Goal: Complete Application Form: Complete application form

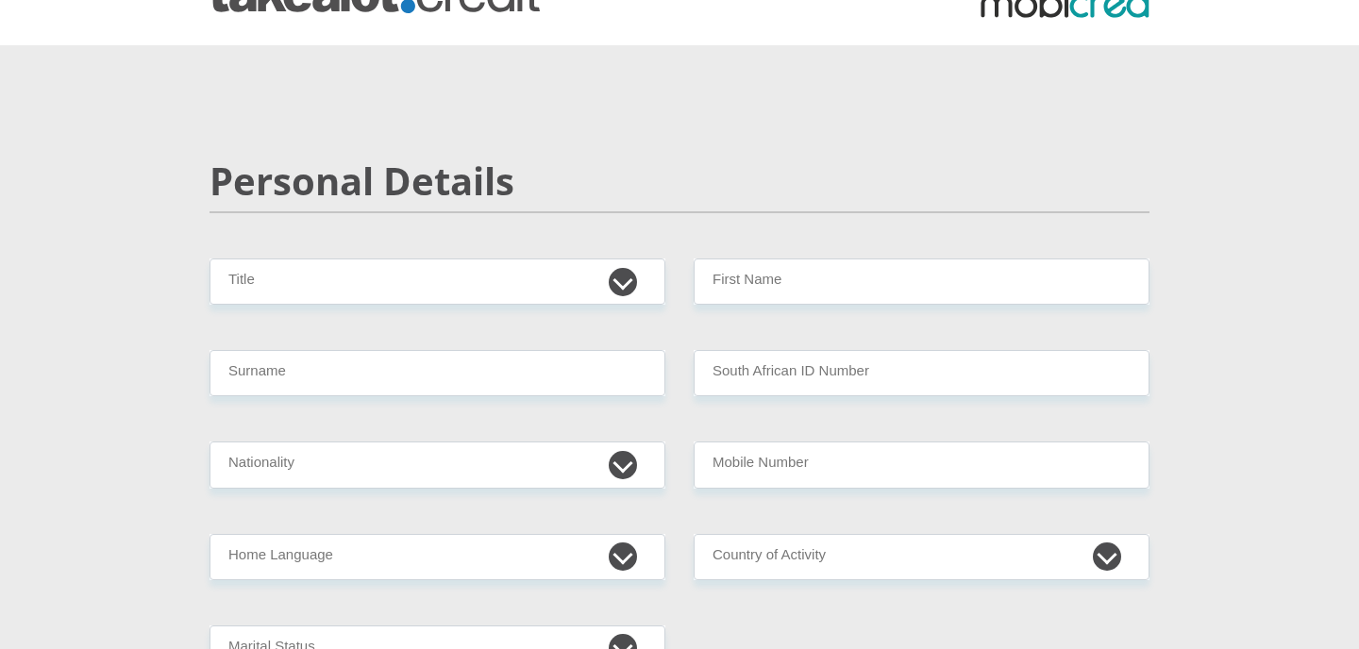
scroll to position [189, 0]
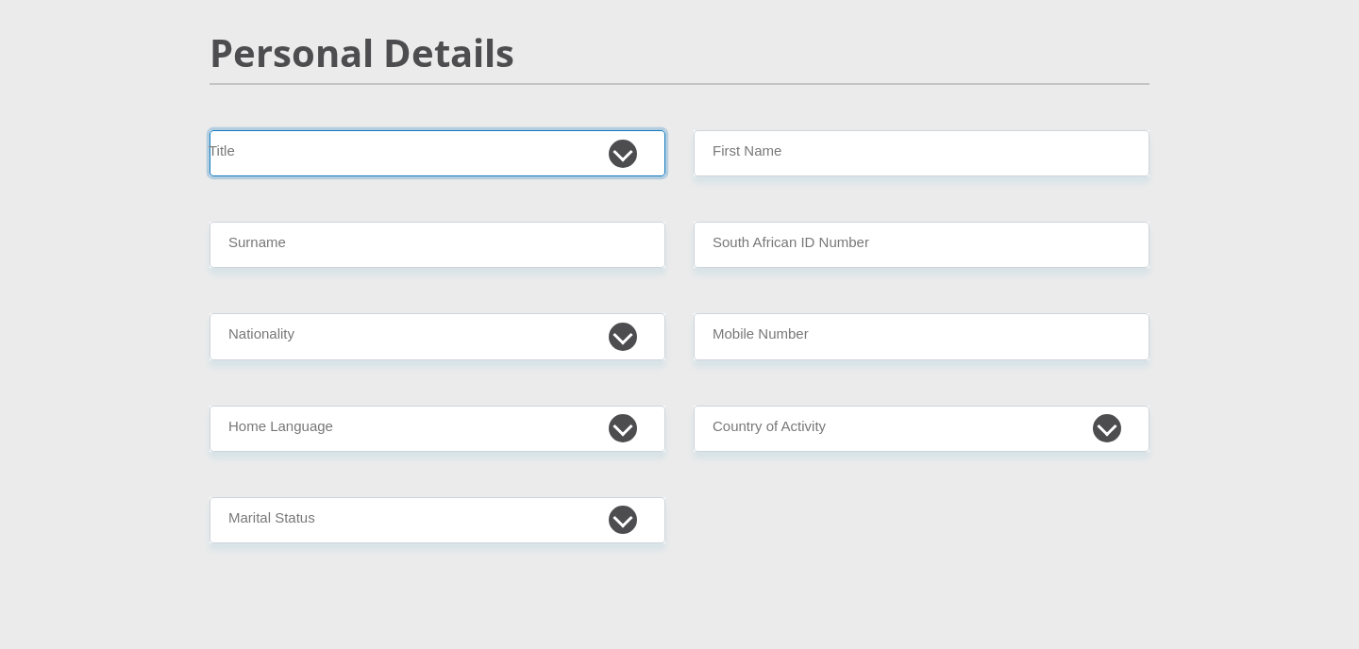
click at [256, 149] on select "Mr Ms Mrs Dr [PERSON_NAME]" at bounding box center [437, 153] width 456 height 46
select select "Mrs"
click at [209, 130] on select "Mr Ms Mrs Dr [PERSON_NAME]" at bounding box center [437, 153] width 456 height 46
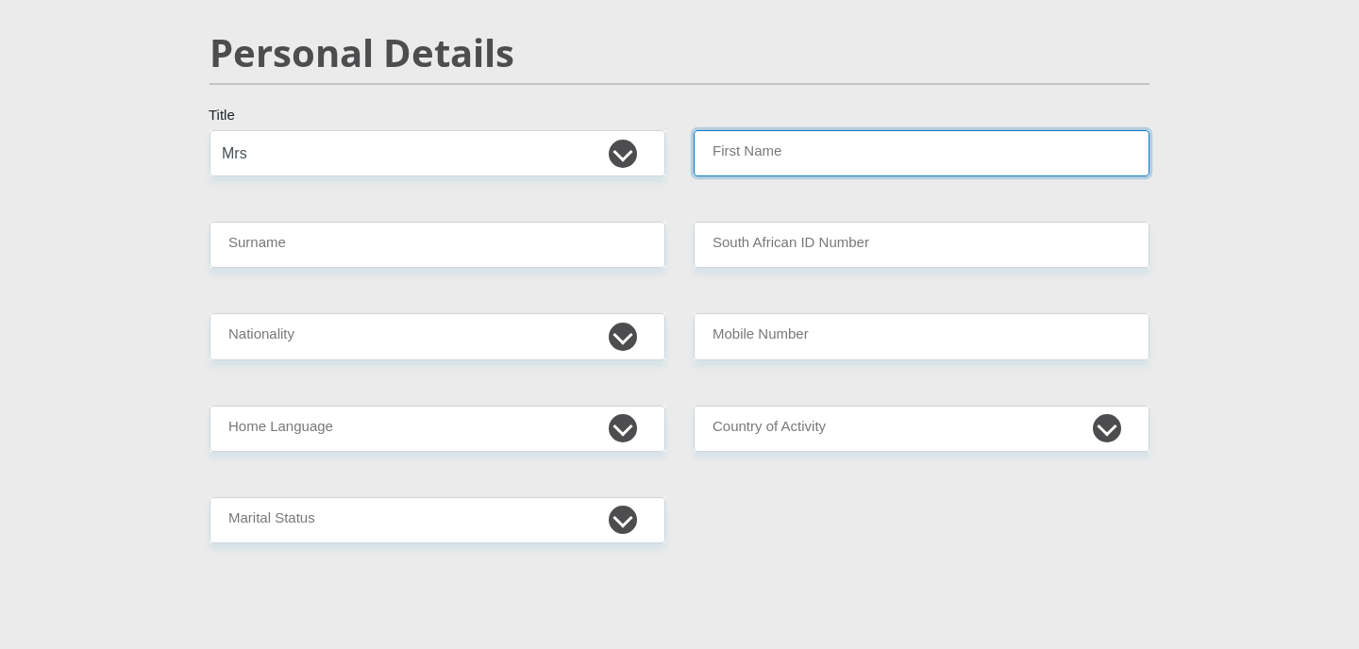
click at [890, 150] on input "First Name" at bounding box center [921, 153] width 456 height 46
type input "[PERSON_NAME]"
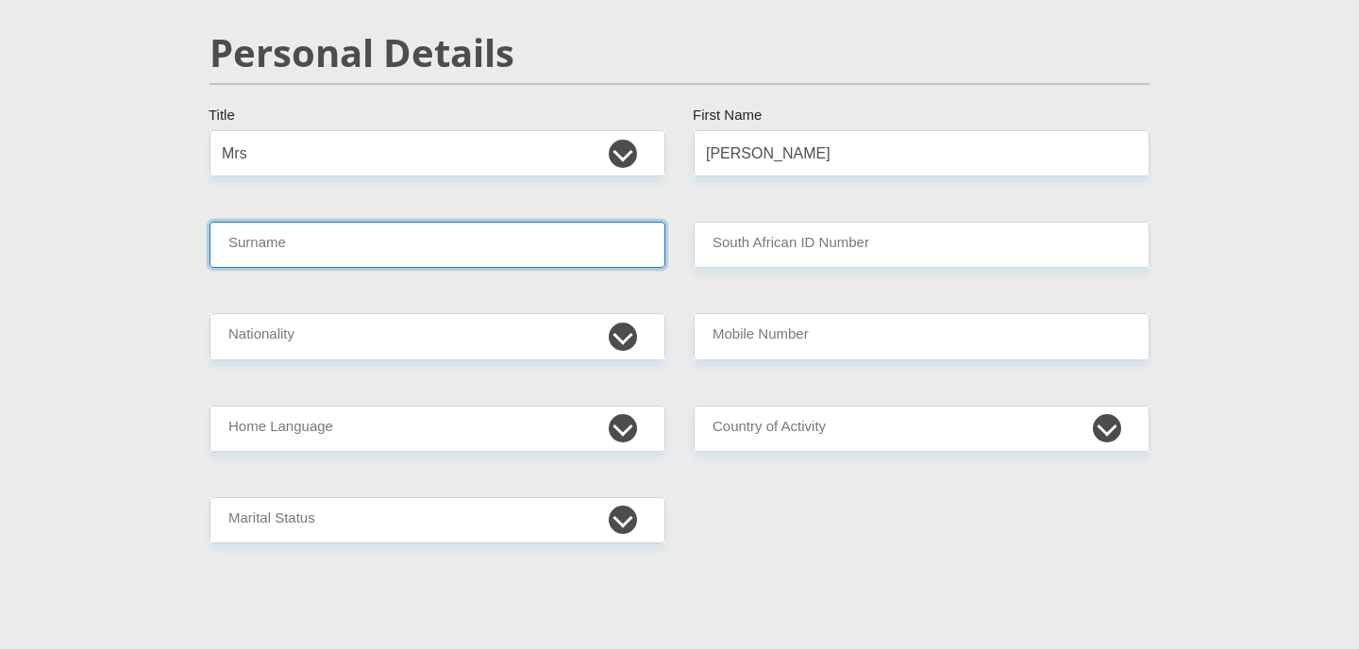
click at [369, 246] on input "Surname" at bounding box center [437, 245] width 456 height 46
type input "j"
type input "kleynhans"
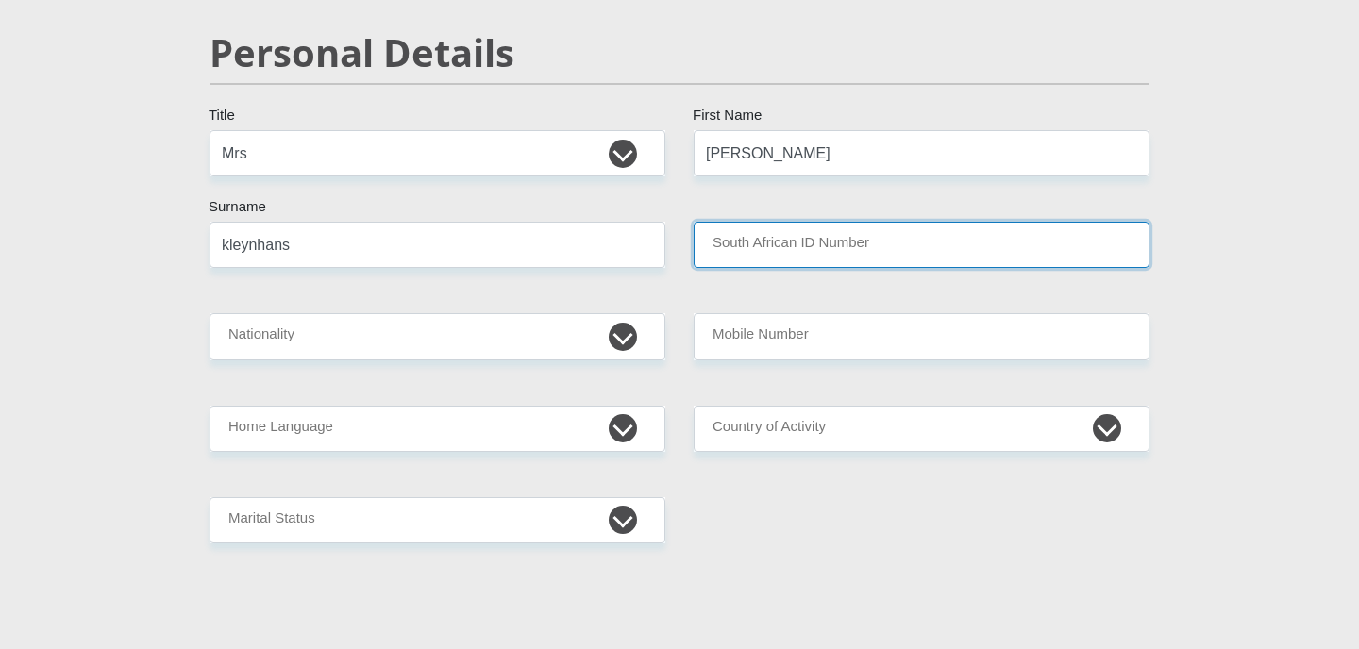
click at [943, 245] on input "South African ID Number" at bounding box center [921, 245] width 456 height 46
type input "7505040142086"
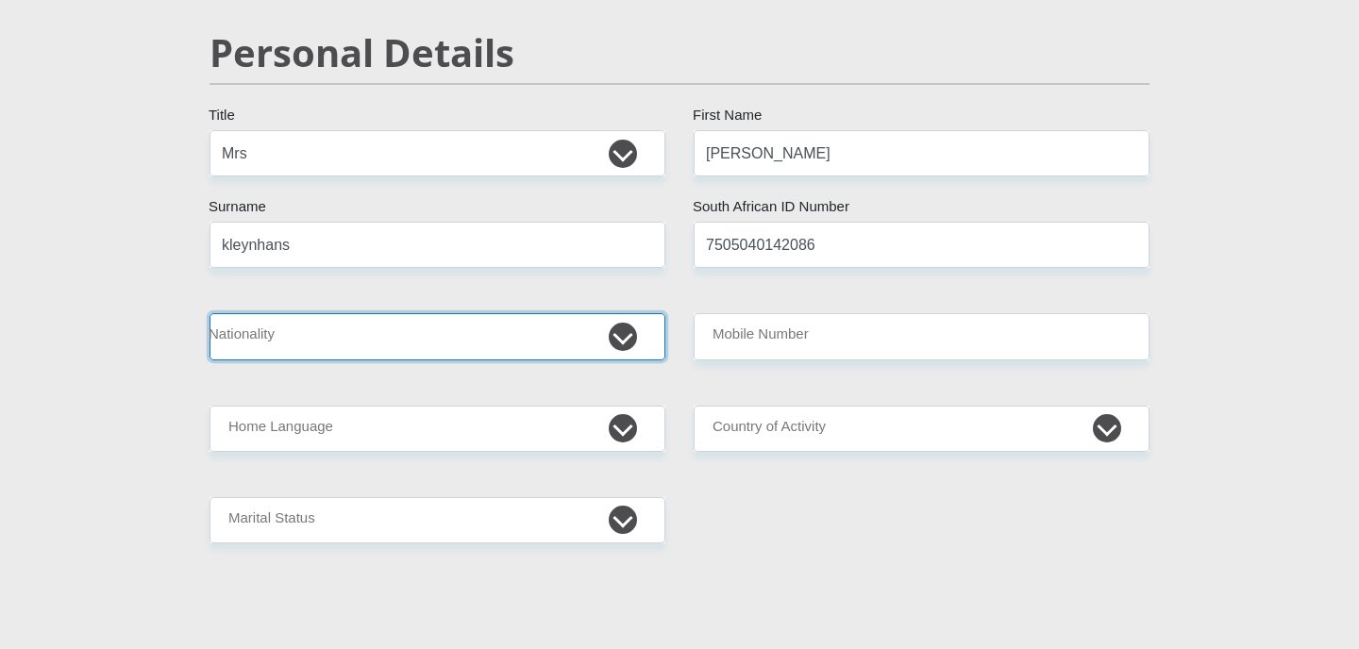
click at [468, 324] on select "[GEOGRAPHIC_DATA] [GEOGRAPHIC_DATA] [GEOGRAPHIC_DATA] [GEOGRAPHIC_DATA] [GEOGRA…" at bounding box center [437, 336] width 456 height 46
select select "ZAF"
click at [209, 313] on select "[GEOGRAPHIC_DATA] [GEOGRAPHIC_DATA] [GEOGRAPHIC_DATA] [GEOGRAPHIC_DATA] [GEOGRA…" at bounding box center [437, 336] width 456 height 46
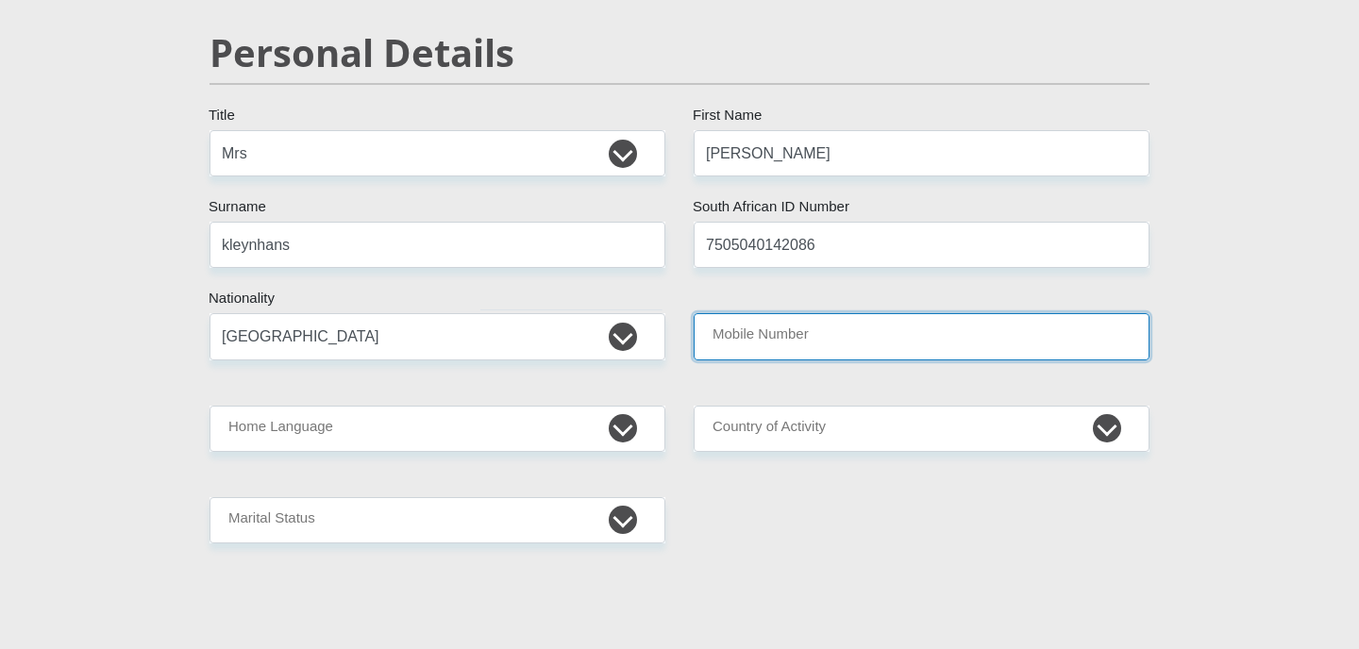
click at [876, 335] on input "Mobile Number" at bounding box center [921, 336] width 456 height 46
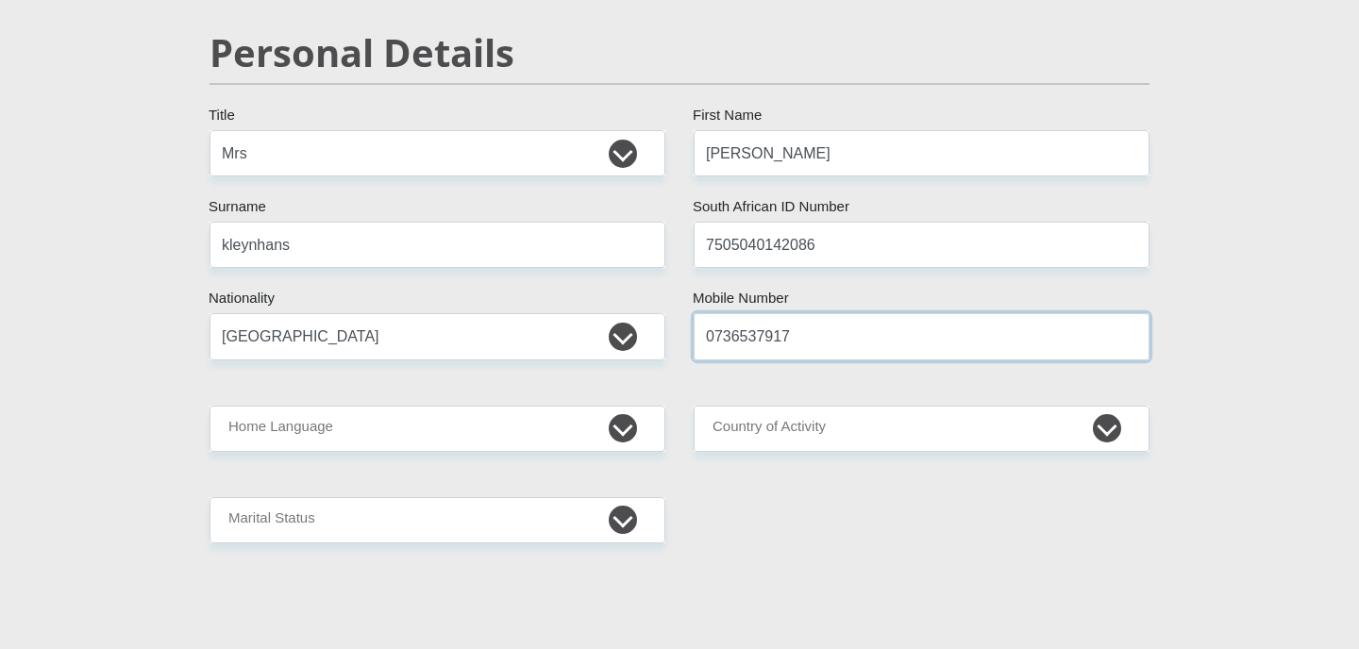
type input "0736537917"
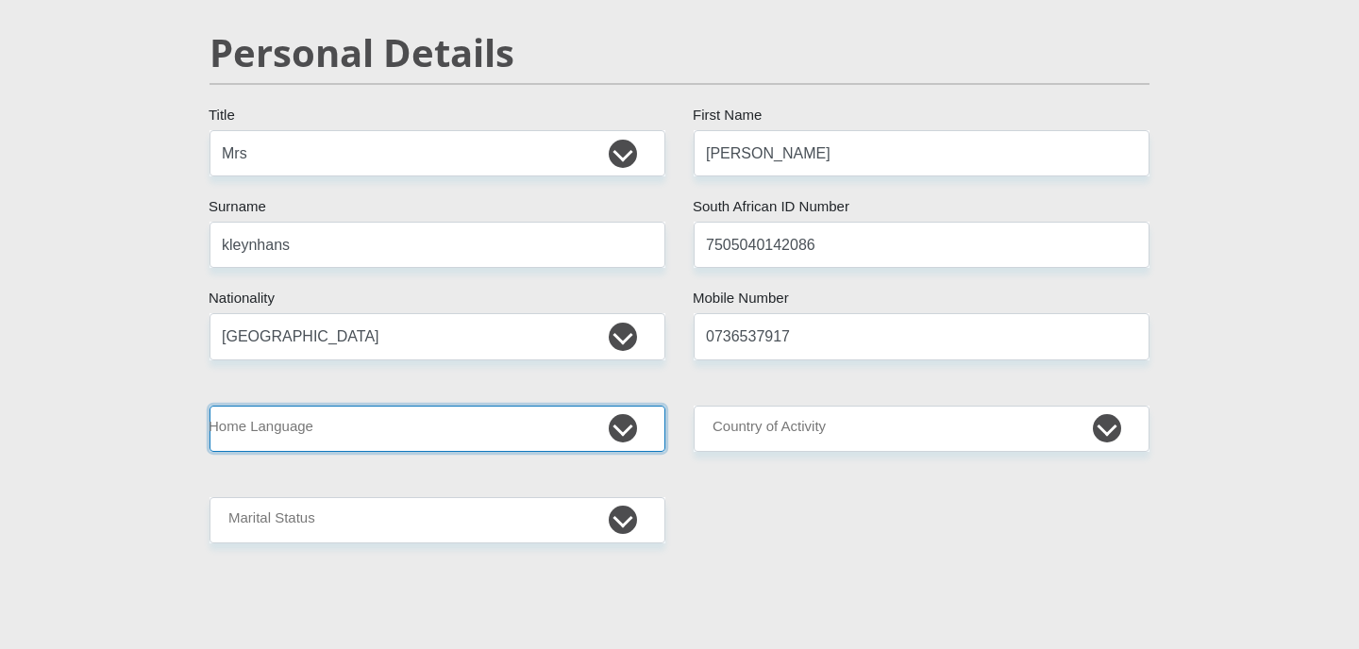
click at [521, 437] on select "Afrikaans English Sepedi South Ndebele Southern Sotho Swati Tsonga Tswana Venda…" at bounding box center [437, 429] width 456 height 46
select select "eng"
click at [209, 406] on select "Afrikaans English Sepedi South Ndebele Southern Sotho Swati Tsonga Tswana Venda…" at bounding box center [437, 429] width 456 height 46
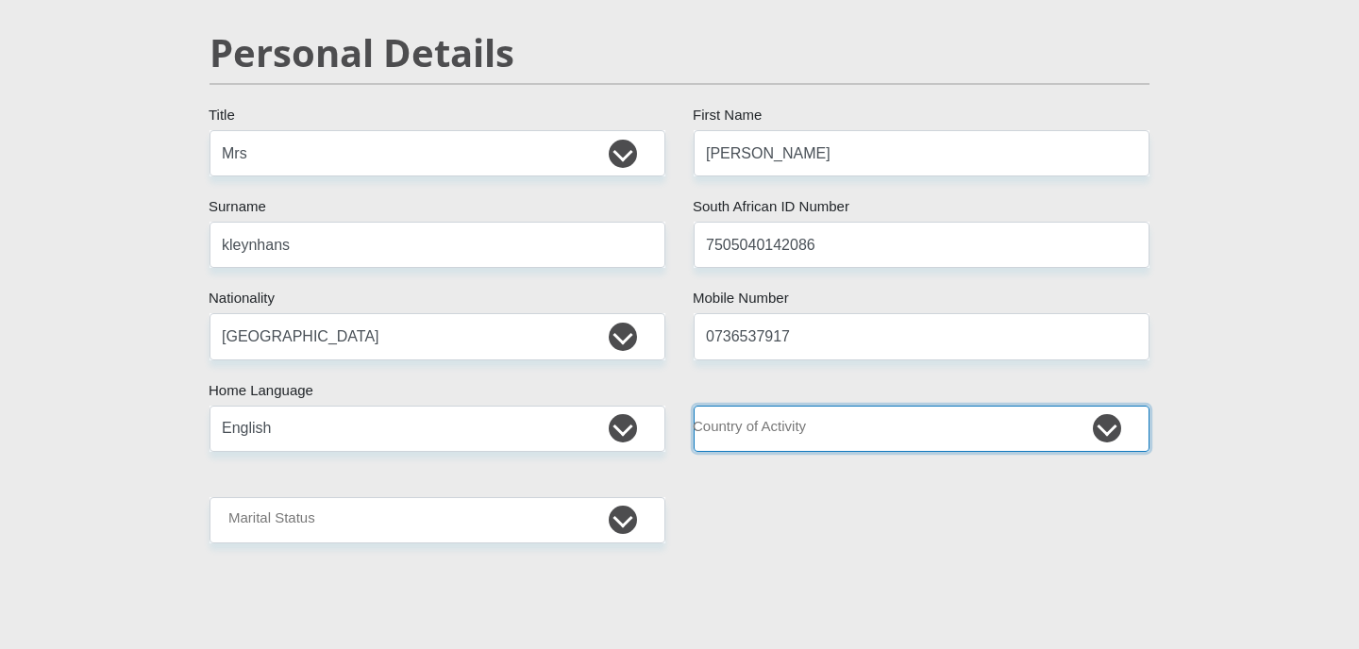
click at [774, 435] on select "[GEOGRAPHIC_DATA] [GEOGRAPHIC_DATA] [GEOGRAPHIC_DATA] [GEOGRAPHIC_DATA] [GEOGRA…" at bounding box center [921, 429] width 456 height 46
select select "ZAF"
click at [693, 406] on select "[GEOGRAPHIC_DATA] [GEOGRAPHIC_DATA] [GEOGRAPHIC_DATA] [GEOGRAPHIC_DATA] [GEOGRA…" at bounding box center [921, 429] width 456 height 46
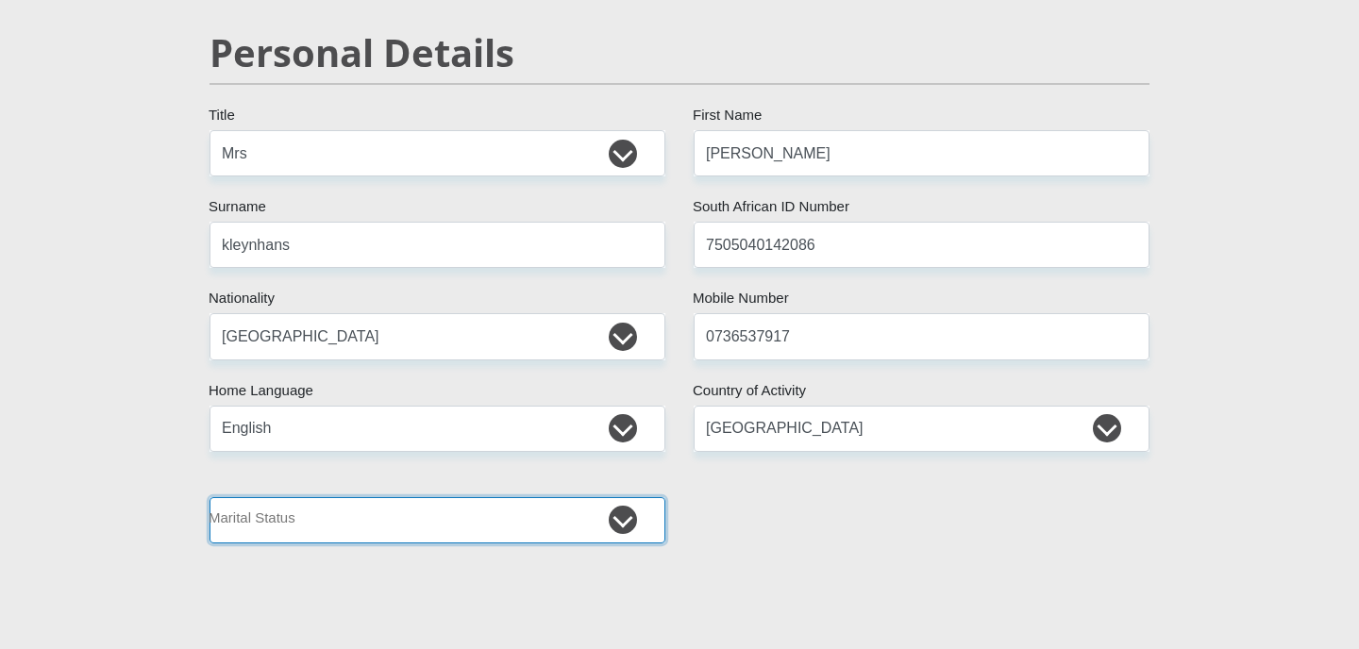
click at [509, 521] on select "Married ANC Single Divorced Widowed Married COP or Customary Law" at bounding box center [437, 520] width 456 height 46
select select "3"
click at [209, 497] on select "Married ANC Single Divorced Widowed Married COP or Customary Law" at bounding box center [437, 520] width 456 height 46
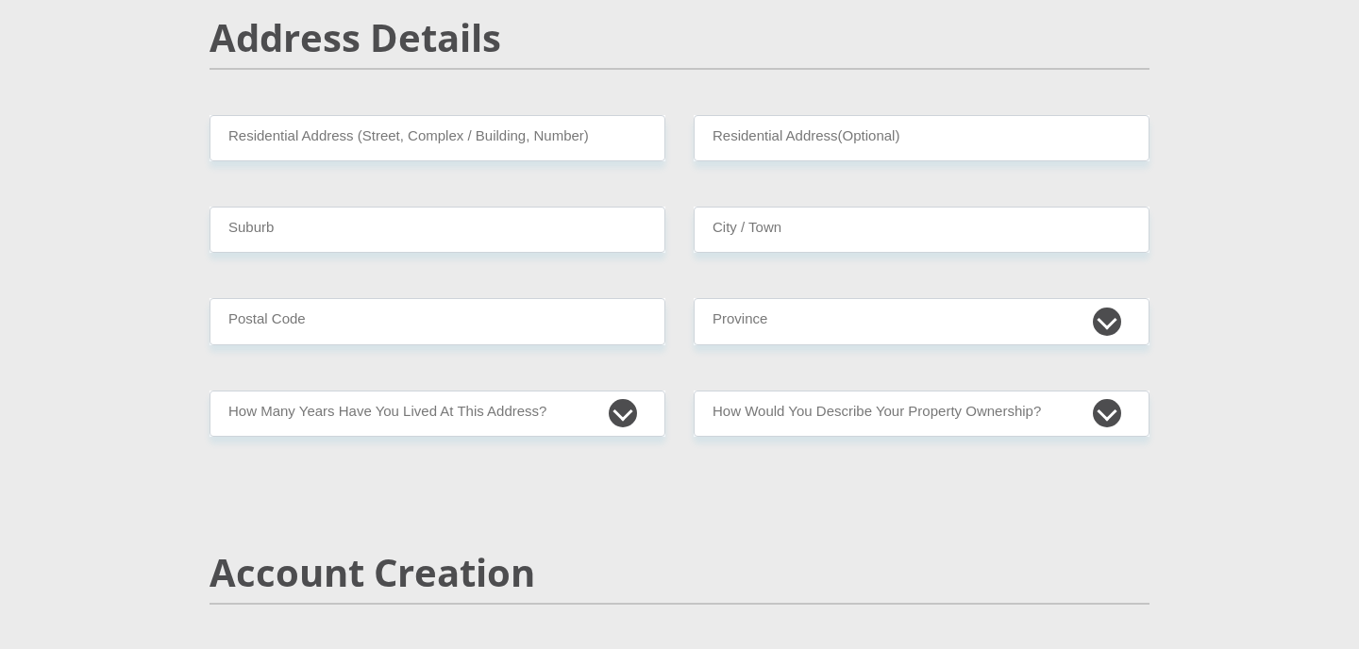
scroll to position [849, 0]
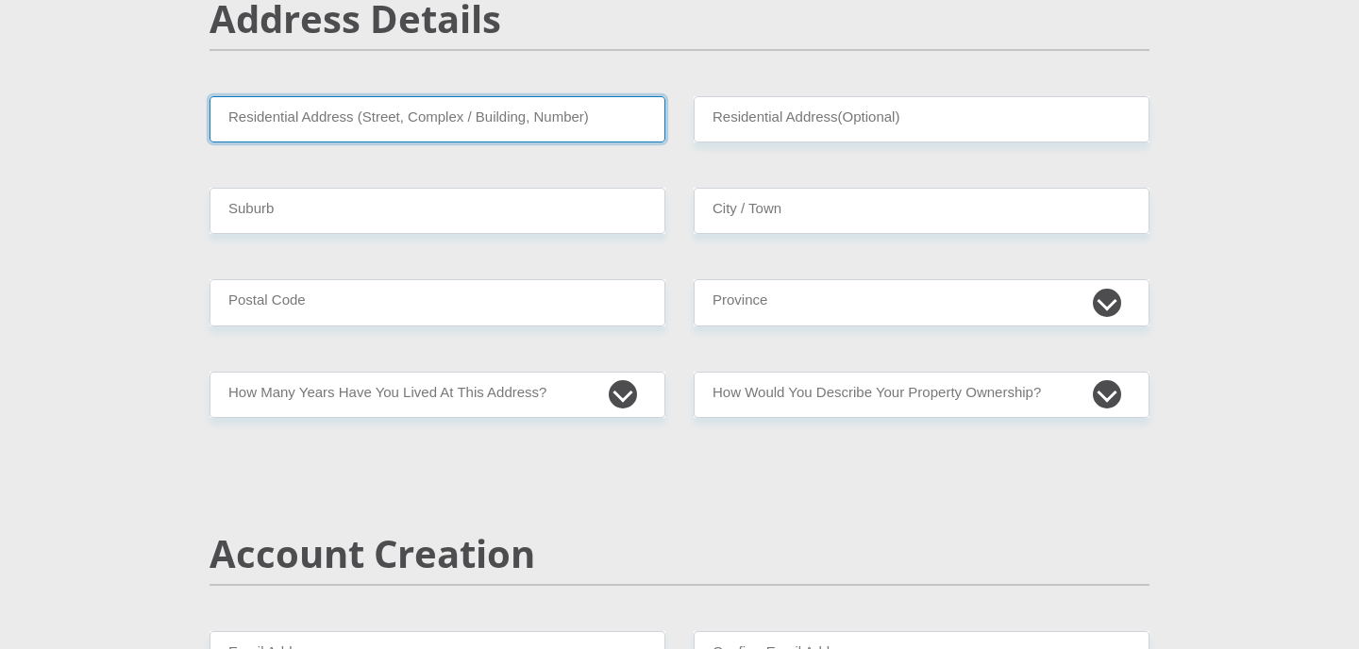
click at [245, 125] on input "Residential Address (Street, Complex / Building, Number)" at bounding box center [437, 119] width 456 height 46
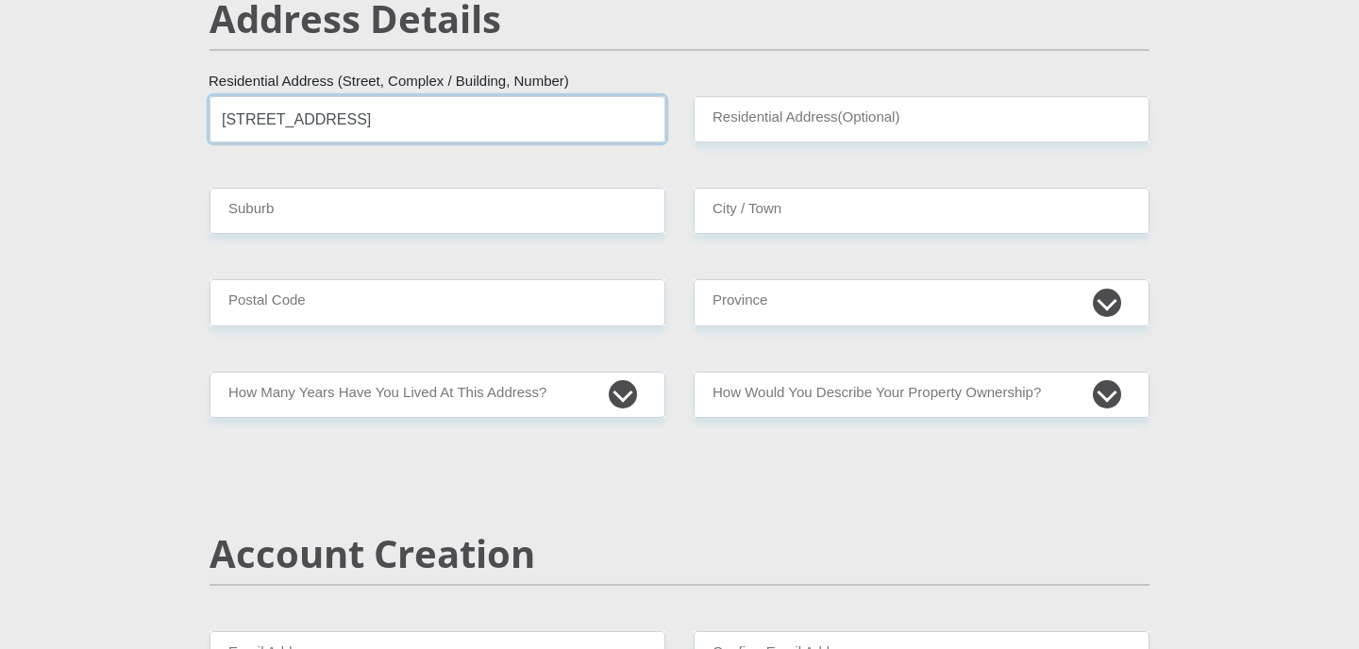
type input "[STREET_ADDRESS]"
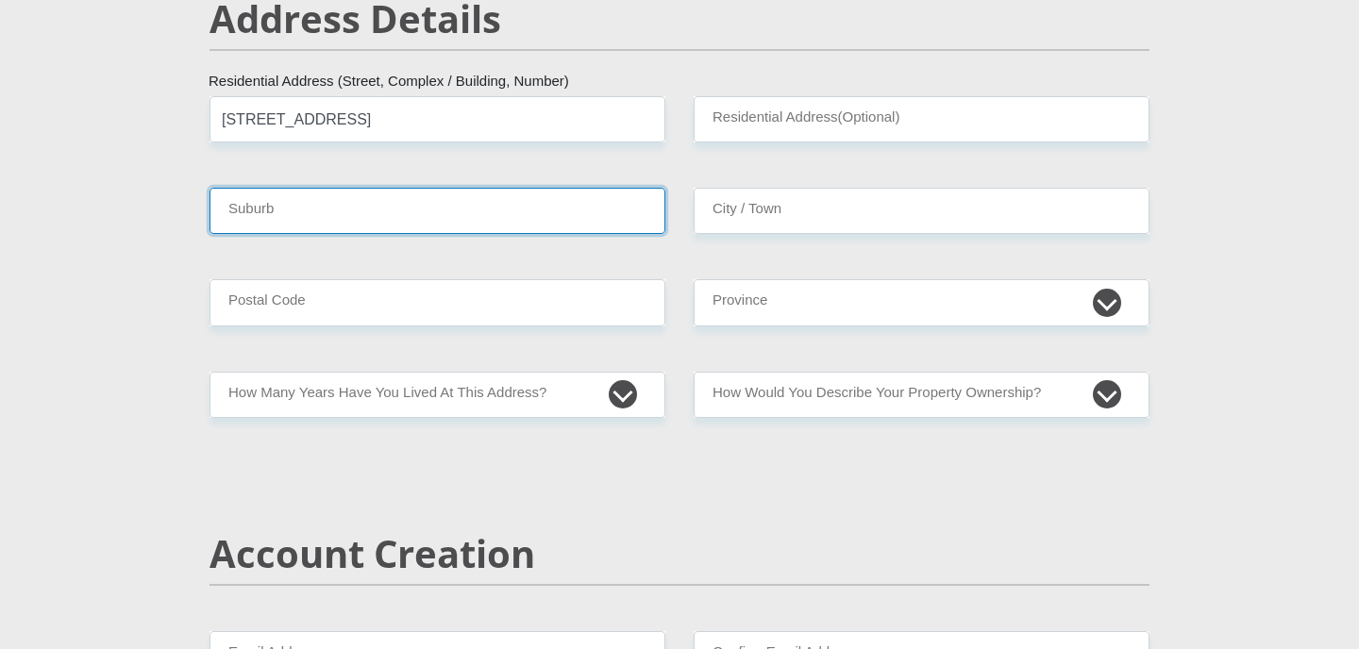
click at [262, 222] on input "Suburb" at bounding box center [437, 211] width 456 height 46
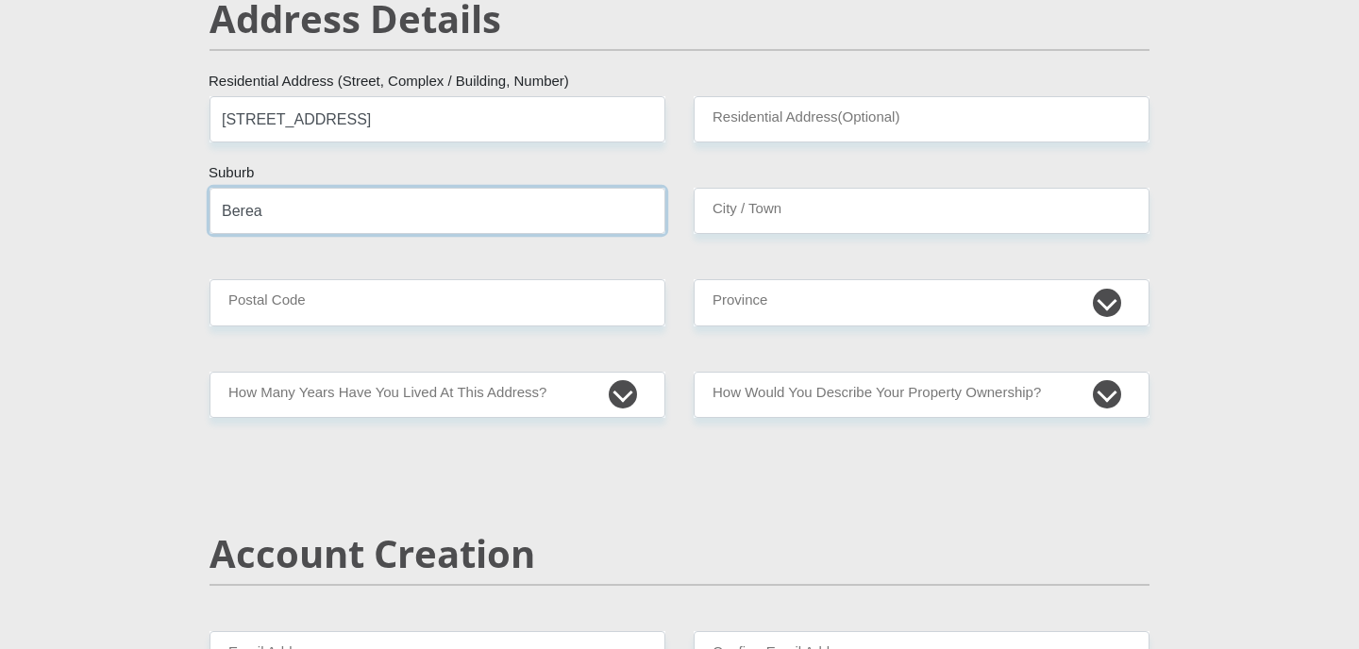
type input "Berea"
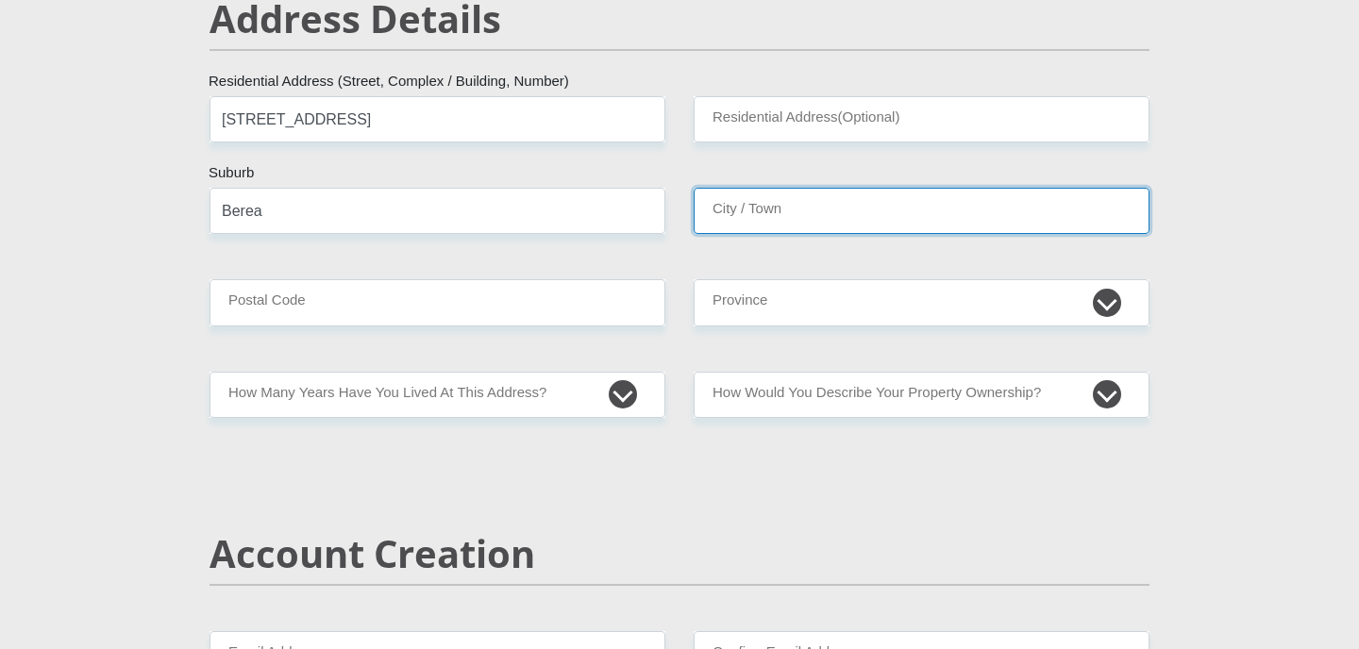
click at [743, 222] on input "City / Town" at bounding box center [921, 211] width 456 height 46
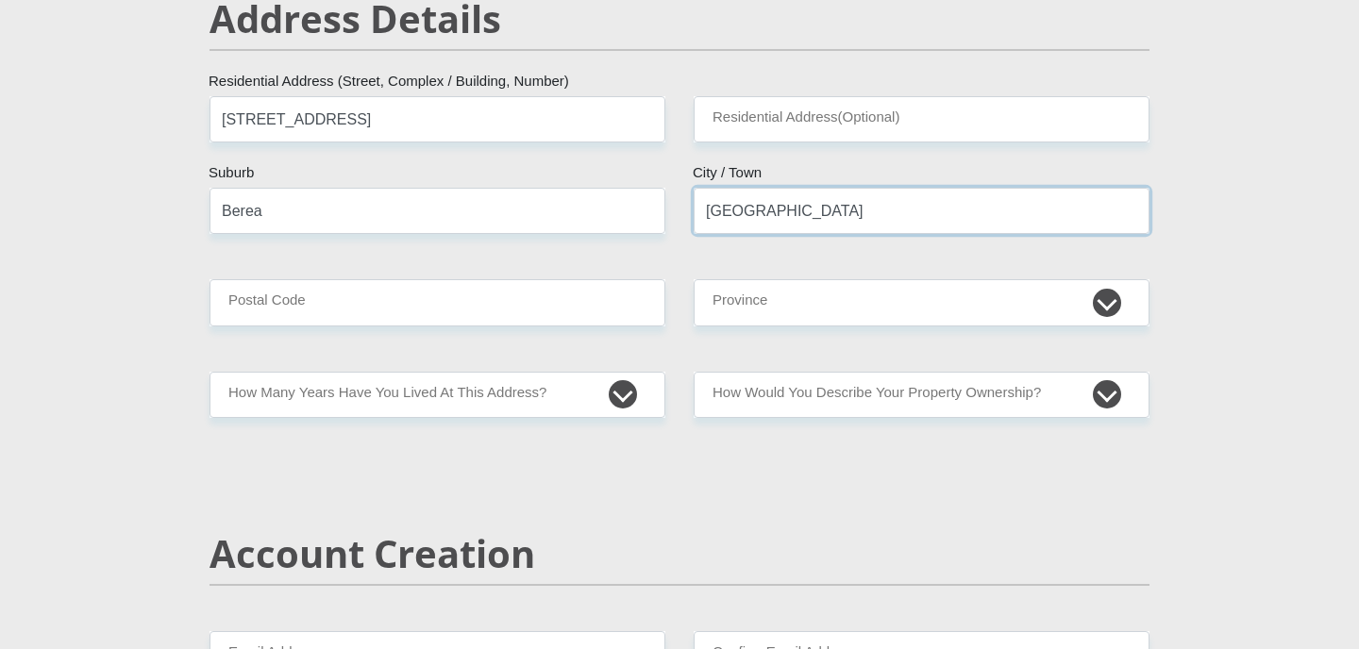
type input "[GEOGRAPHIC_DATA]"
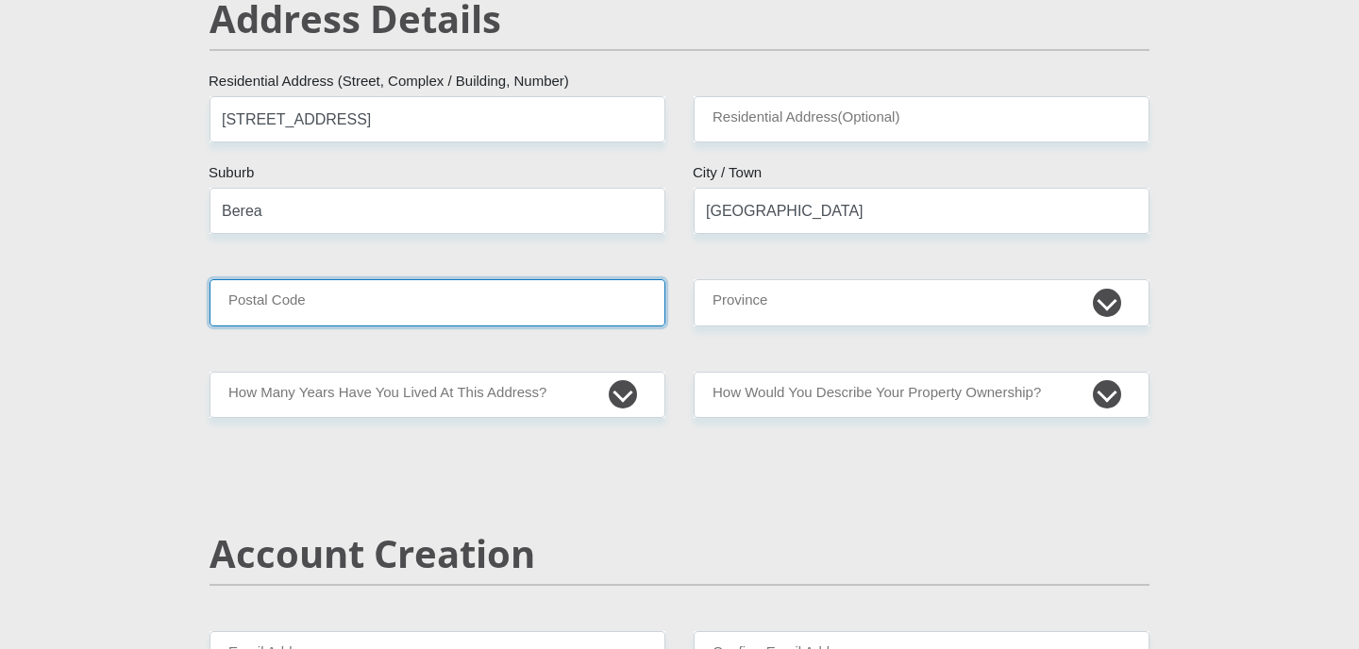
click at [615, 302] on input "Postal Code" at bounding box center [437, 302] width 456 height 46
type input "5241"
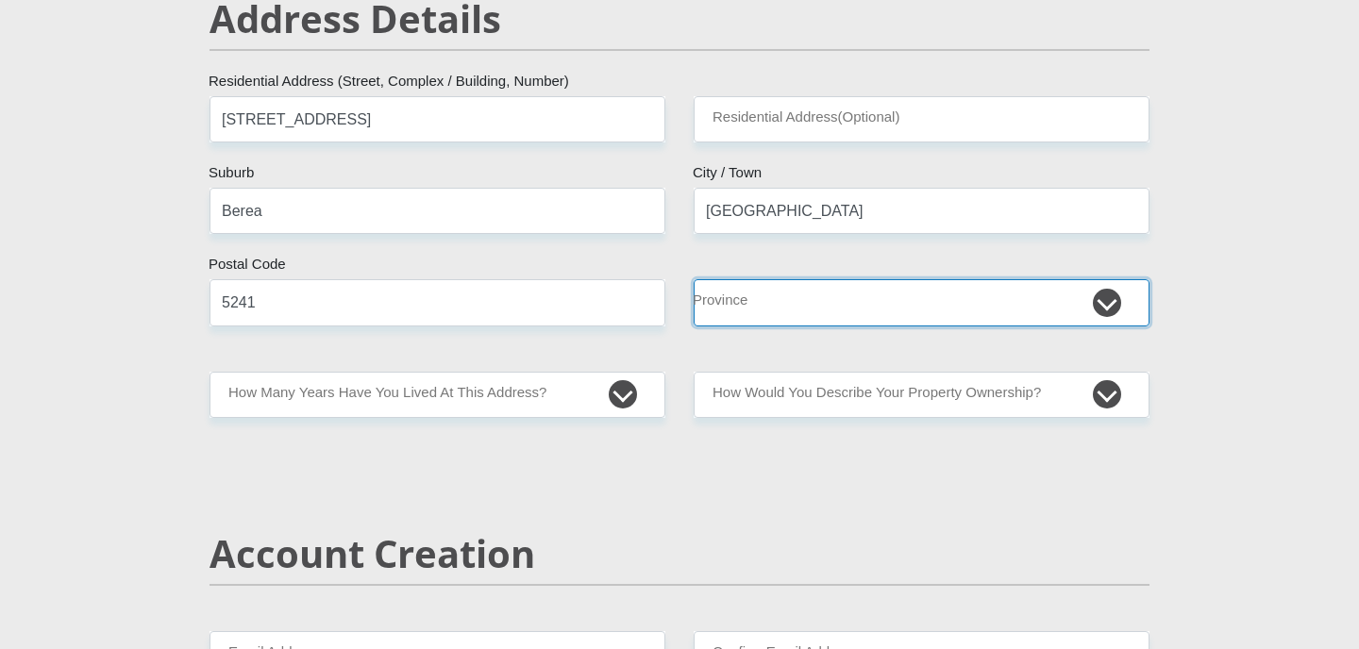
click at [765, 295] on select "Eastern Cape Free State [GEOGRAPHIC_DATA] [GEOGRAPHIC_DATA][DATE] [GEOGRAPHIC_D…" at bounding box center [921, 302] width 456 height 46
select select "[GEOGRAPHIC_DATA]"
click at [693, 279] on select "Eastern Cape Free State [GEOGRAPHIC_DATA] [GEOGRAPHIC_DATA][DATE] [GEOGRAPHIC_D…" at bounding box center [921, 302] width 456 height 46
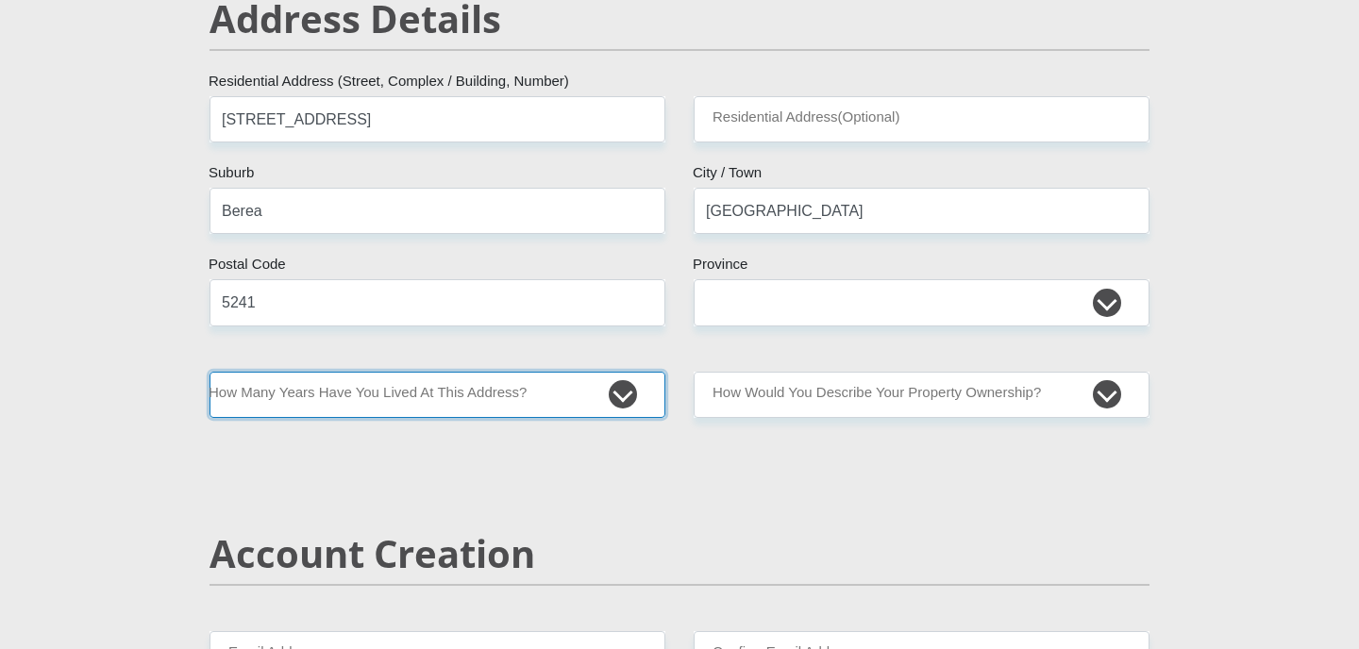
click at [338, 398] on select "less than 1 year 1-3 years 3-5 years 5+ years" at bounding box center [437, 395] width 456 height 46
select select "2"
click at [209, 372] on select "less than 1 year 1-3 years 3-5 years 5+ years" at bounding box center [437, 395] width 456 height 46
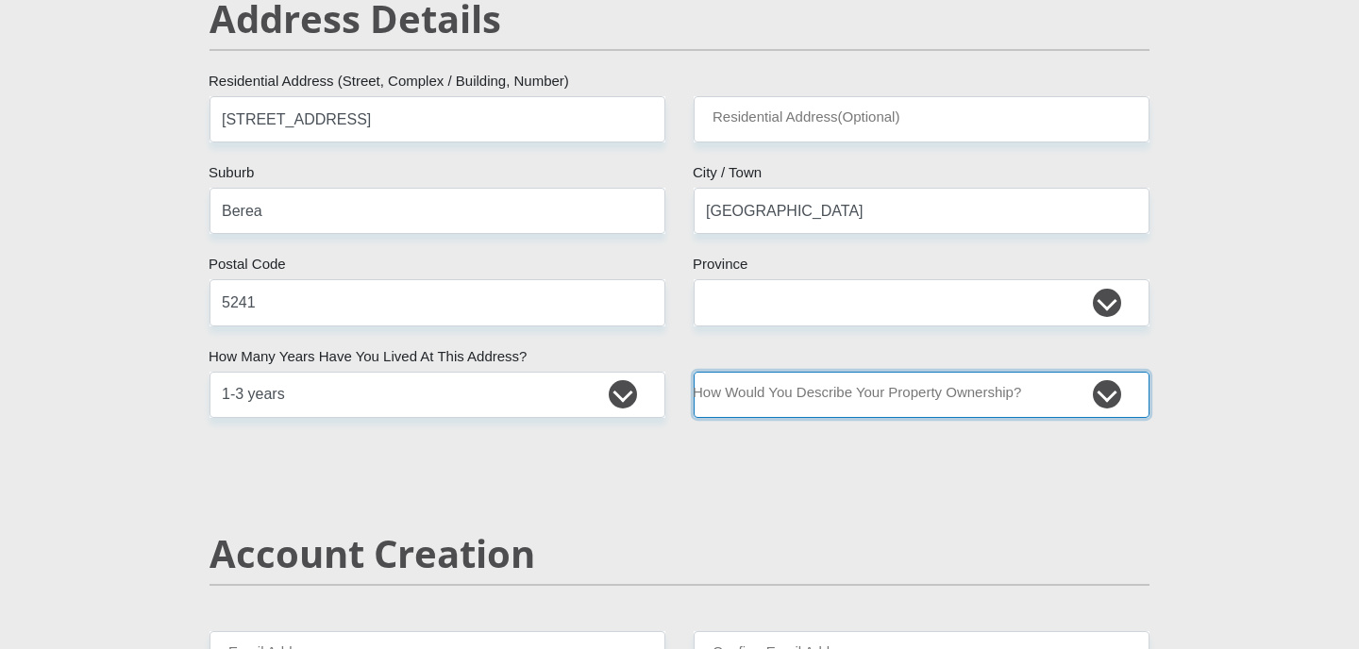
click at [848, 401] on select "Owned Rented Family Owned Company Dwelling" at bounding box center [921, 395] width 456 height 46
select select "Rented"
click at [693, 372] on select "Owned Rented Family Owned Company Dwelling" at bounding box center [921, 395] width 456 height 46
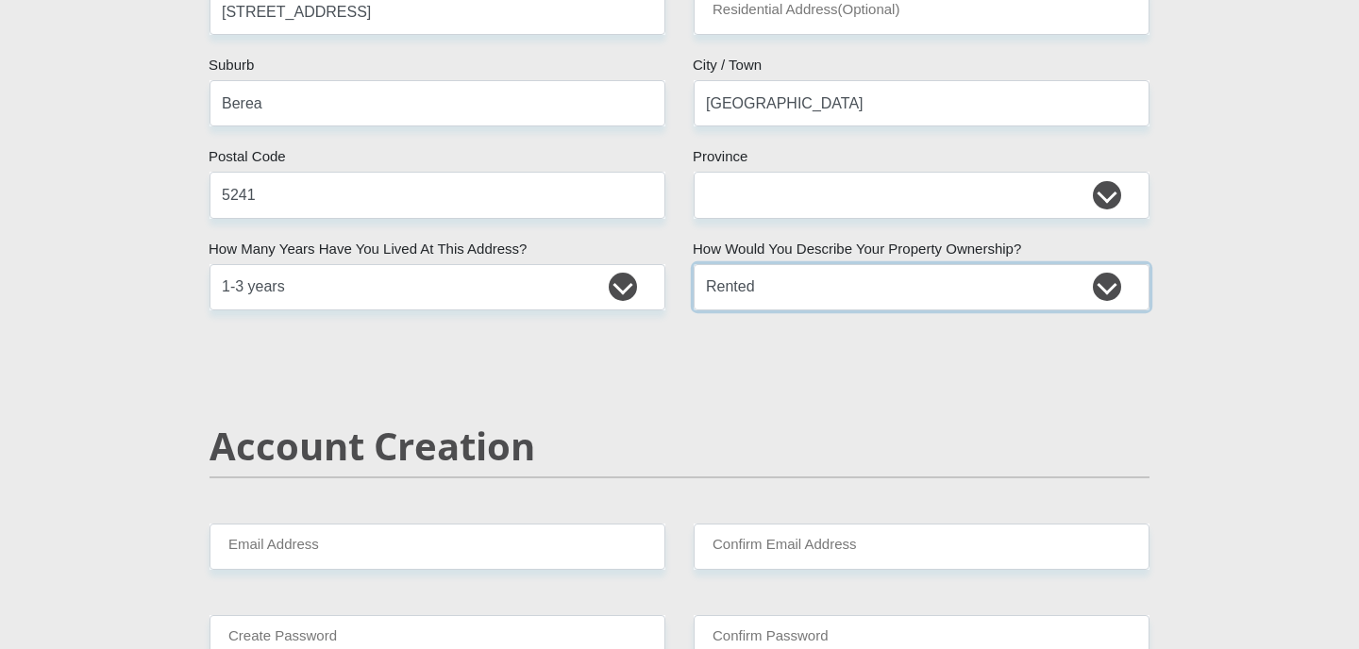
scroll to position [1132, 0]
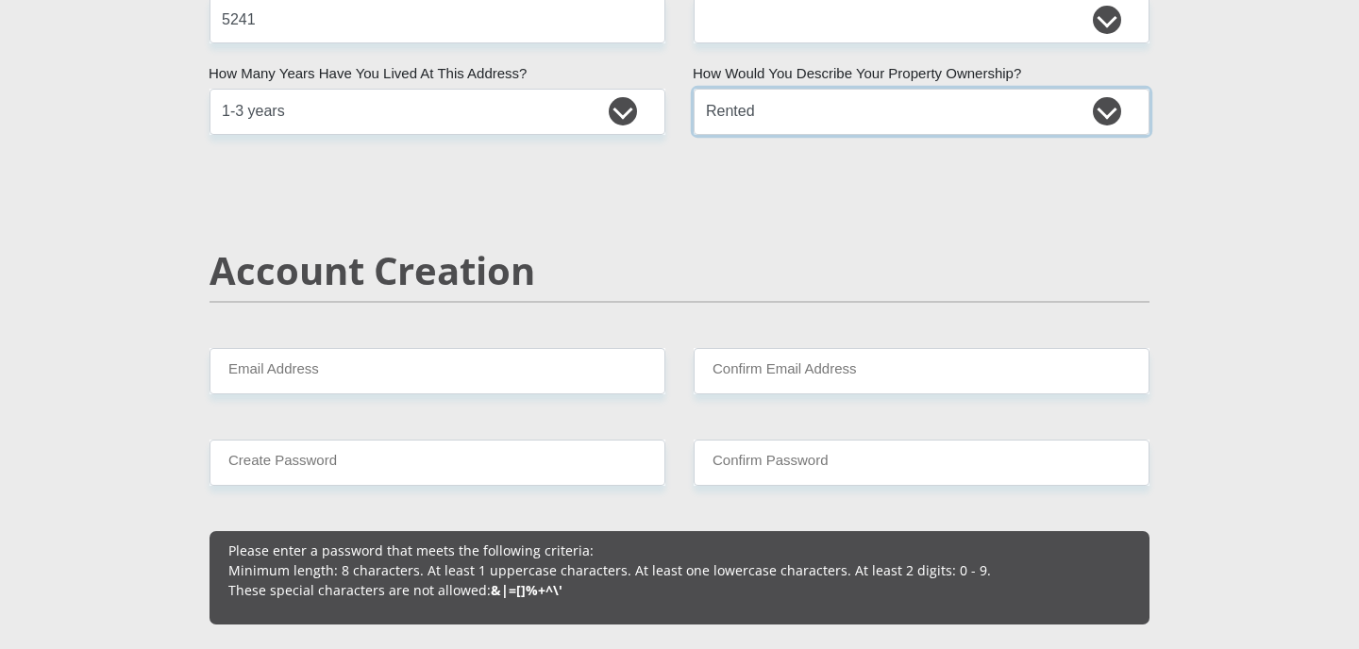
click at [765, 125] on select "Owned Rented Family Owned Company Dwelling" at bounding box center [921, 112] width 456 height 46
click at [693, 89] on select "Owned Rented Family Owned Company Dwelling" at bounding box center [921, 112] width 456 height 46
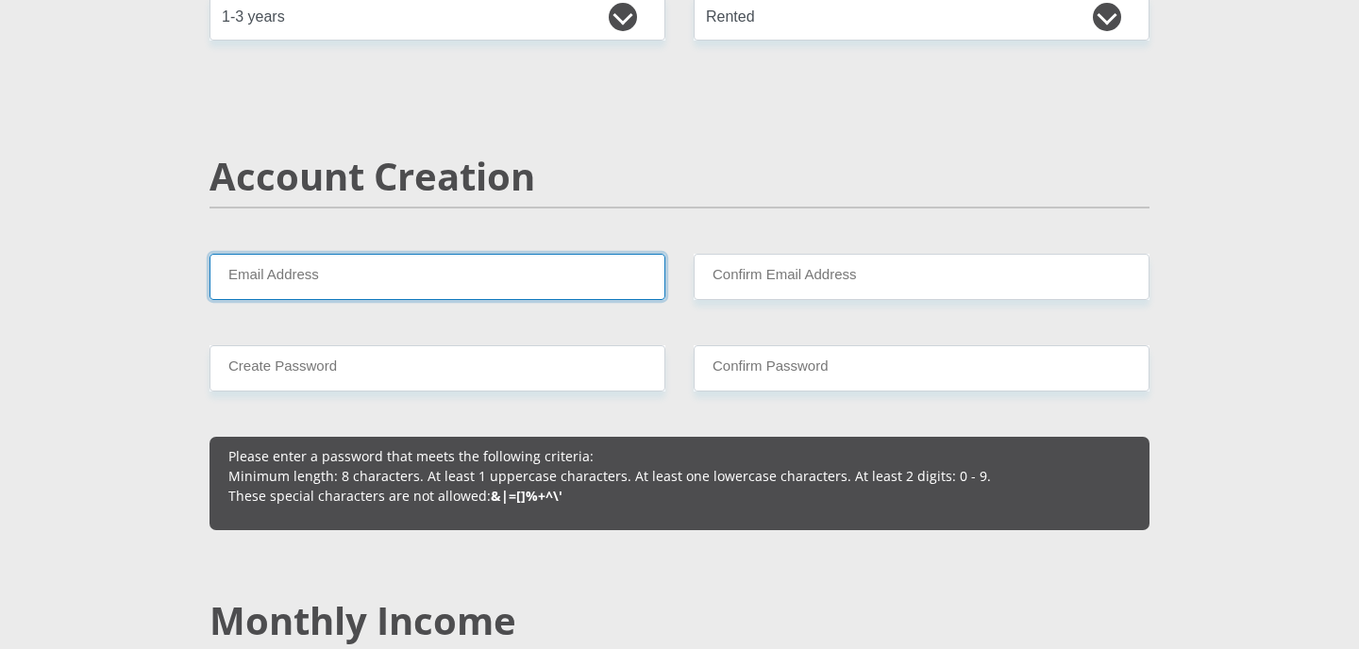
click at [365, 290] on input "Email Address" at bounding box center [437, 277] width 456 height 46
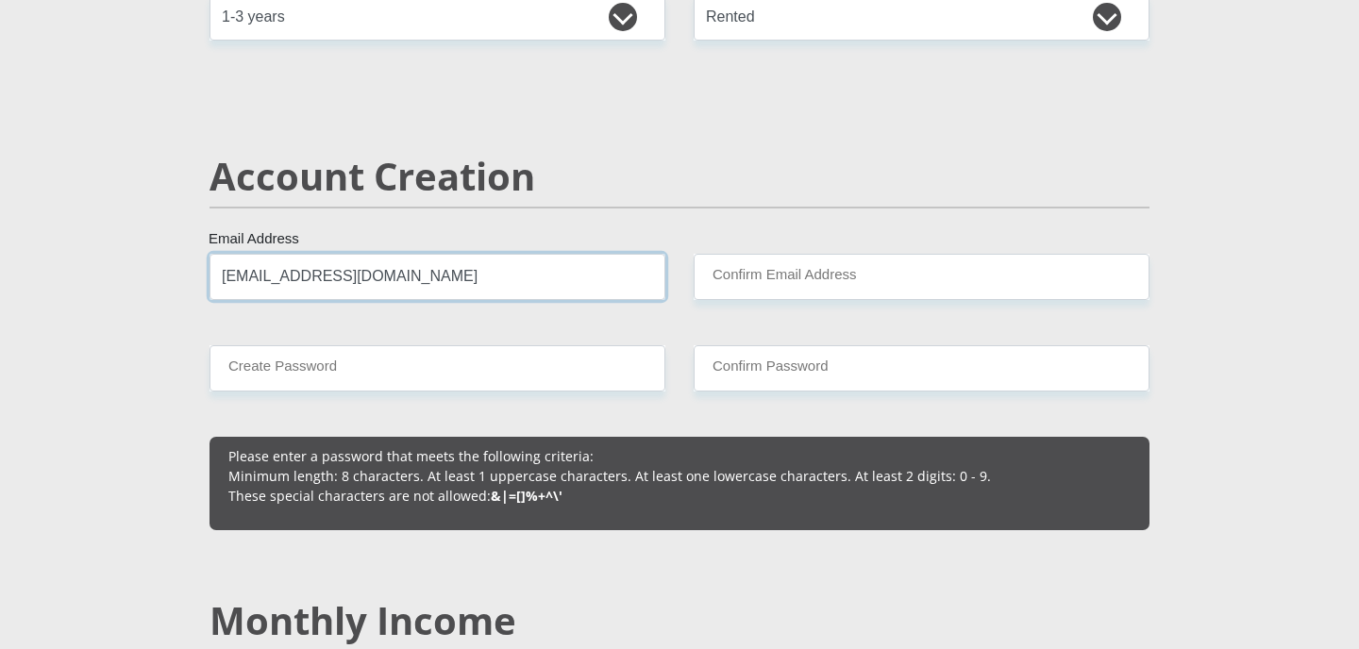
type input "[EMAIL_ADDRESS][DOMAIN_NAME]"
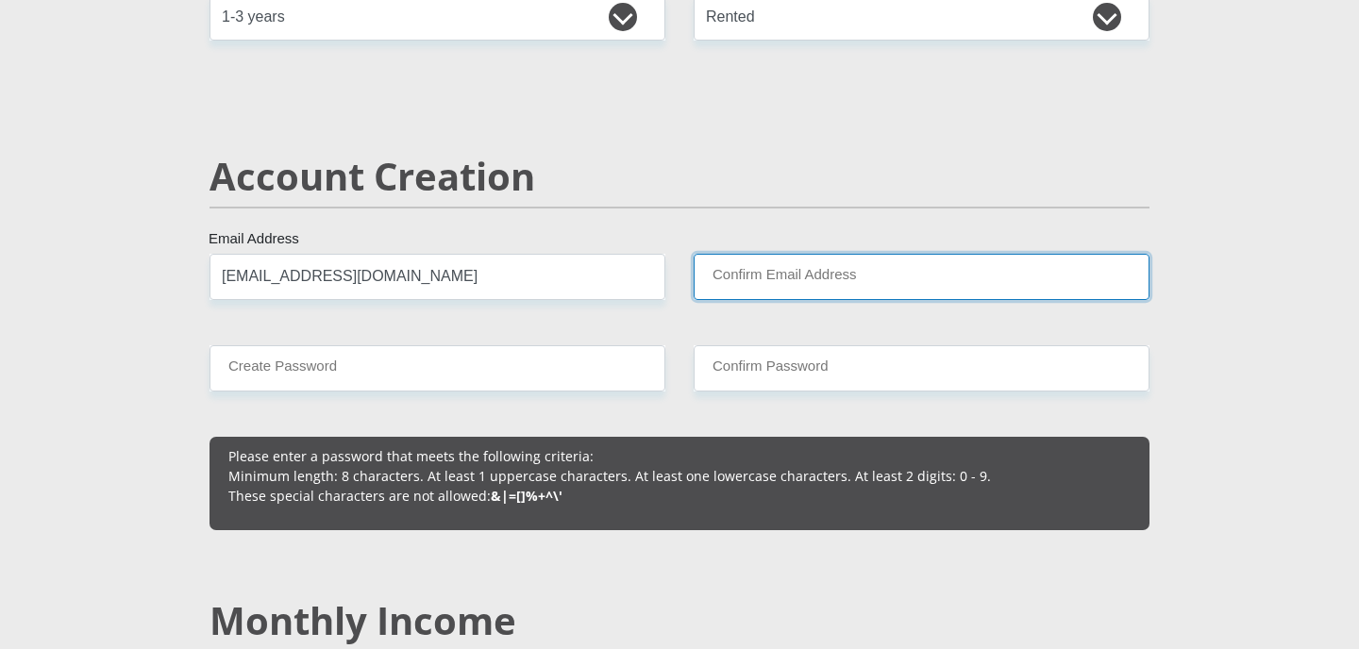
click at [780, 275] on input "Confirm Email Address" at bounding box center [921, 277] width 456 height 46
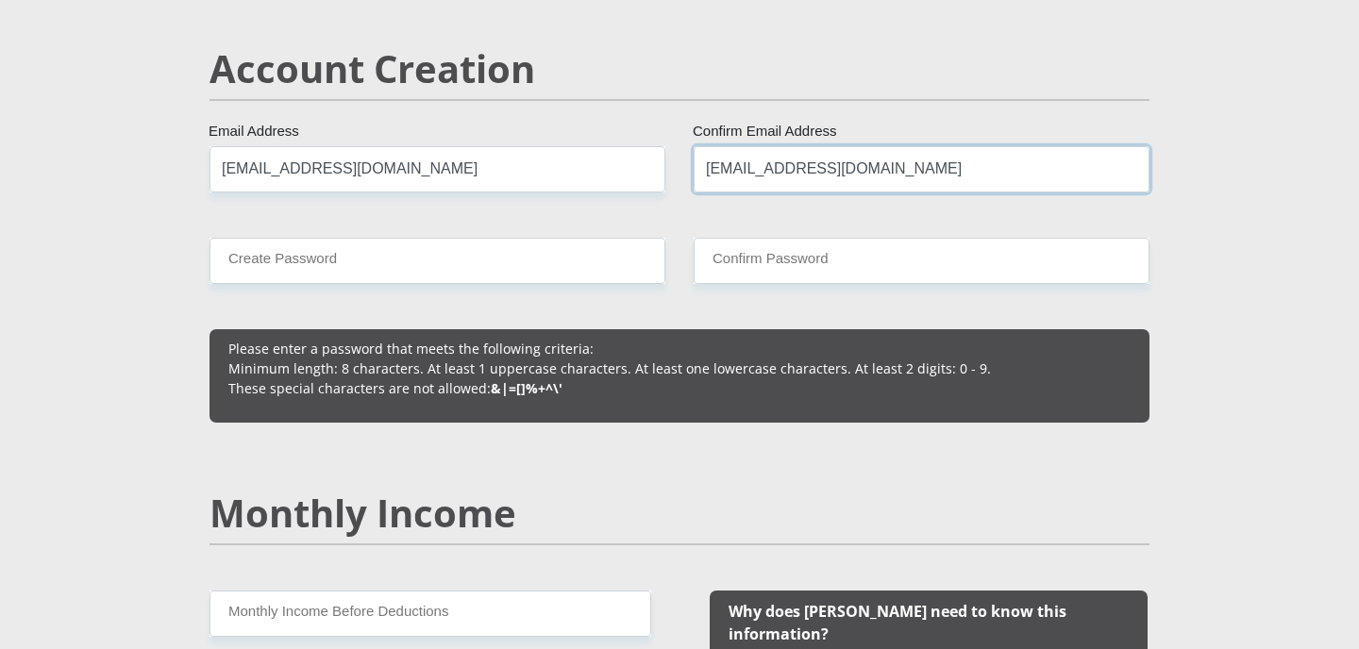
scroll to position [1415, 0]
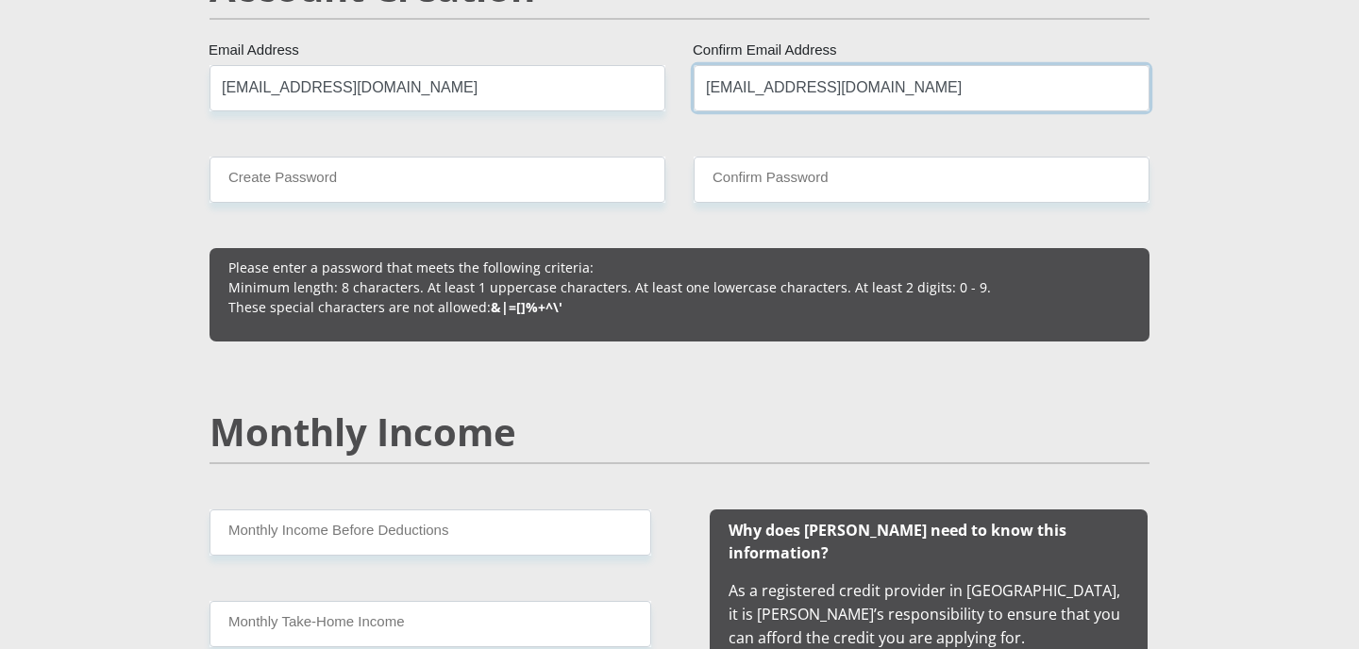
type input "[EMAIL_ADDRESS][DOMAIN_NAME]"
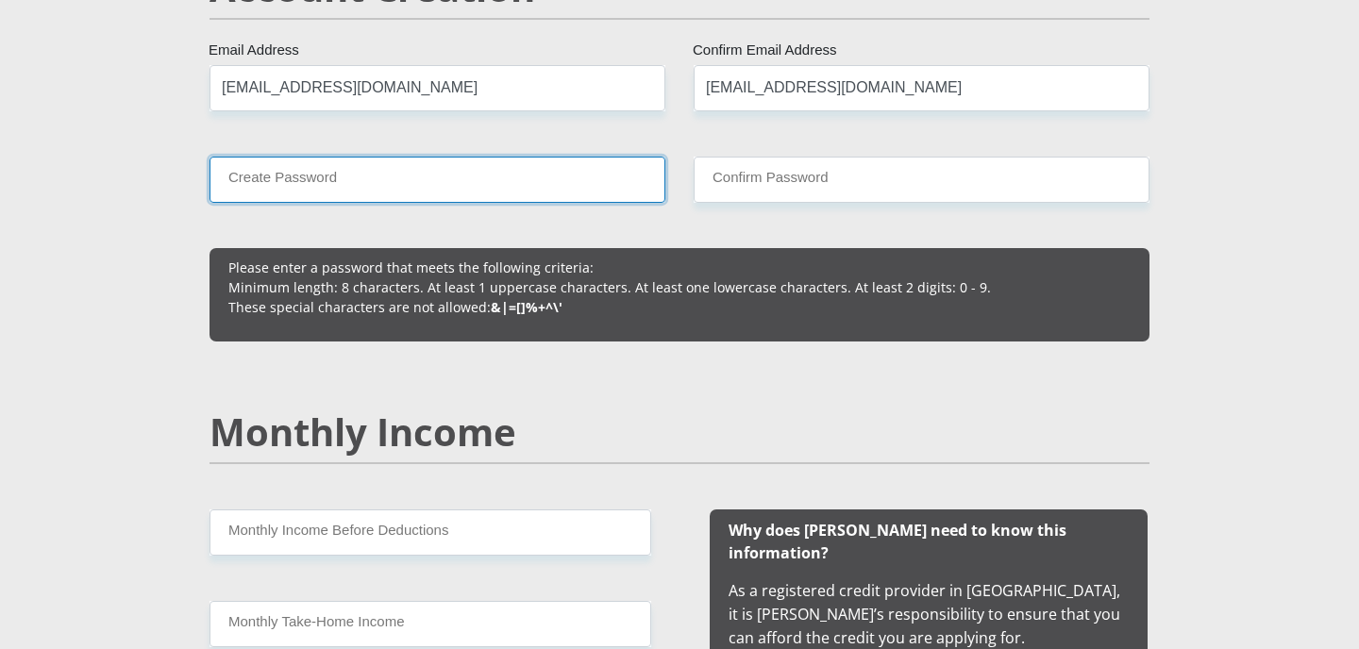
click at [376, 175] on input "Create Password" at bounding box center [437, 180] width 456 height 46
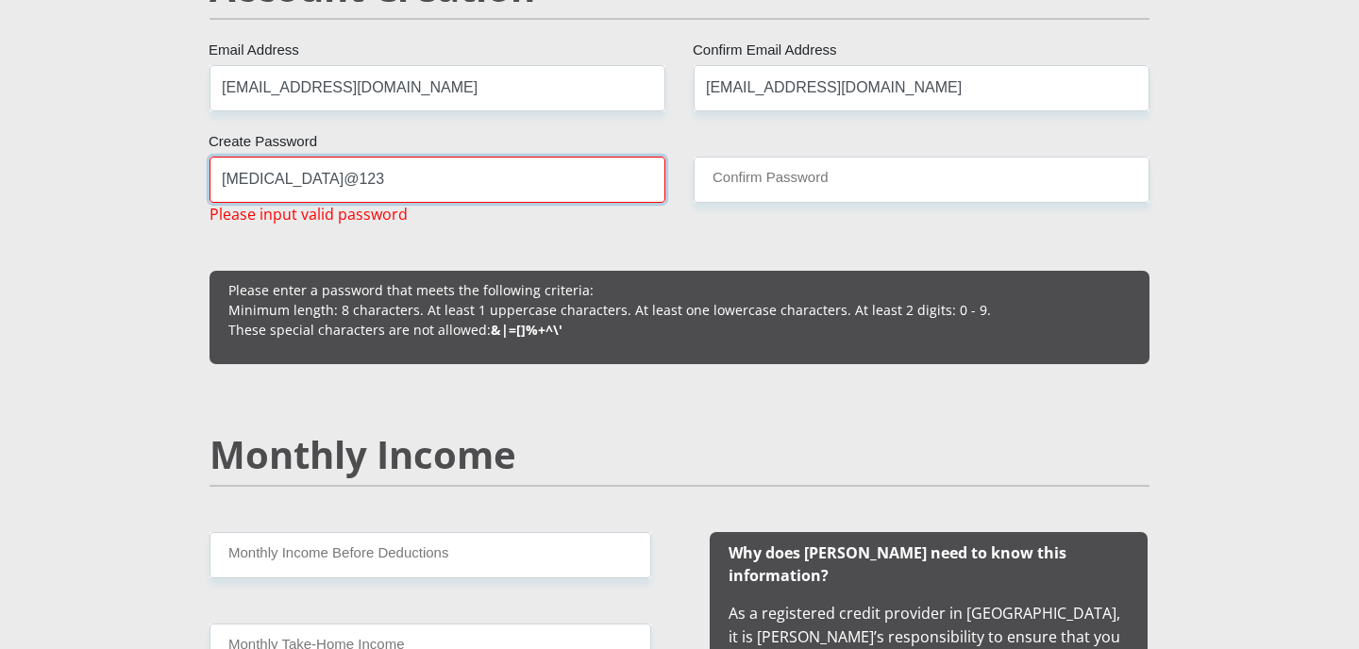
click at [250, 178] on input "[MEDICAL_DATA]@123" at bounding box center [437, 180] width 456 height 46
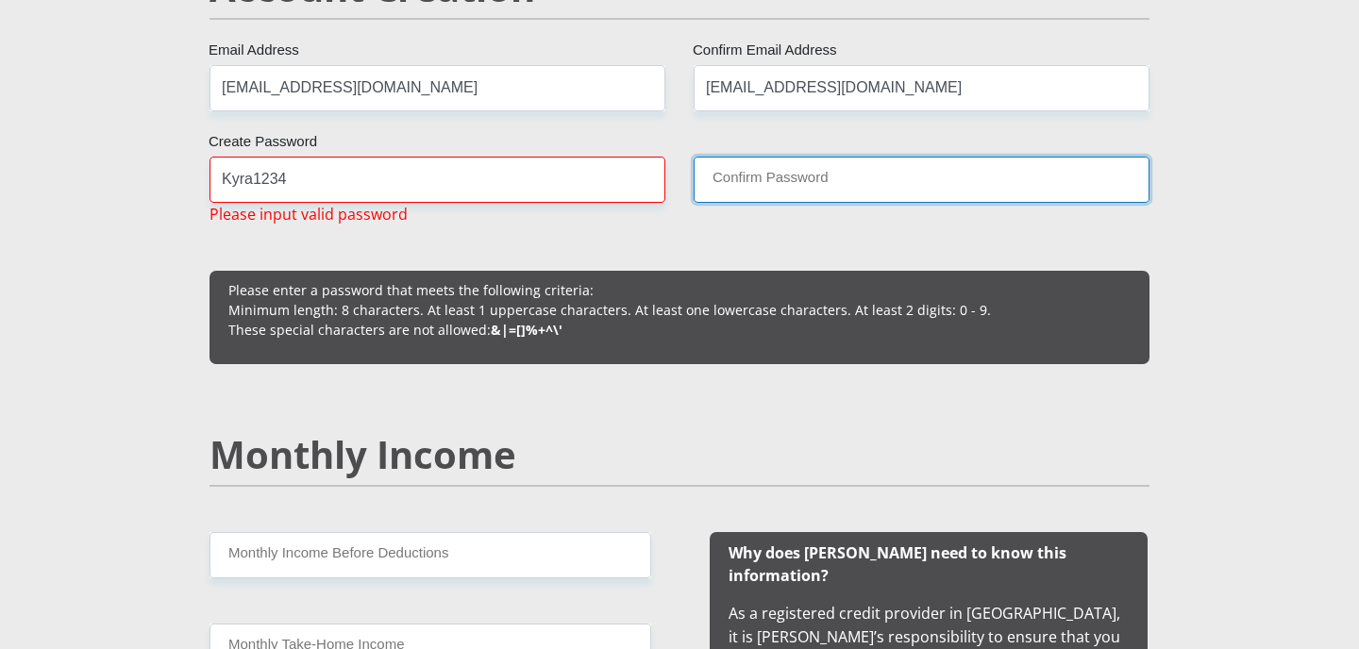
click at [730, 182] on input "Confirm Password" at bounding box center [921, 180] width 456 height 46
click at [747, 172] on input "Confirm Password" at bounding box center [921, 180] width 456 height 46
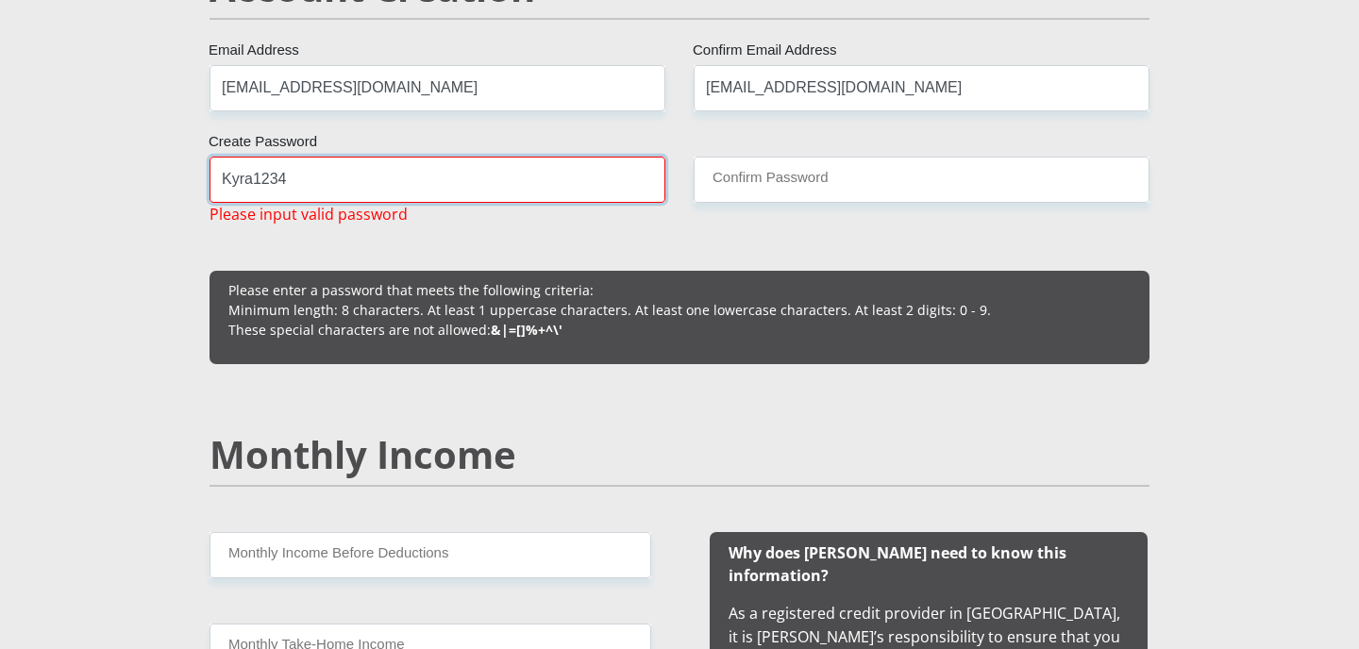
click at [481, 180] on input "Kyra1234" at bounding box center [437, 180] width 456 height 46
type input "K"
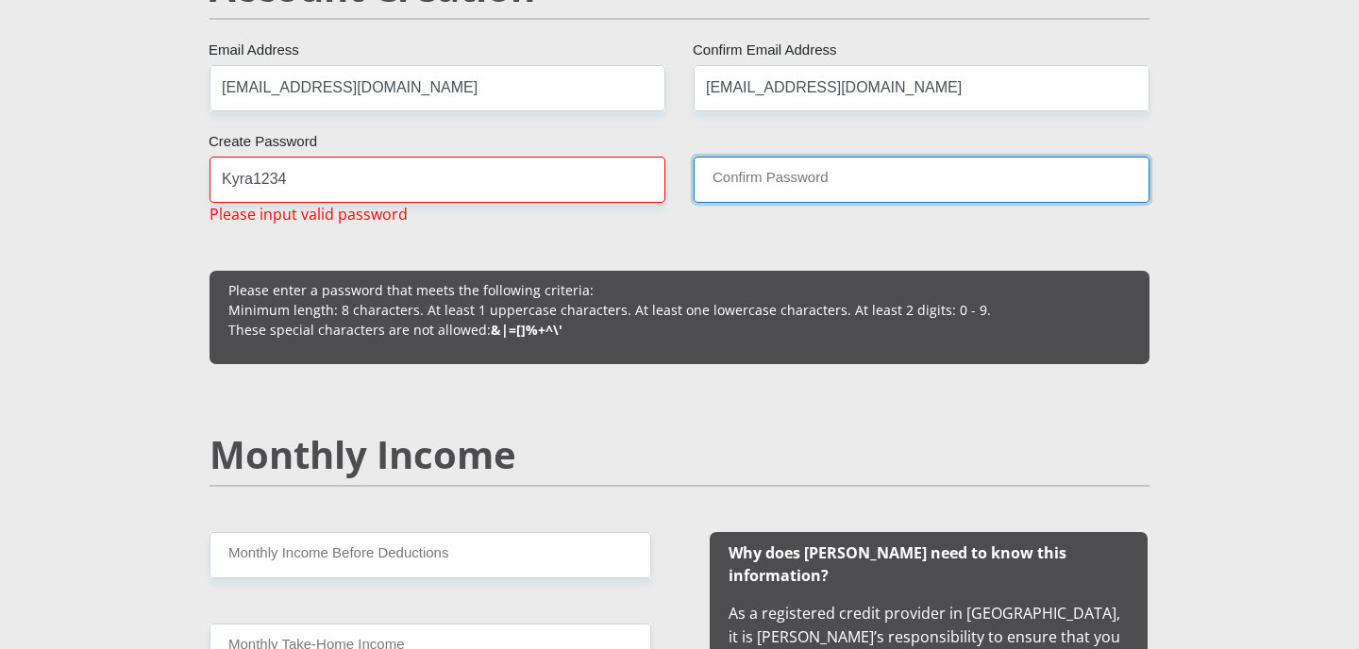
click at [720, 163] on input "Confirm Password" at bounding box center [921, 180] width 456 height 46
click at [812, 169] on input "Confirm Password" at bounding box center [921, 180] width 456 height 46
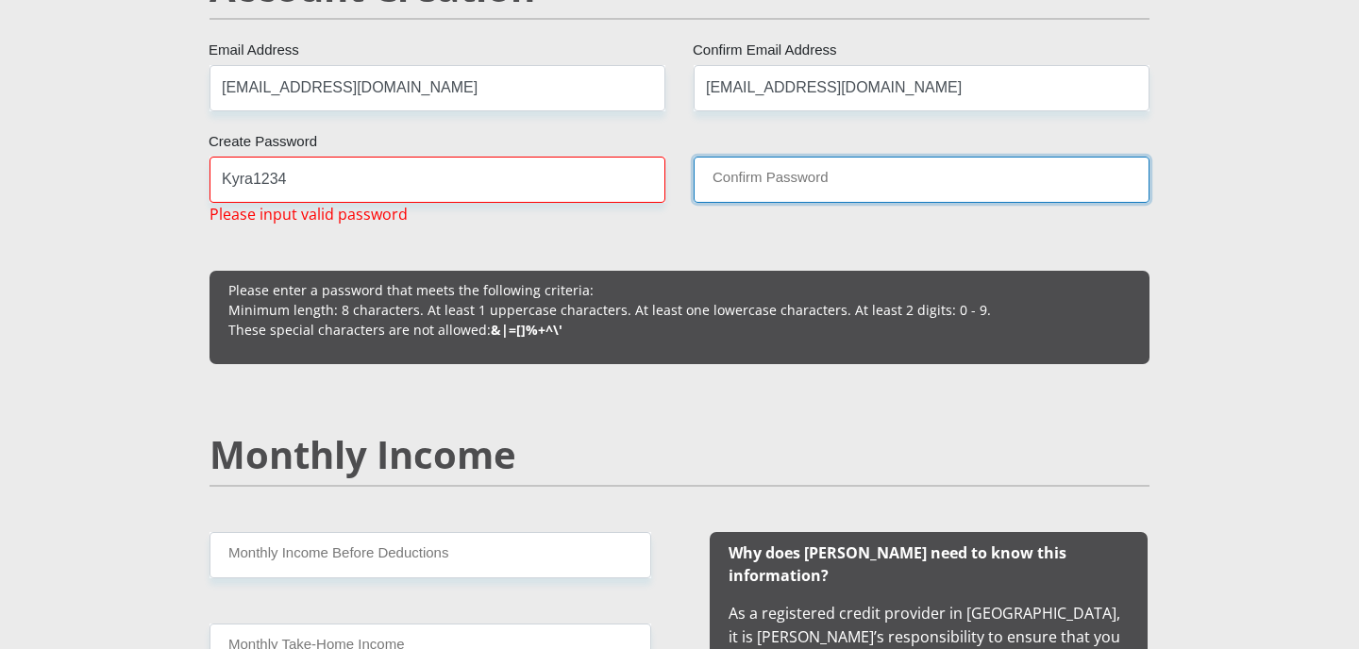
click at [812, 169] on input "Confirm Password" at bounding box center [921, 180] width 456 height 46
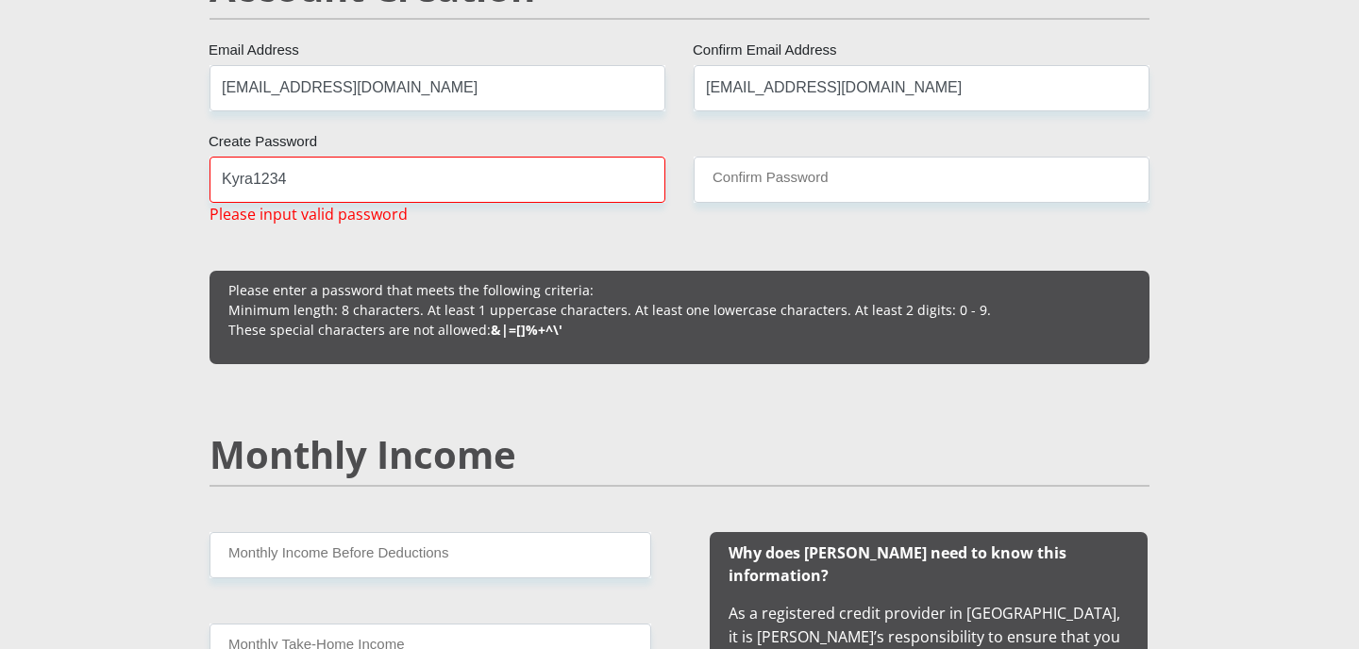
click at [319, 172] on input "Kyra1234" at bounding box center [437, 180] width 456 height 46
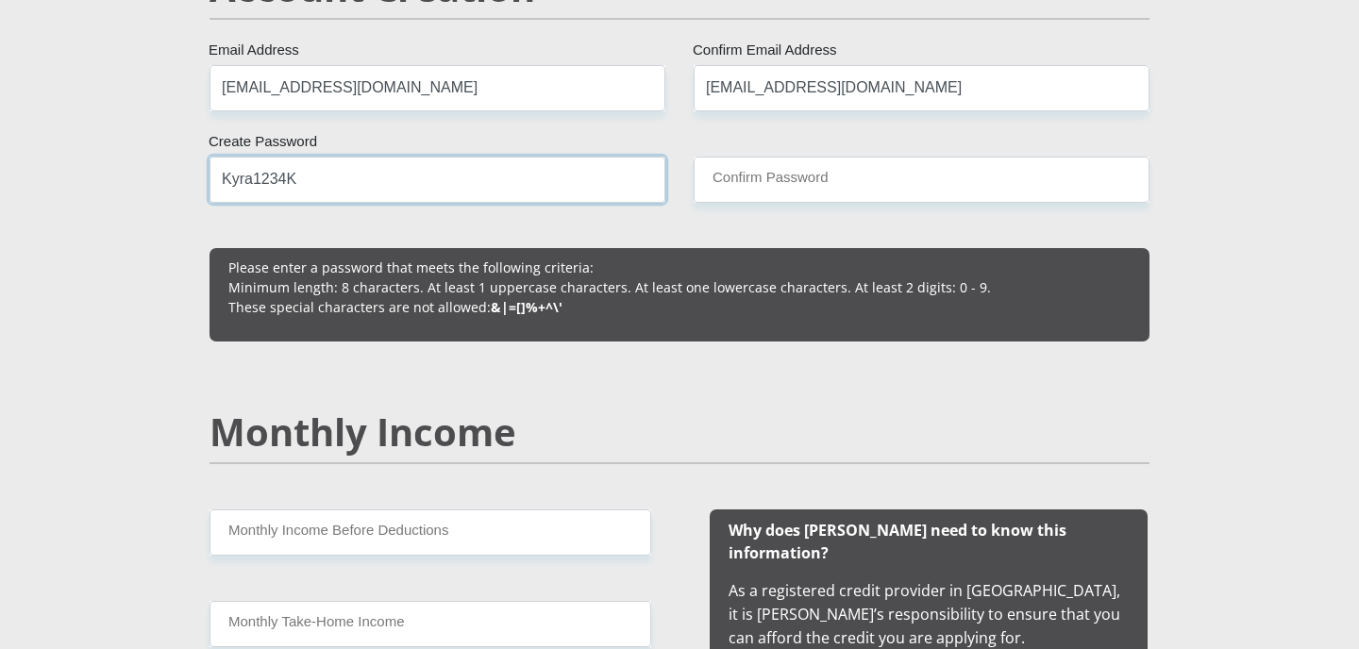
type input "Kyra1234K"
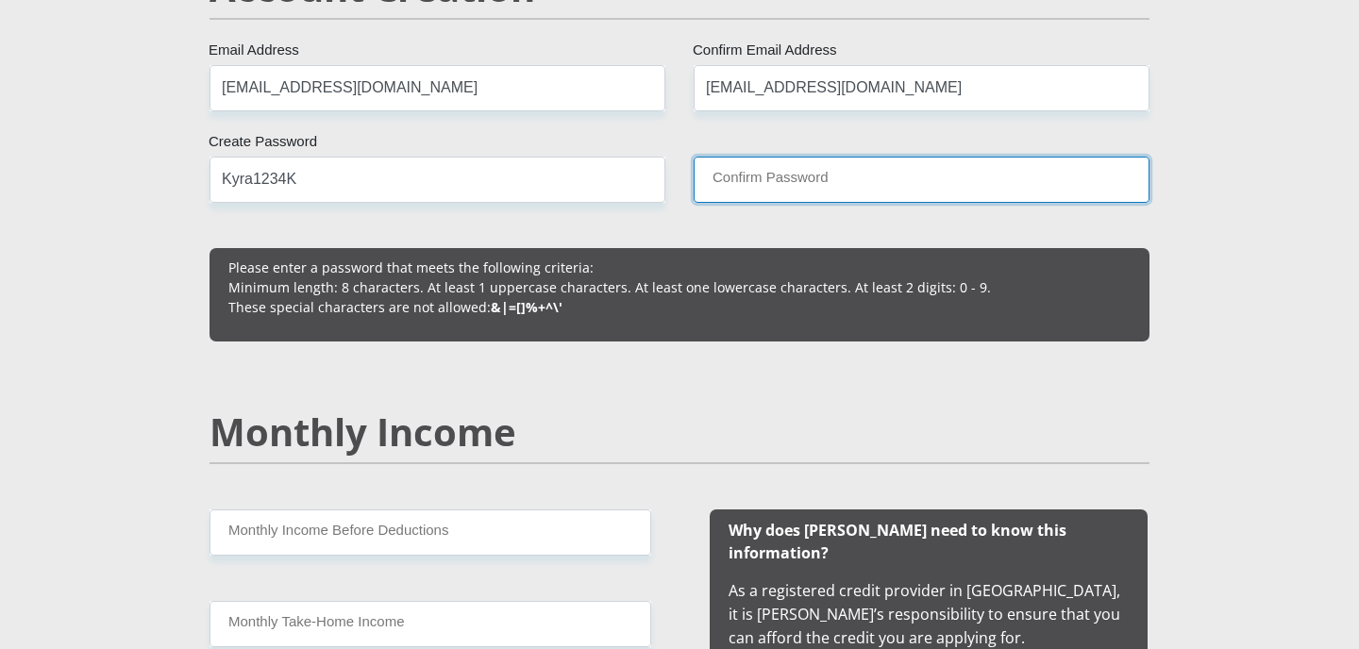
click at [748, 166] on input "Confirm Password" at bounding box center [921, 180] width 456 height 46
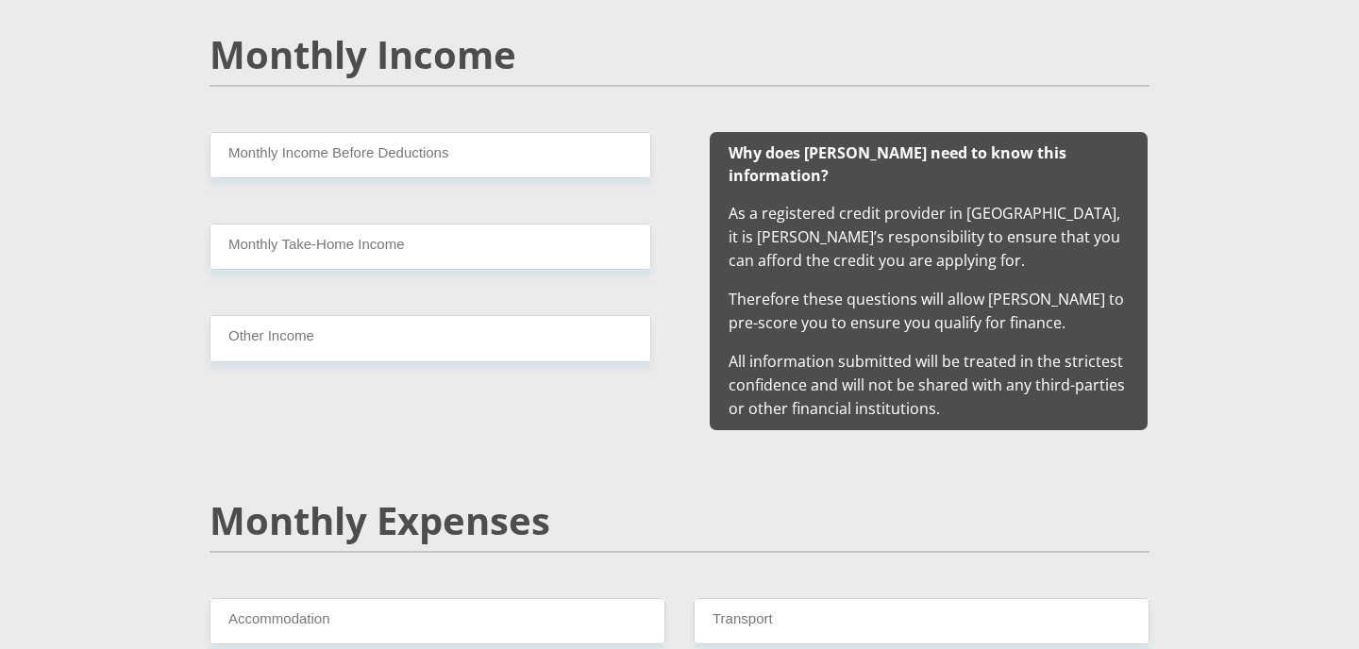
type input "Kyra1234K"
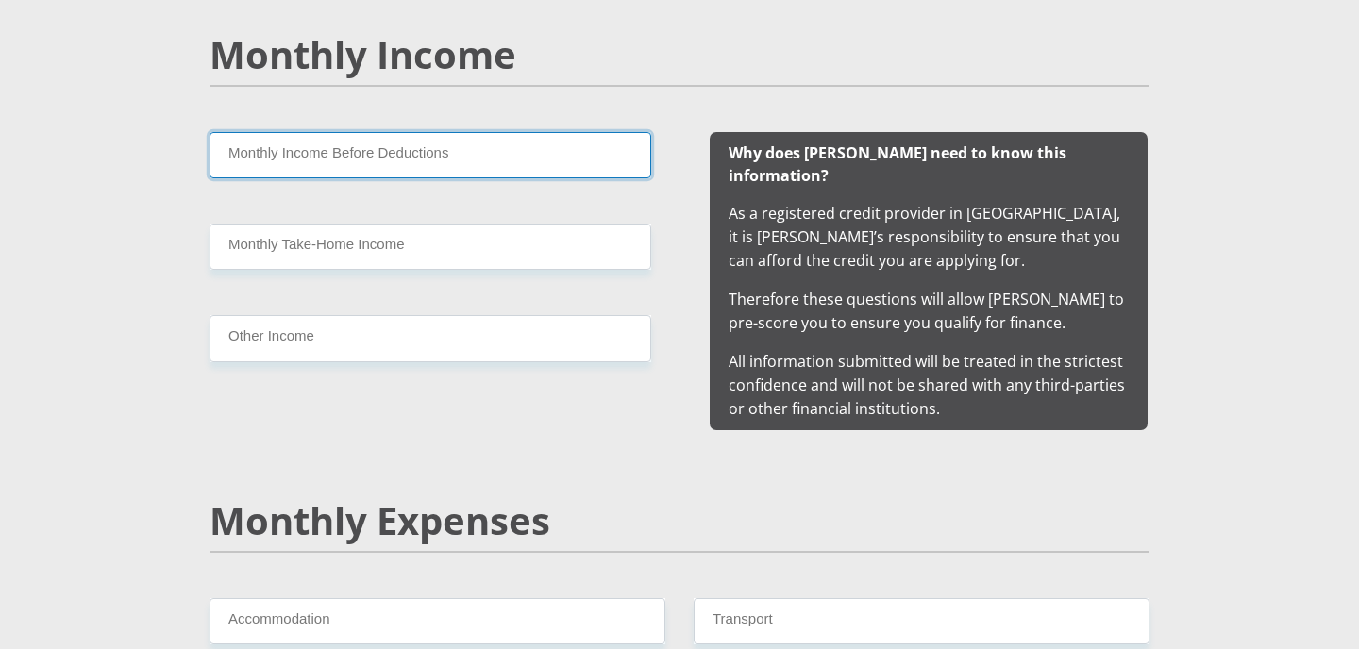
click at [287, 157] on input "Monthly Income Before Deductions" at bounding box center [430, 155] width 442 height 46
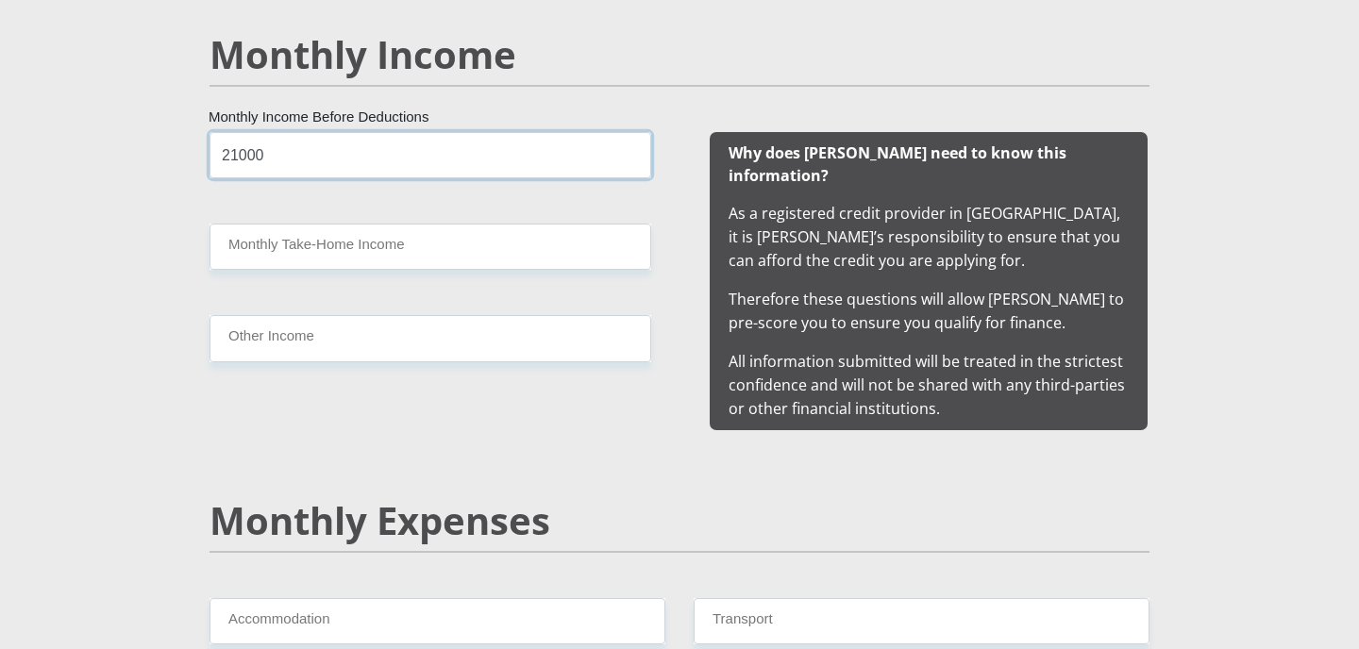
type input "21000"
click at [311, 245] on input "Monthly Take-Home Income" at bounding box center [430, 247] width 442 height 46
type input "16996"
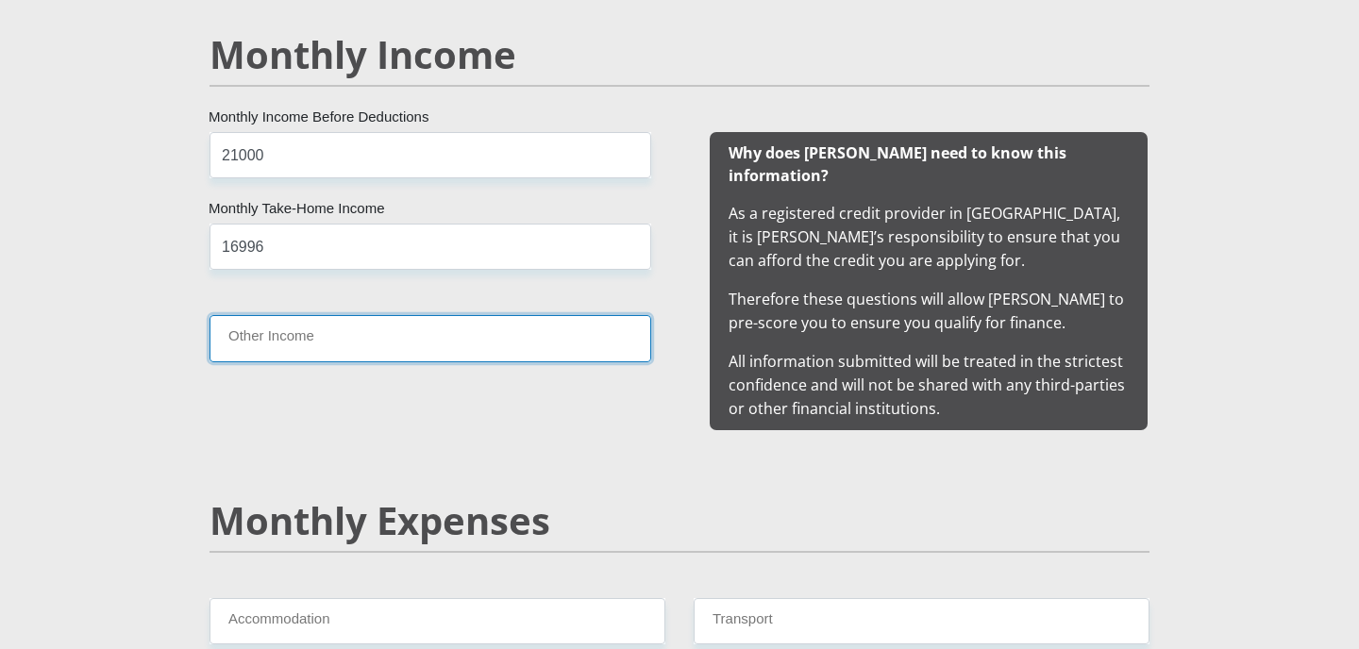
click at [330, 333] on input "Other Income" at bounding box center [430, 338] width 442 height 46
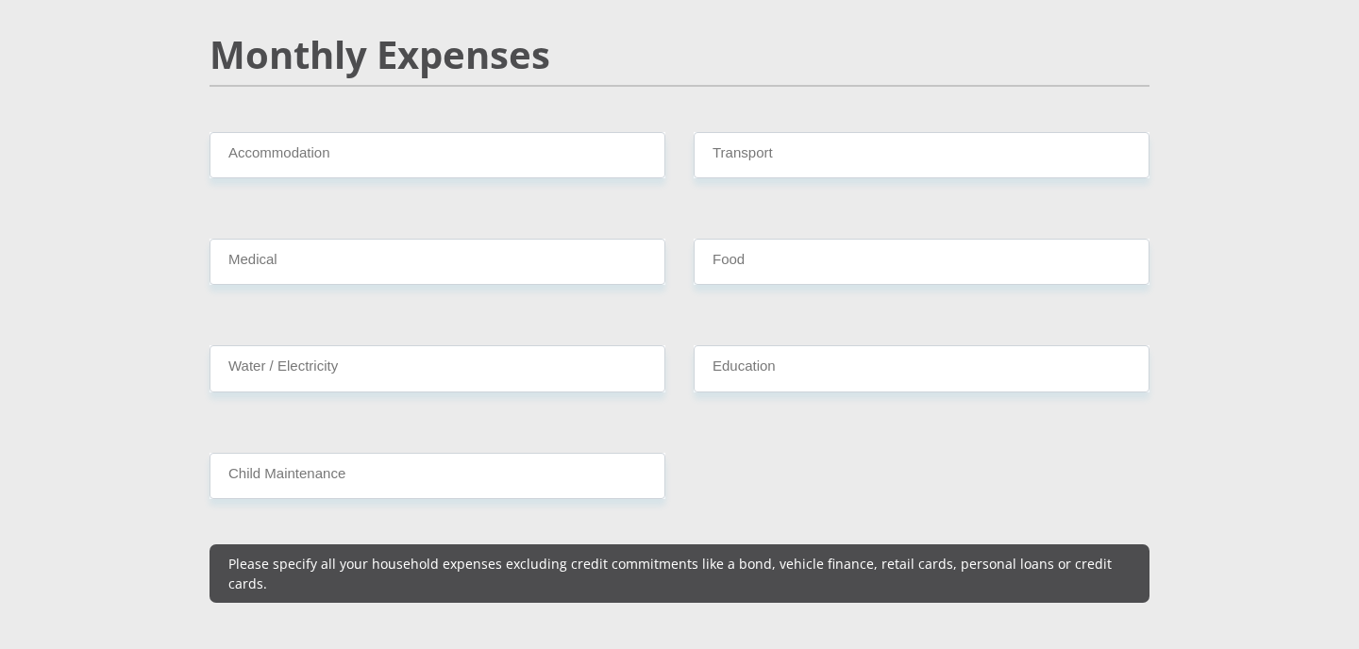
scroll to position [2264, 0]
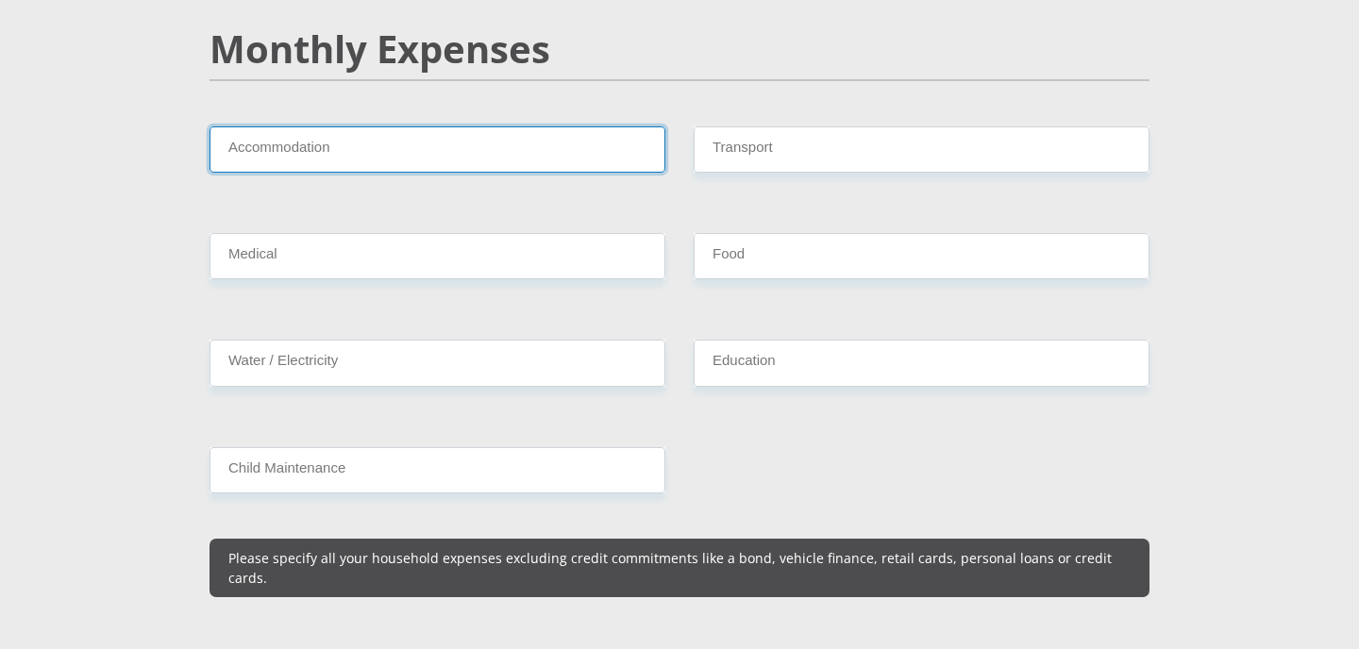
click at [275, 137] on input "Accommodation" at bounding box center [437, 149] width 456 height 46
type input "4000"
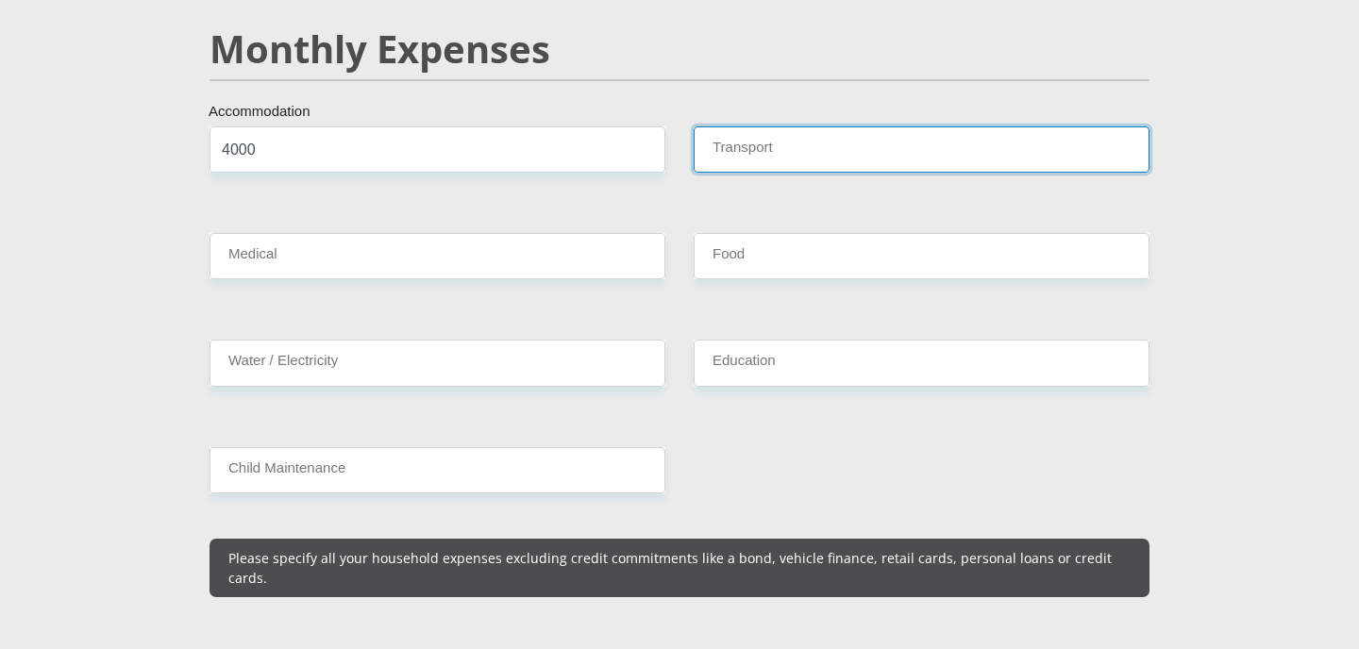
click at [827, 126] on input "Transport" at bounding box center [921, 149] width 456 height 46
type input "1000"
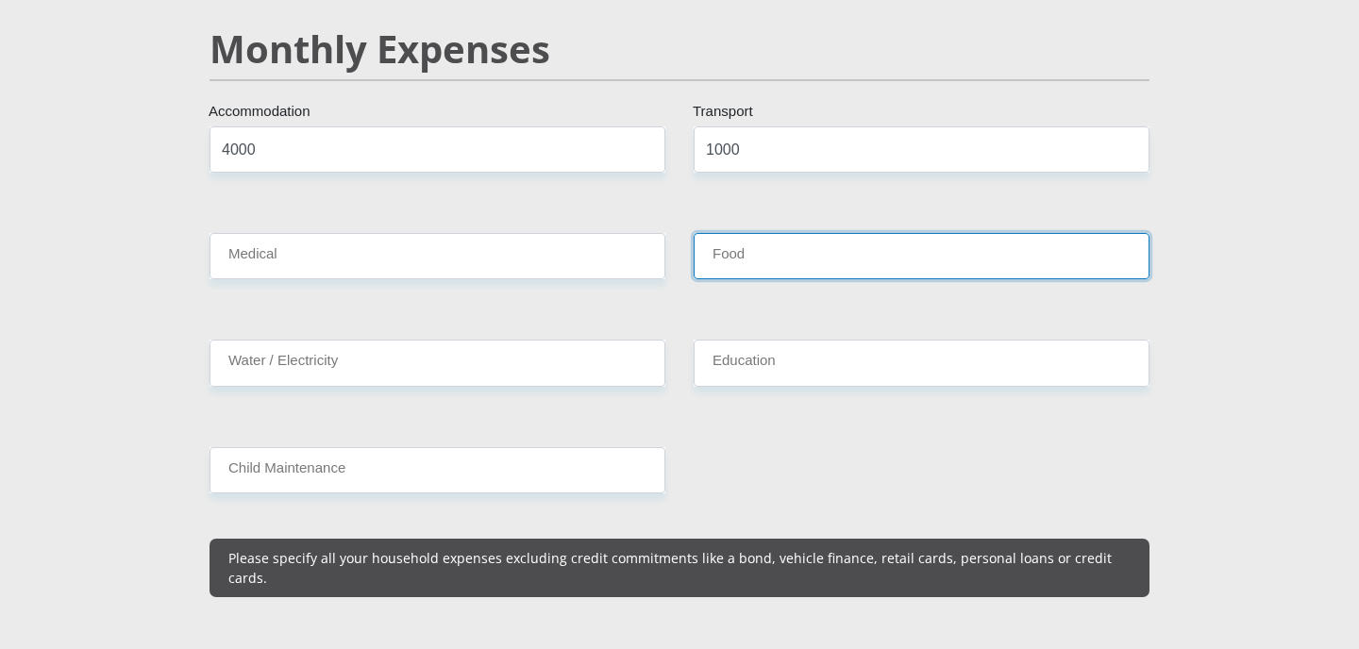
click at [761, 236] on input "Food" at bounding box center [921, 256] width 456 height 46
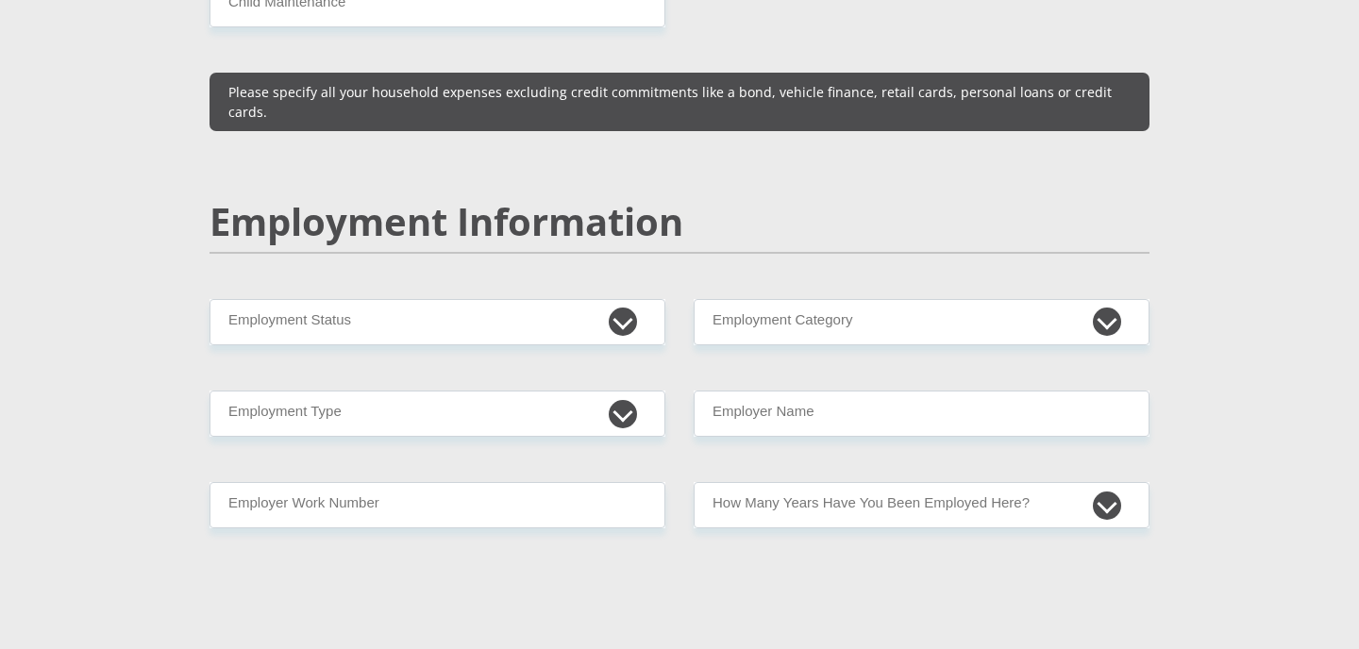
scroll to position [2736, 0]
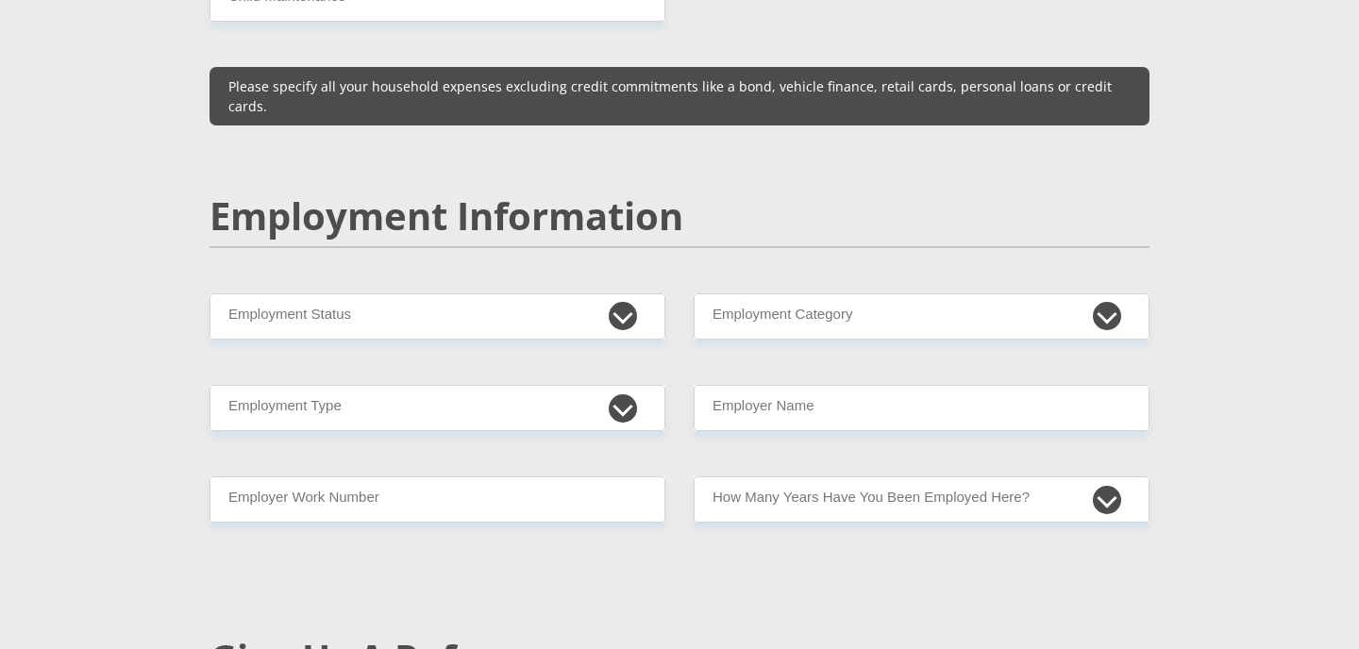
type input "1000"
click at [255, 293] on select "Permanent/Full-time Part-time/Casual [DEMOGRAPHIC_DATA] Worker Self-Employed Ho…" at bounding box center [437, 316] width 456 height 46
select select "1"
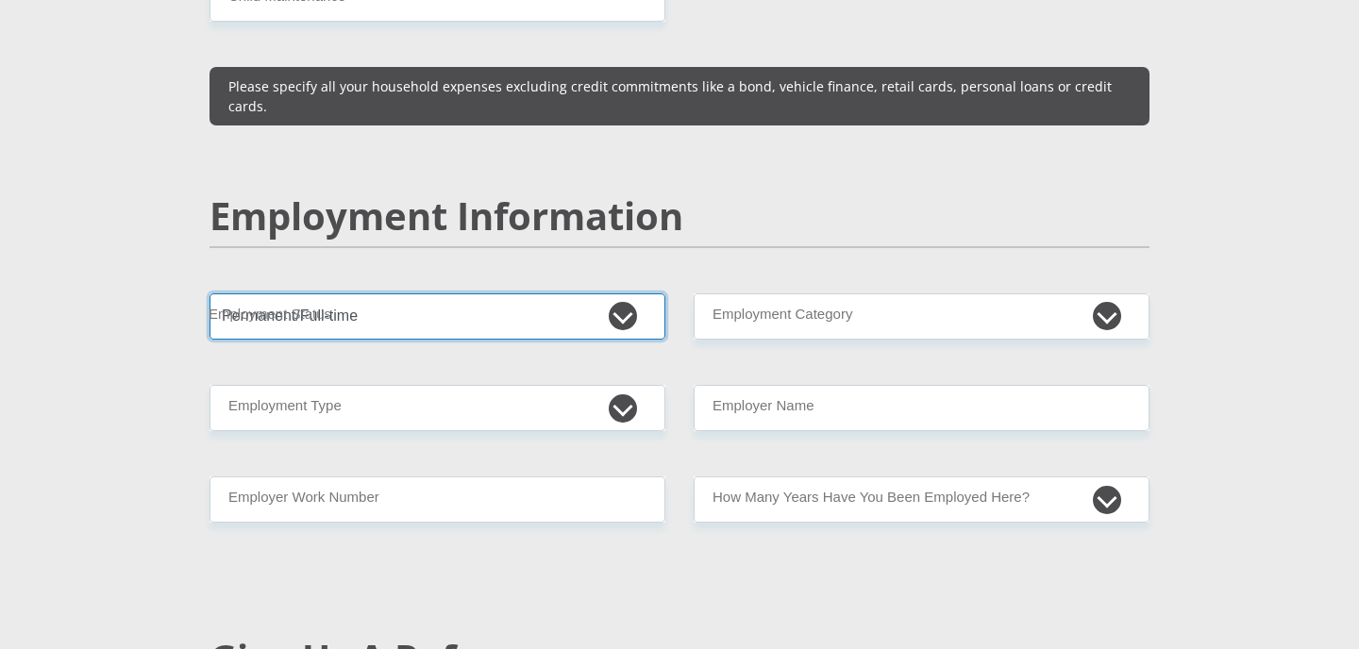
click at [209, 293] on select "Permanent/Full-time Part-time/Casual [DEMOGRAPHIC_DATA] Worker Self-Employed Ho…" at bounding box center [437, 316] width 456 height 46
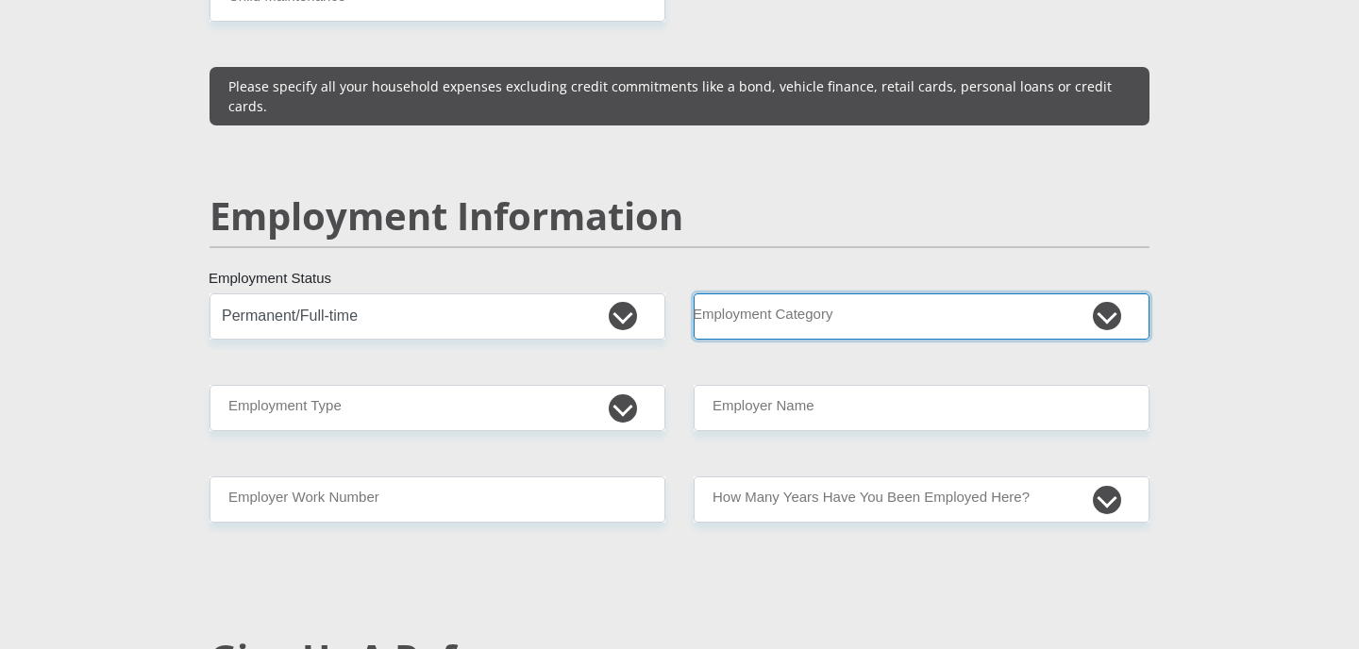
click at [879, 293] on select "AGRICULTURE ALCOHOL & TOBACCO CONSTRUCTION MATERIALS METALLURGY EQUIPMENT FOR R…" at bounding box center [921, 316] width 456 height 46
select select "9"
click at [693, 293] on select "AGRICULTURE ALCOHOL & TOBACCO CONSTRUCTION MATERIALS METALLURGY EQUIPMENT FOR R…" at bounding box center [921, 316] width 456 height 46
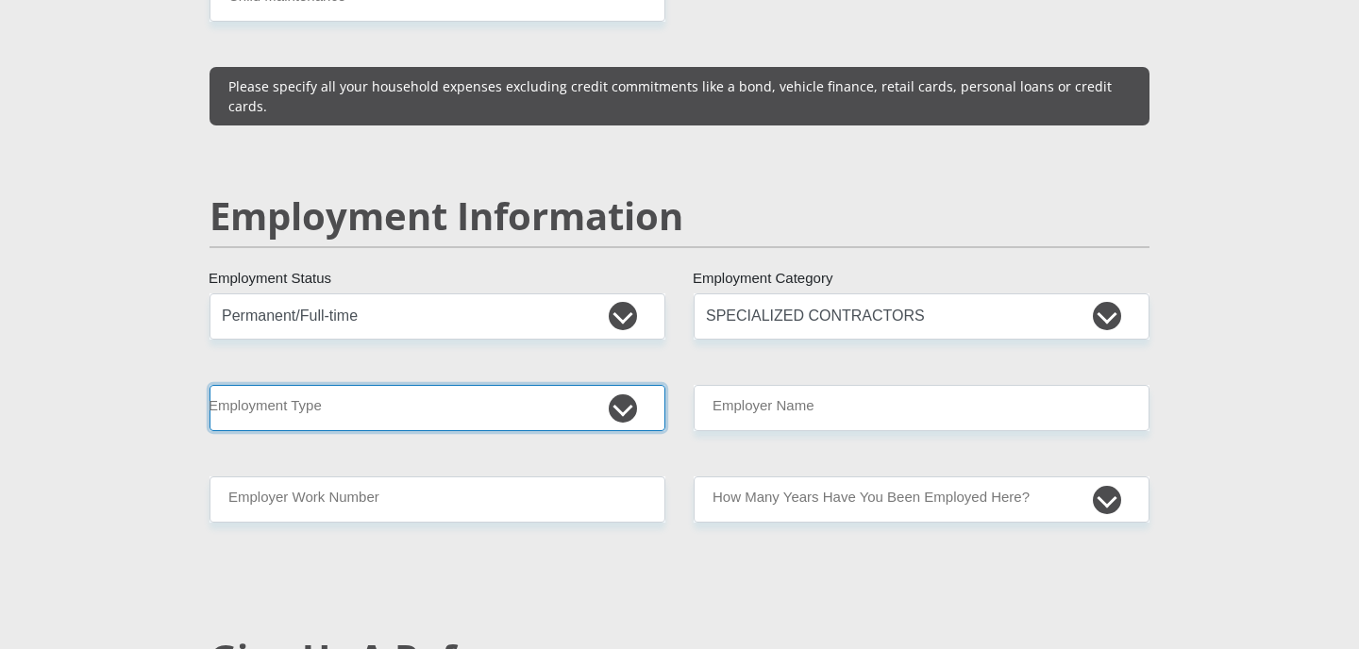
click at [237, 385] on select "College/Lecturer Craft Seller Creative Driver Executive Farmer Forces - Non Com…" at bounding box center [437, 408] width 456 height 46
select select "Office Staff/Clerk"
click at [209, 385] on select "College/Lecturer Craft Seller Creative Driver Executive Farmer Forces - Non Com…" at bounding box center [437, 408] width 456 height 46
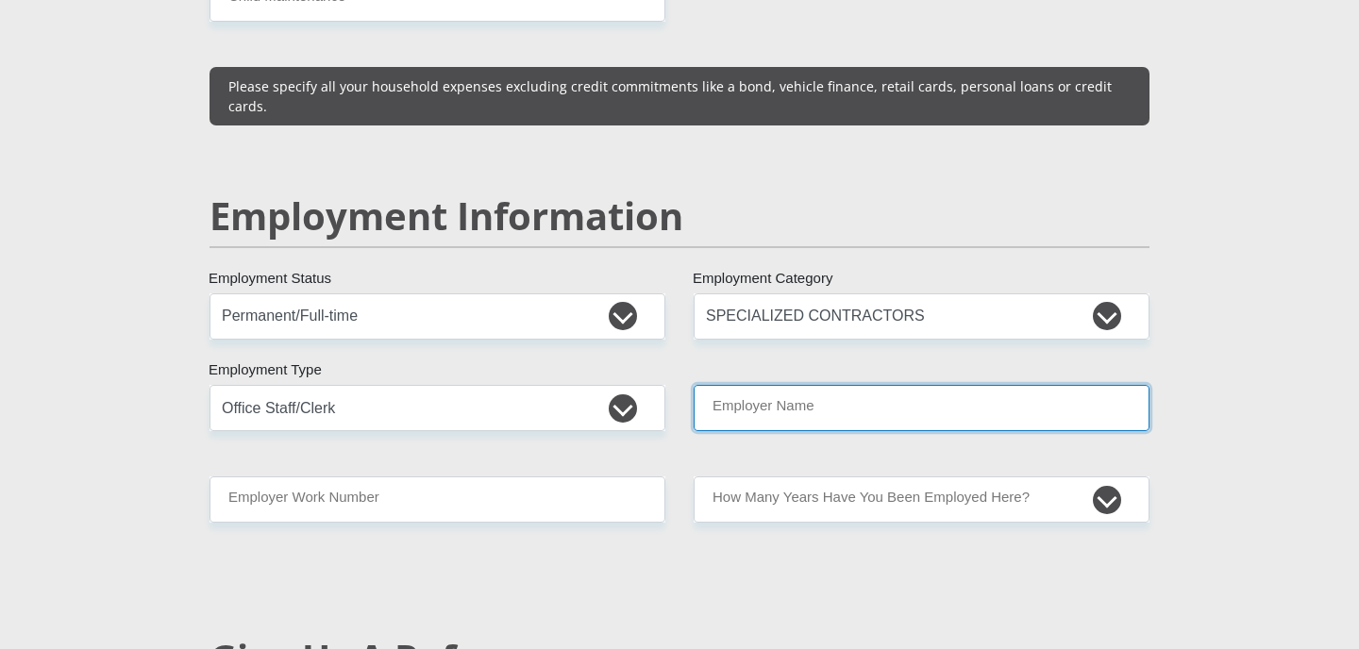
click at [698, 385] on input "Employer Name" at bounding box center [921, 408] width 456 height 46
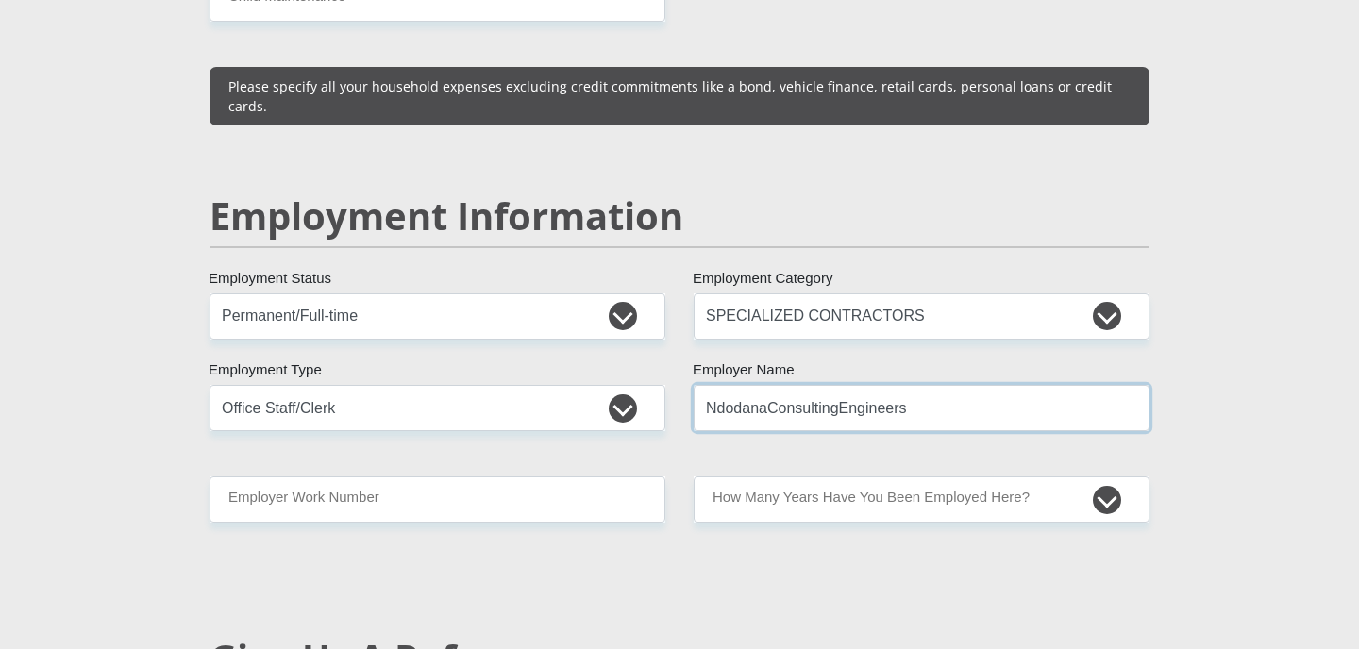
click at [764, 385] on input "NdodanaConsultingEngineers" at bounding box center [921, 408] width 456 height 46
click at [843, 385] on input "NdodanaConsultingEngineers" at bounding box center [921, 408] width 456 height 46
click at [764, 385] on input "NdodanaConsultingEngineers" at bounding box center [921, 408] width 456 height 46
type input "NdodanaConsultingEngineers"
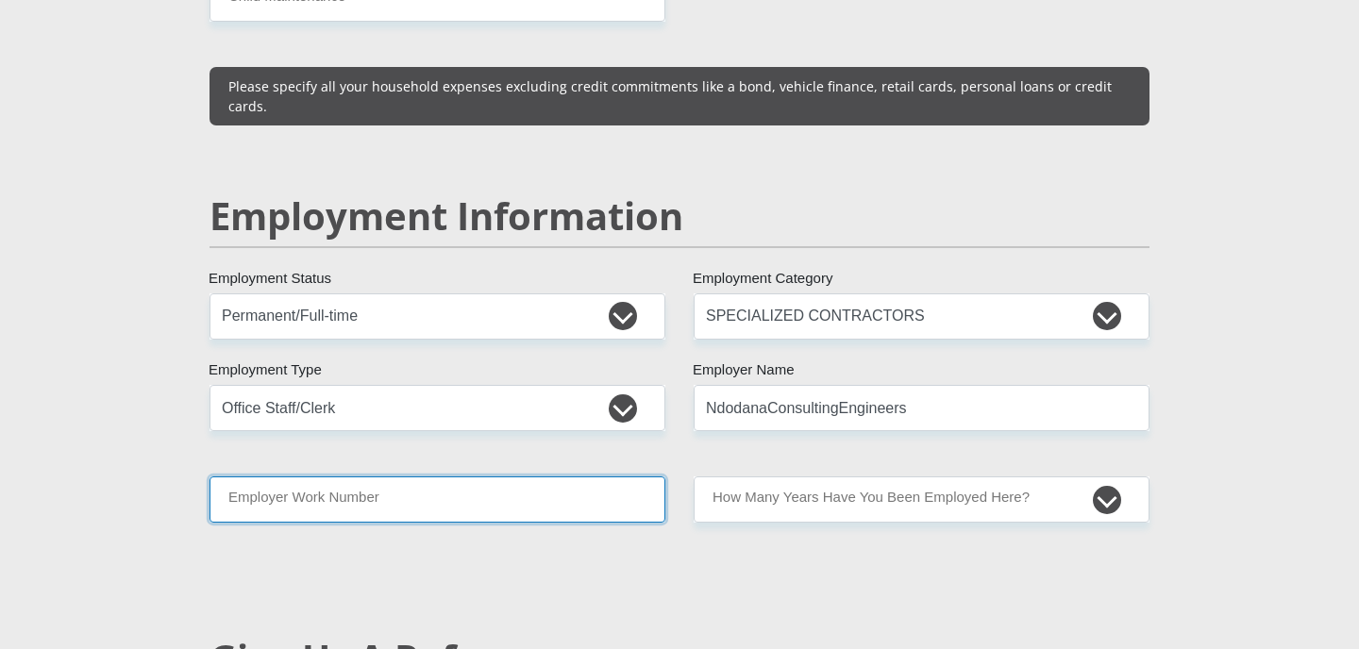
click at [376, 476] on input "Employer Work Number" at bounding box center [437, 499] width 456 height 46
type input "0437210852"
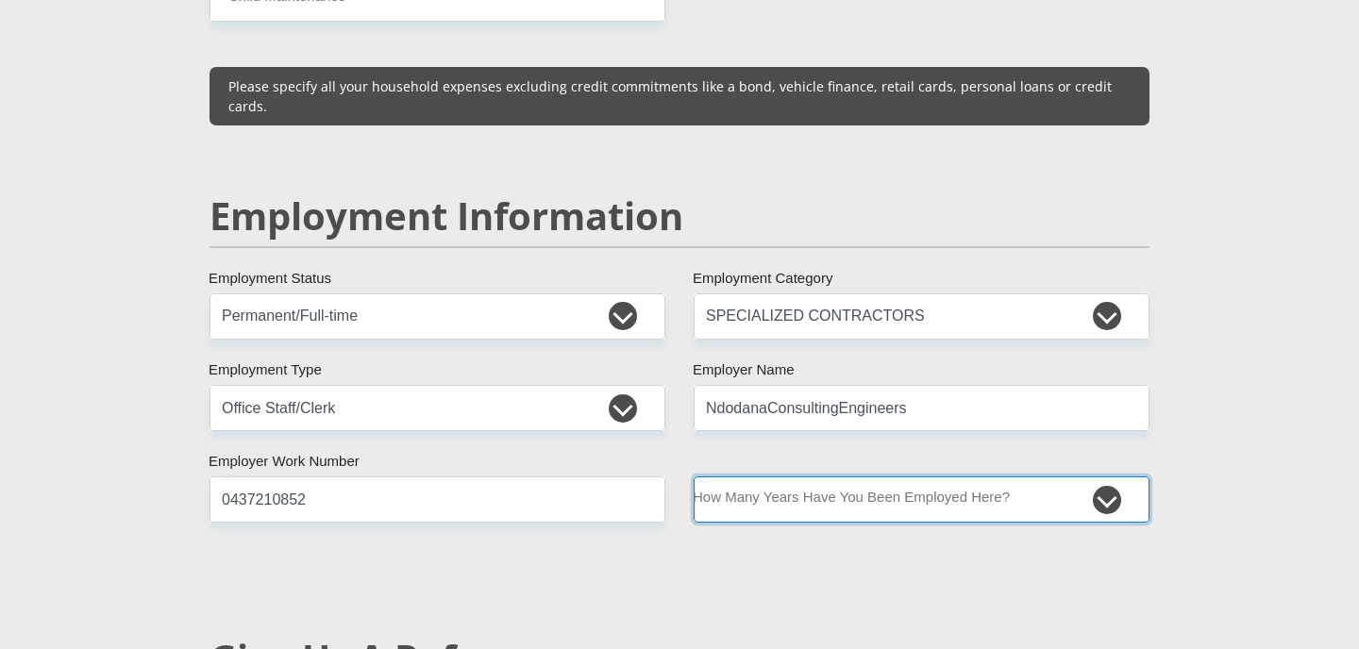
click at [770, 476] on select "less than 1 year 1-3 years 3-5 years 5+ years" at bounding box center [921, 499] width 456 height 46
select select "60"
click at [693, 476] on select "less than 1 year 1-3 years 3-5 years 5+ years" at bounding box center [921, 499] width 456 height 46
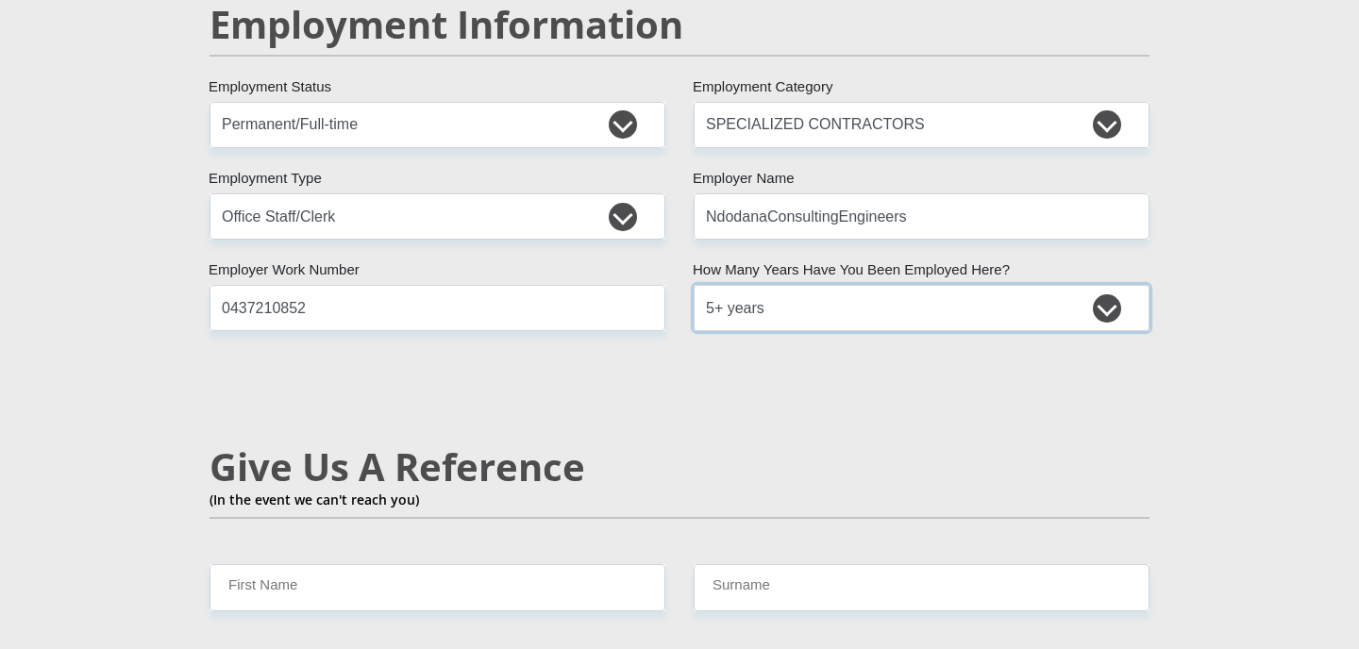
scroll to position [3113, 0]
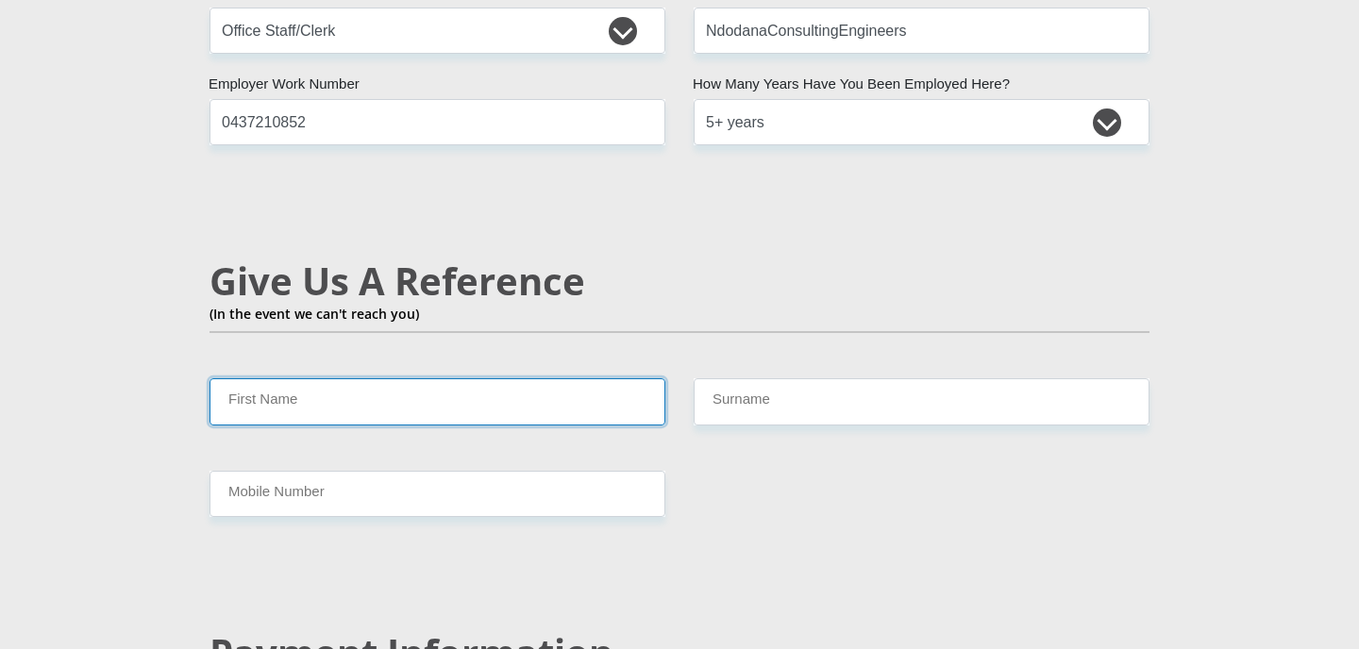
click at [287, 378] on input "First Name" at bounding box center [437, 401] width 456 height 46
type input "Claretts"
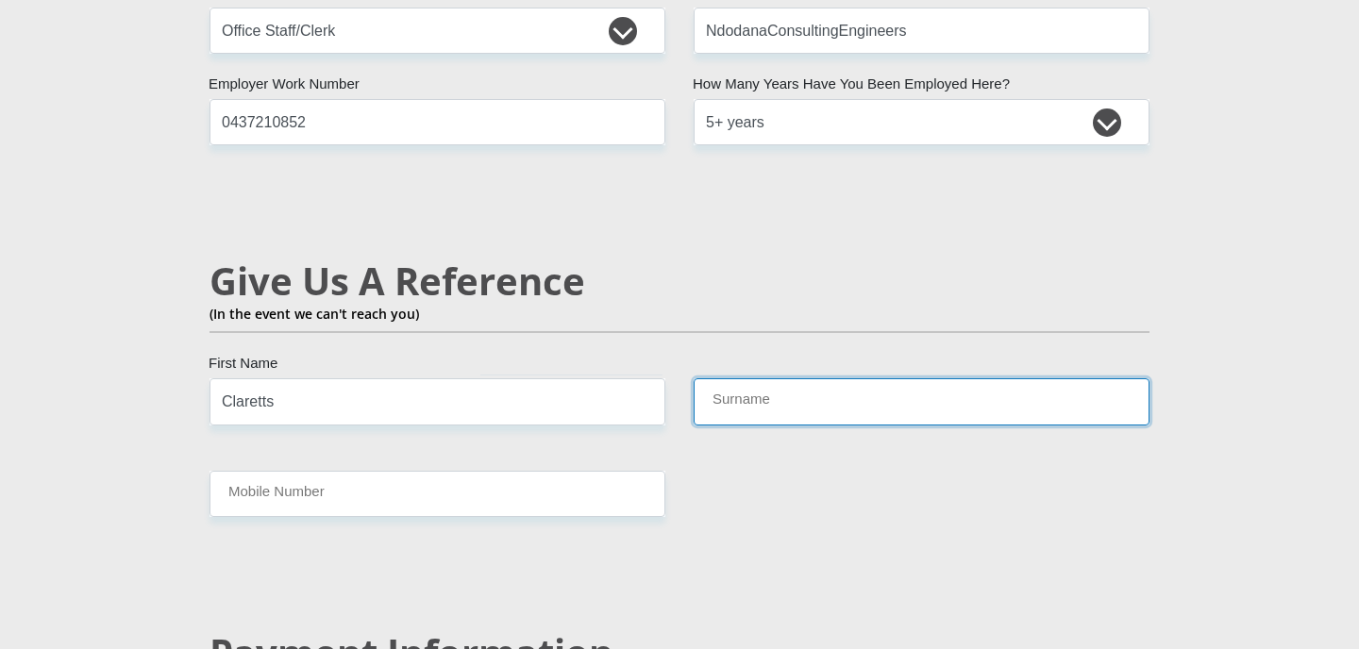
click at [743, 378] on input "Surname" at bounding box center [921, 401] width 456 height 46
type input "[PERSON_NAME]"
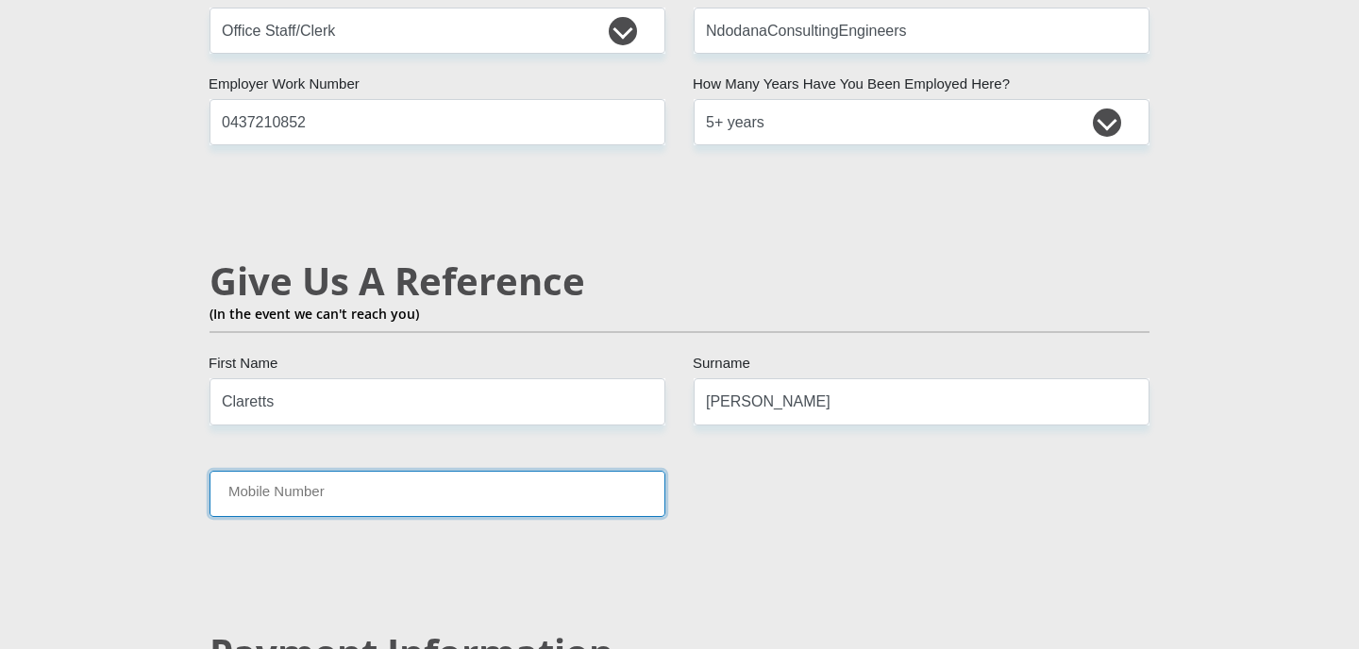
click at [444, 471] on input "Mobile Number" at bounding box center [437, 494] width 456 height 46
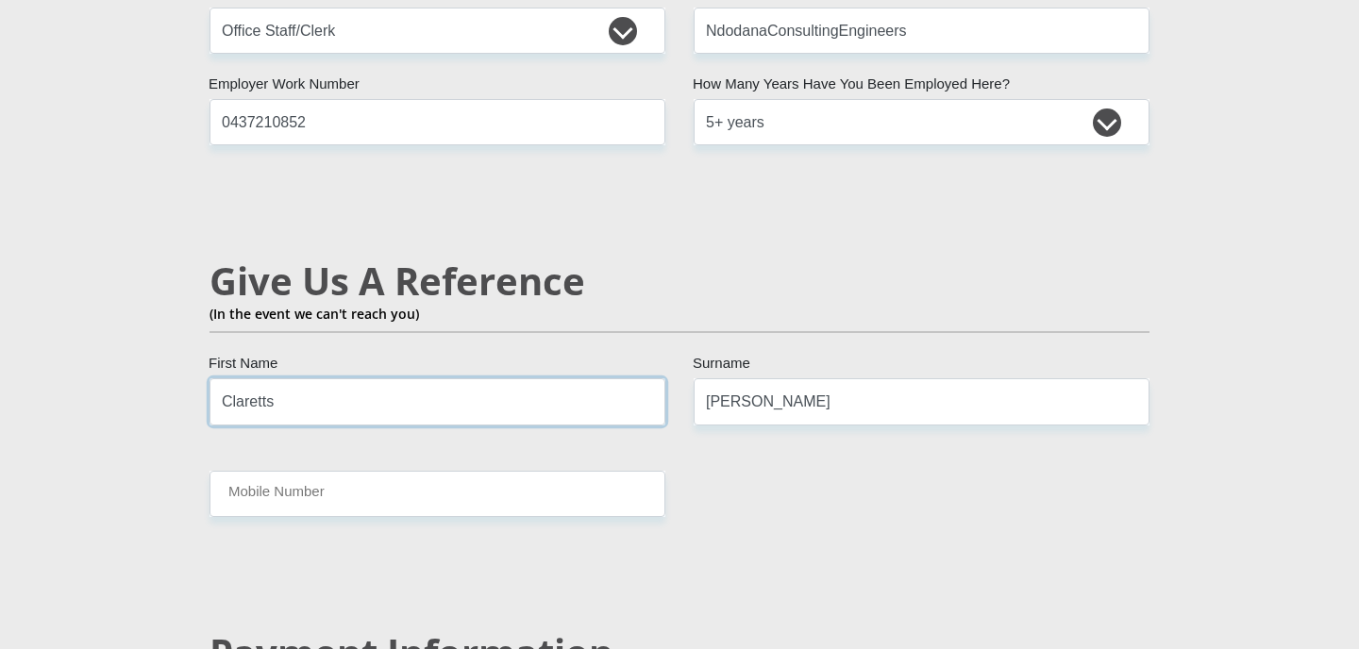
click at [274, 378] on input "Claretts" at bounding box center [437, 401] width 456 height 46
type input "Clair"
click at [775, 378] on input "[PERSON_NAME]" at bounding box center [921, 401] width 456 height 46
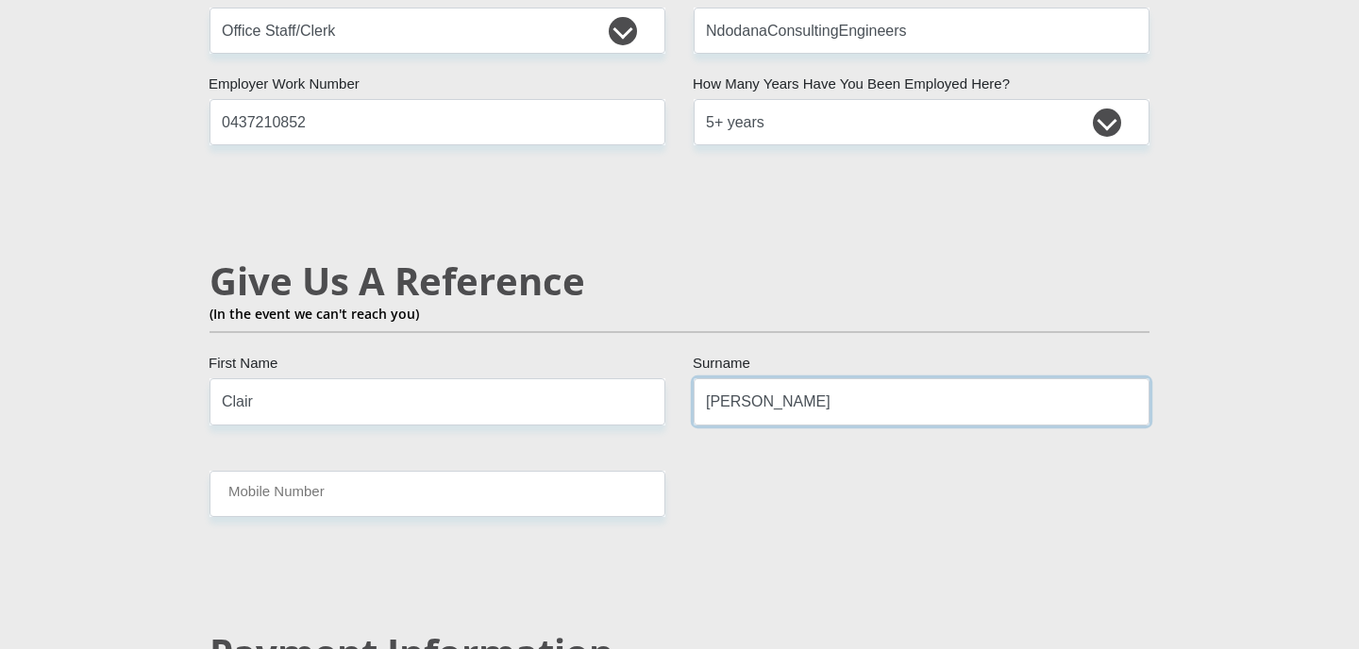
type input "[PERSON_NAME]"
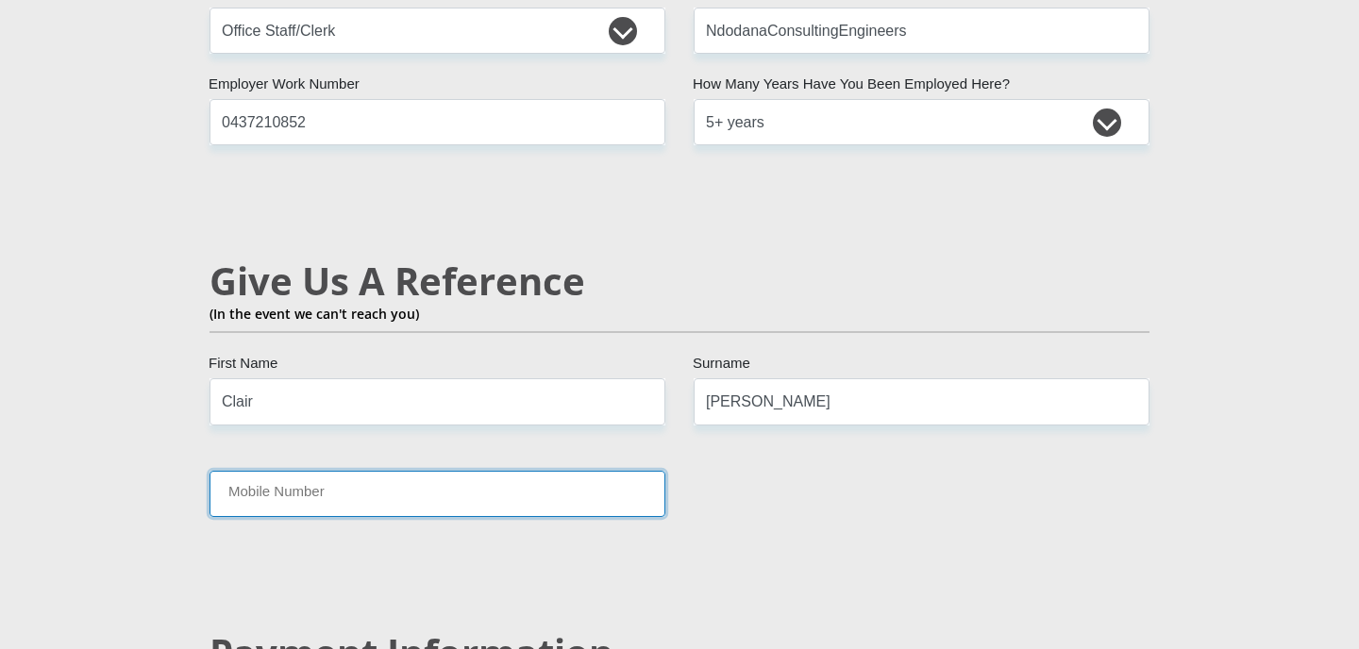
click at [434, 471] on input "Mobile Number" at bounding box center [437, 494] width 456 height 46
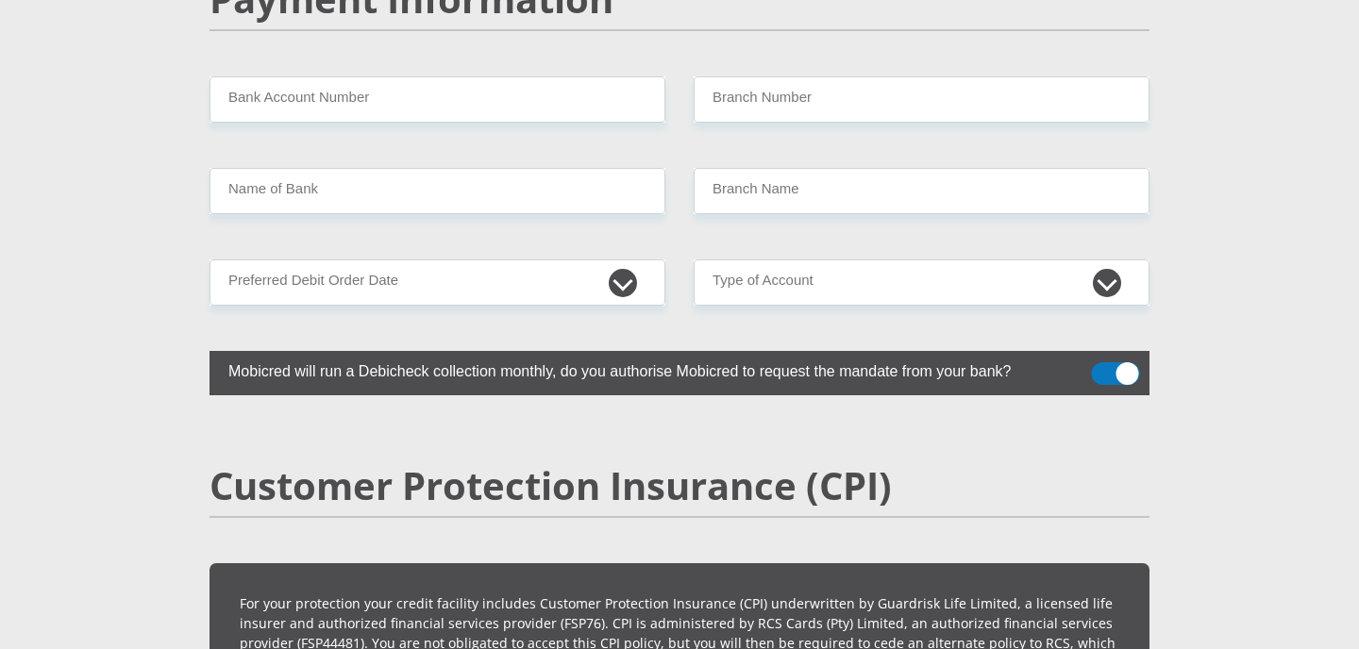
scroll to position [3774, 0]
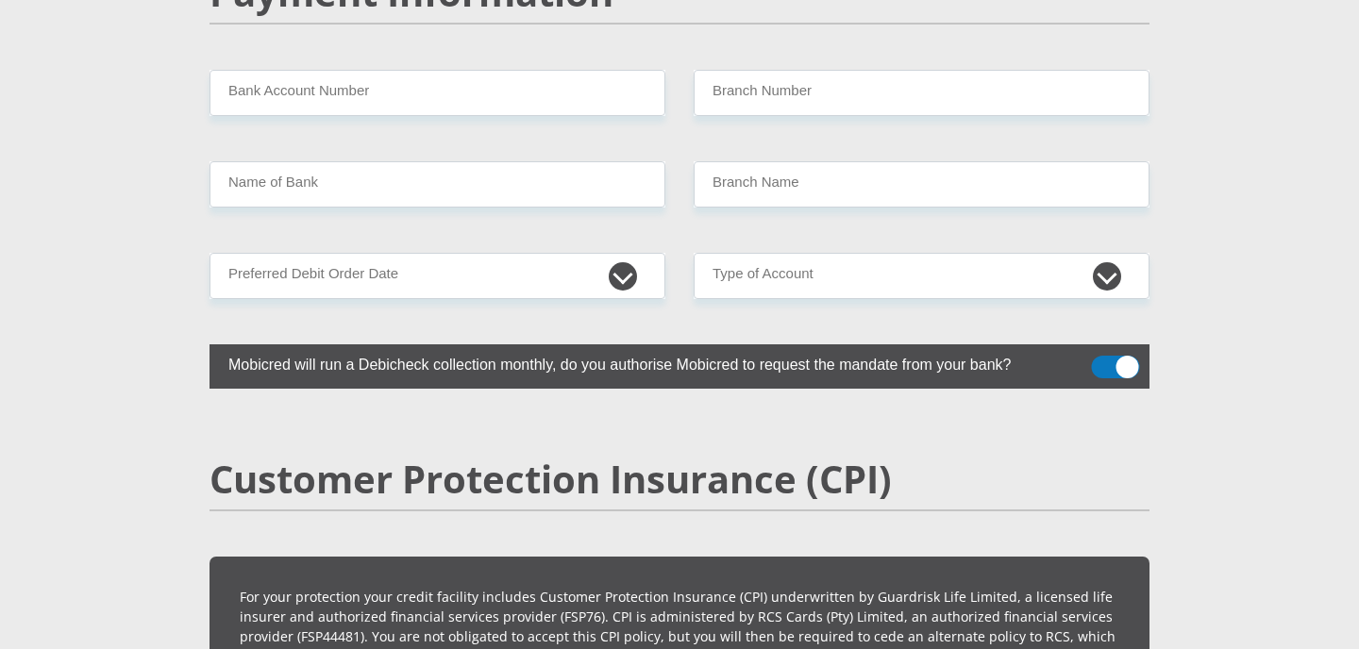
type input "0718565600"
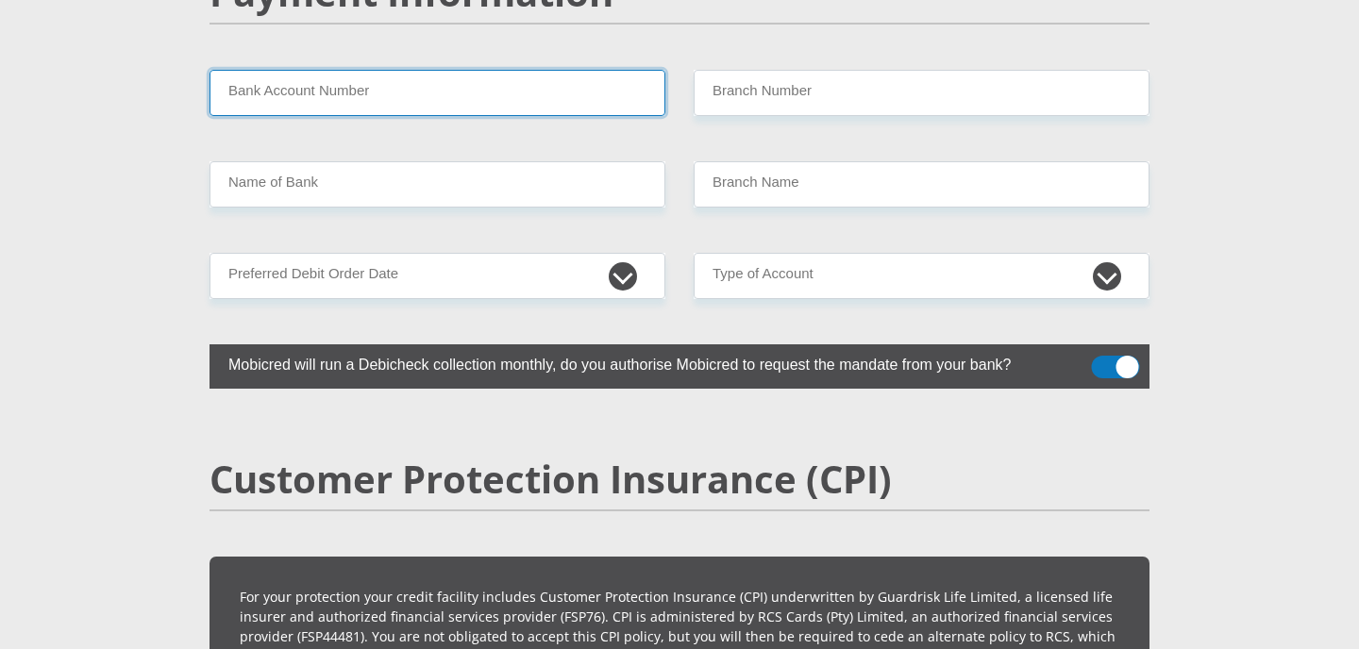
click at [317, 70] on input "Bank Account Number" at bounding box center [437, 93] width 456 height 46
type input "63077325017"
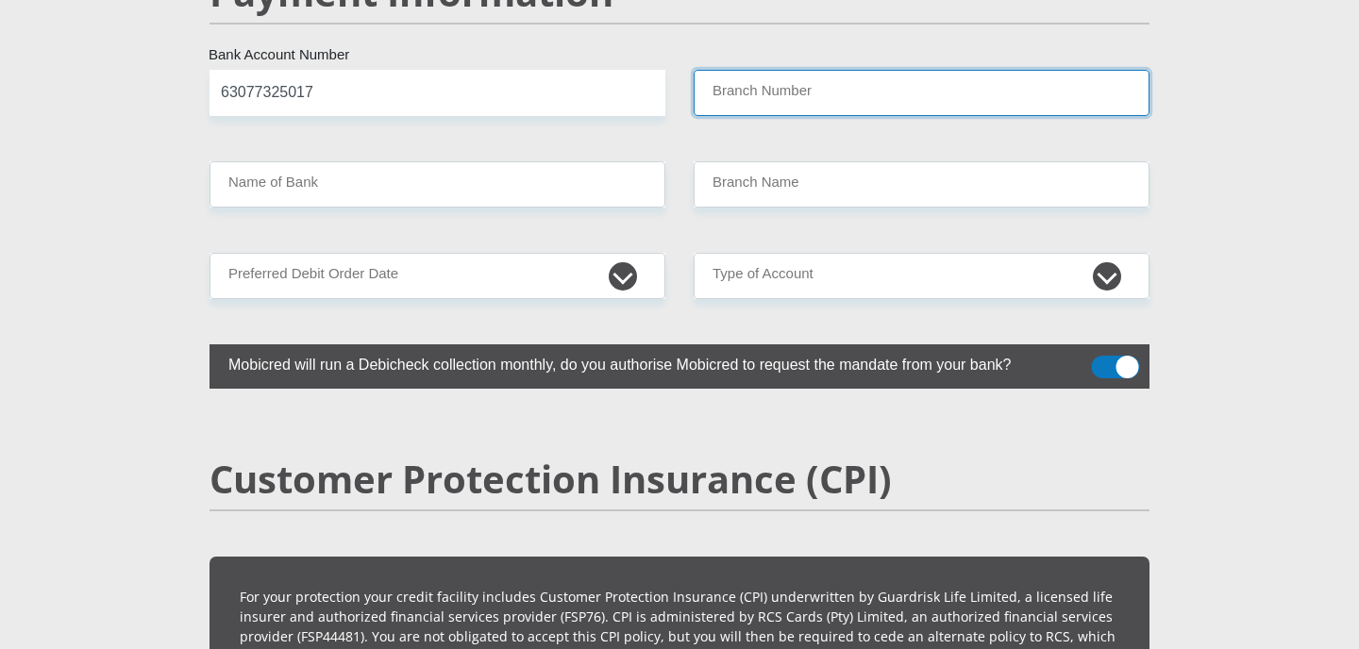
click at [738, 70] on input "Branch Number" at bounding box center [921, 93] width 456 height 46
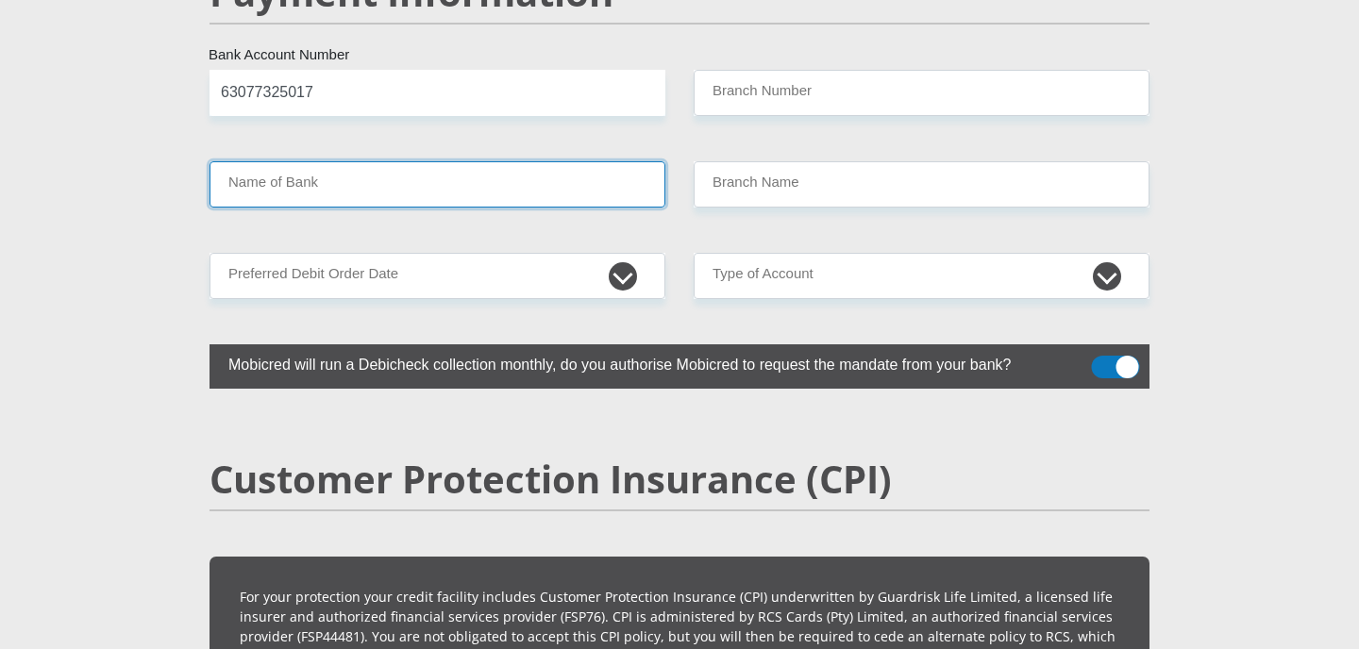
click at [442, 161] on input "Name of Bank" at bounding box center [437, 184] width 456 height 46
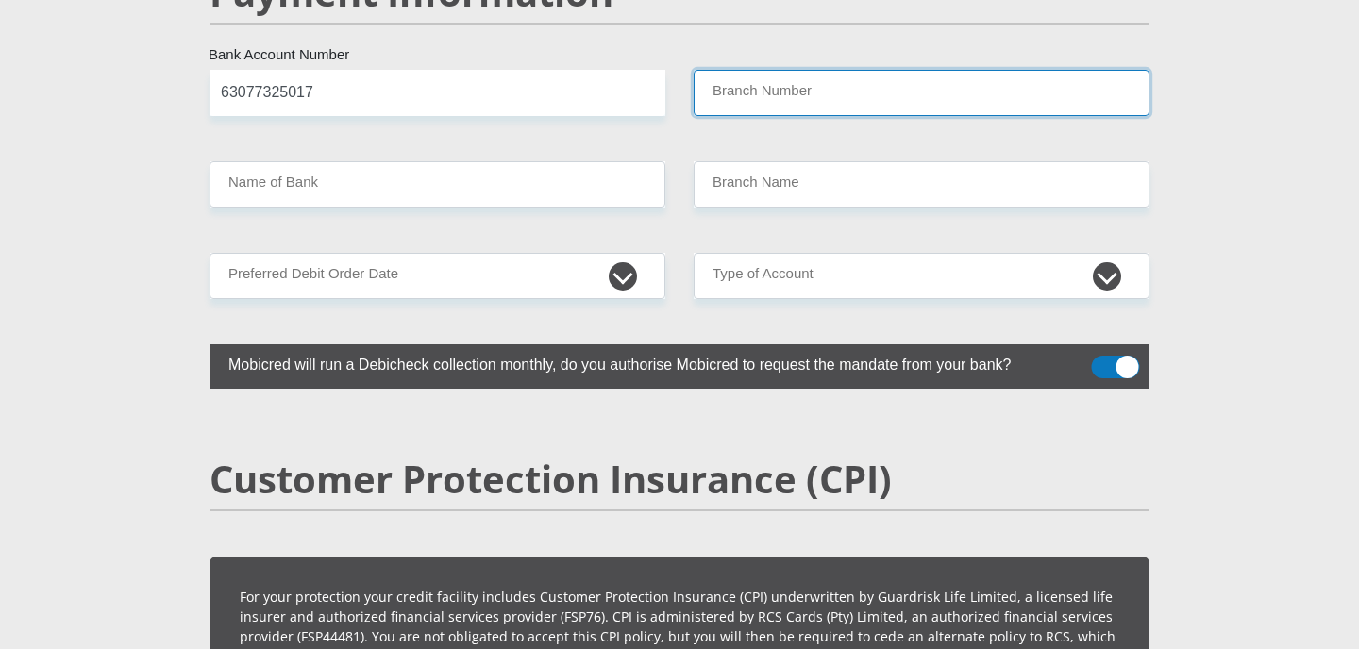
click at [735, 70] on input "Branch Number" at bounding box center [921, 93] width 456 height 46
type input "[PERSON_NAME]"
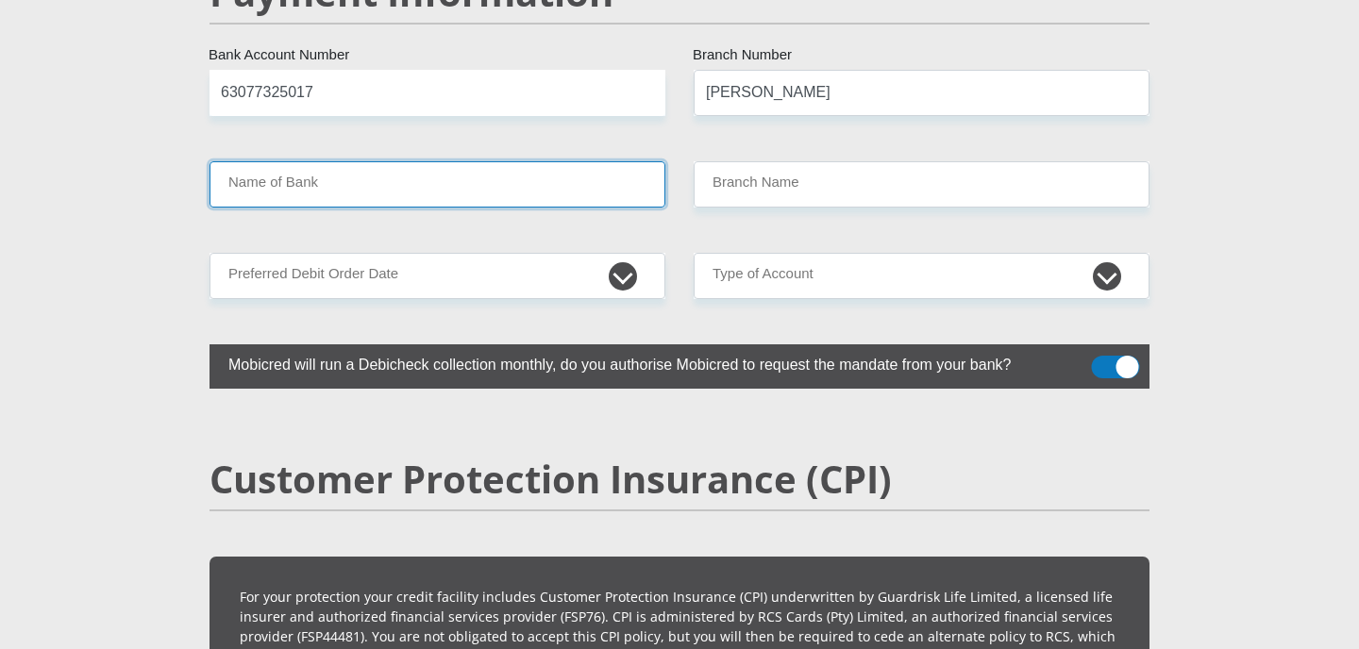
click at [340, 161] on input "Name of Bank" at bounding box center [437, 184] width 456 height 46
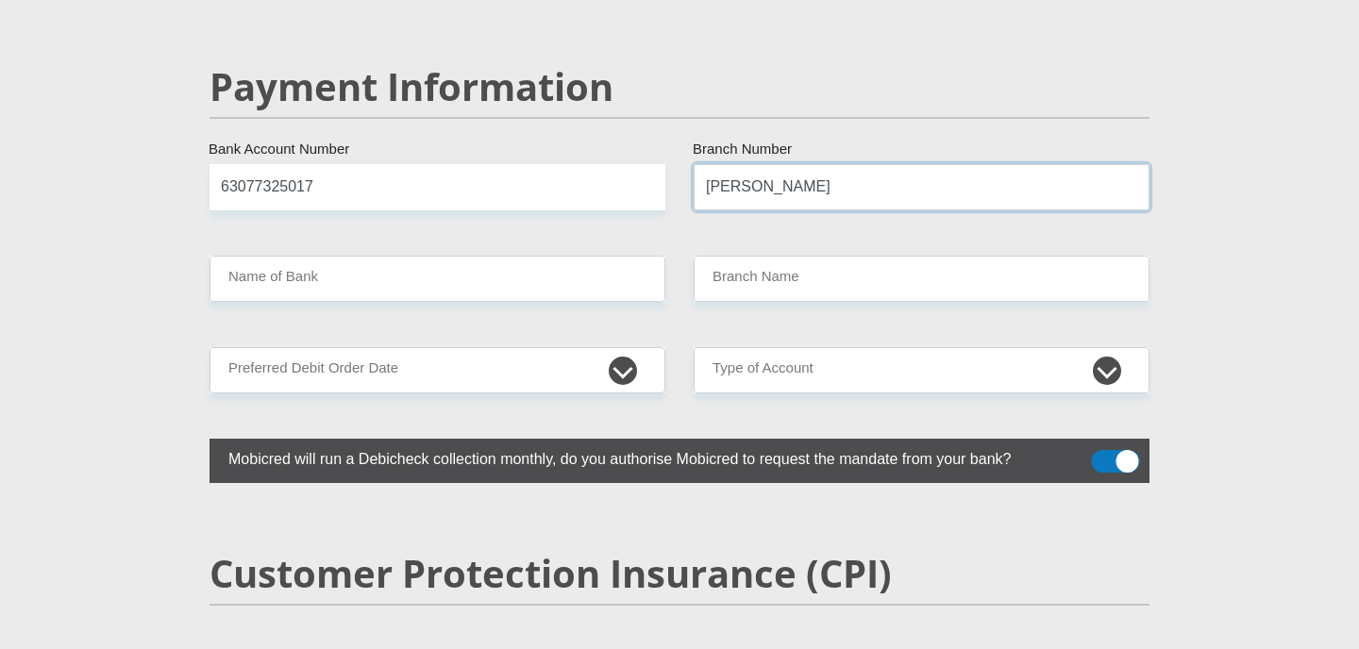
click at [796, 164] on input "[PERSON_NAME]" at bounding box center [921, 187] width 456 height 46
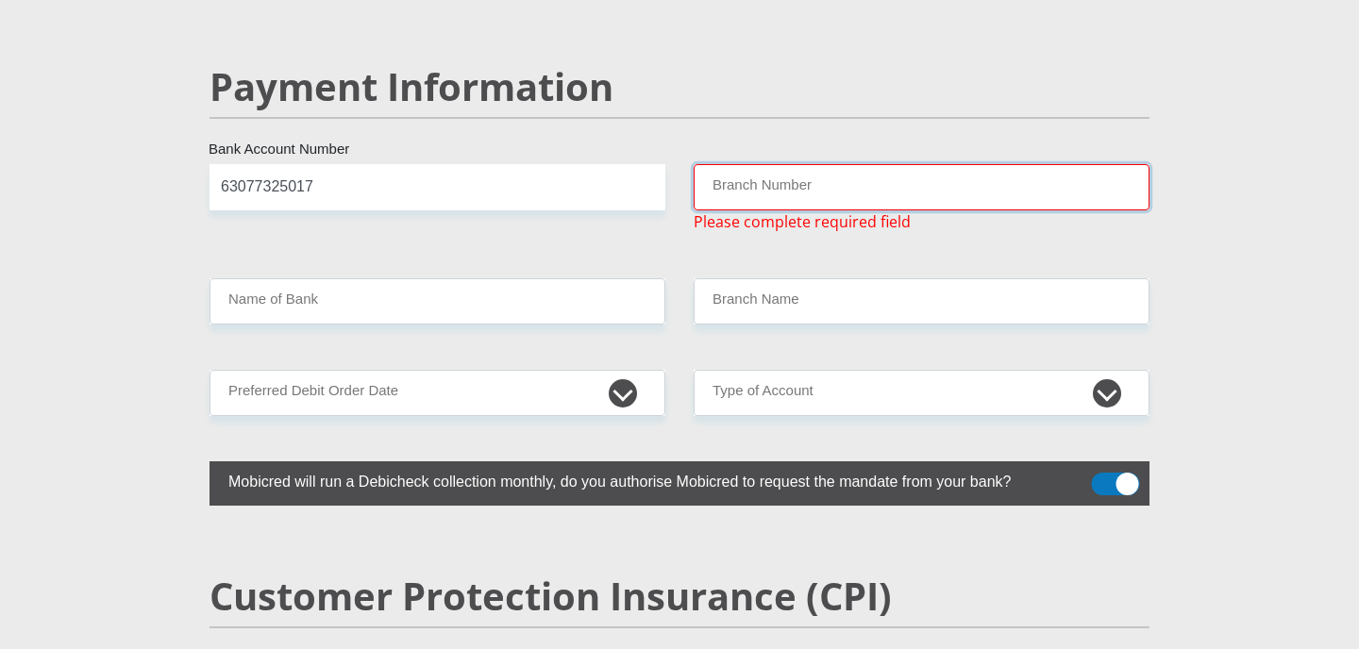
click at [810, 164] on input "Branch Number" at bounding box center [921, 187] width 456 height 46
paste input "250655"
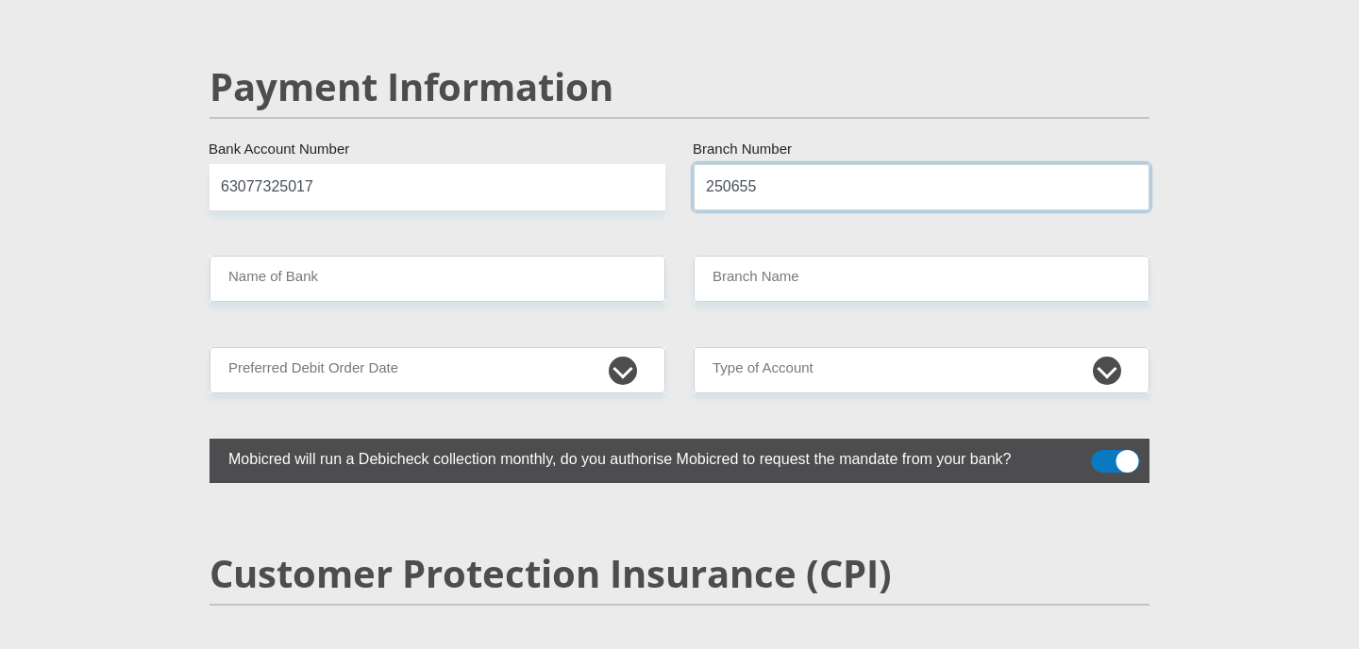
type input "250655"
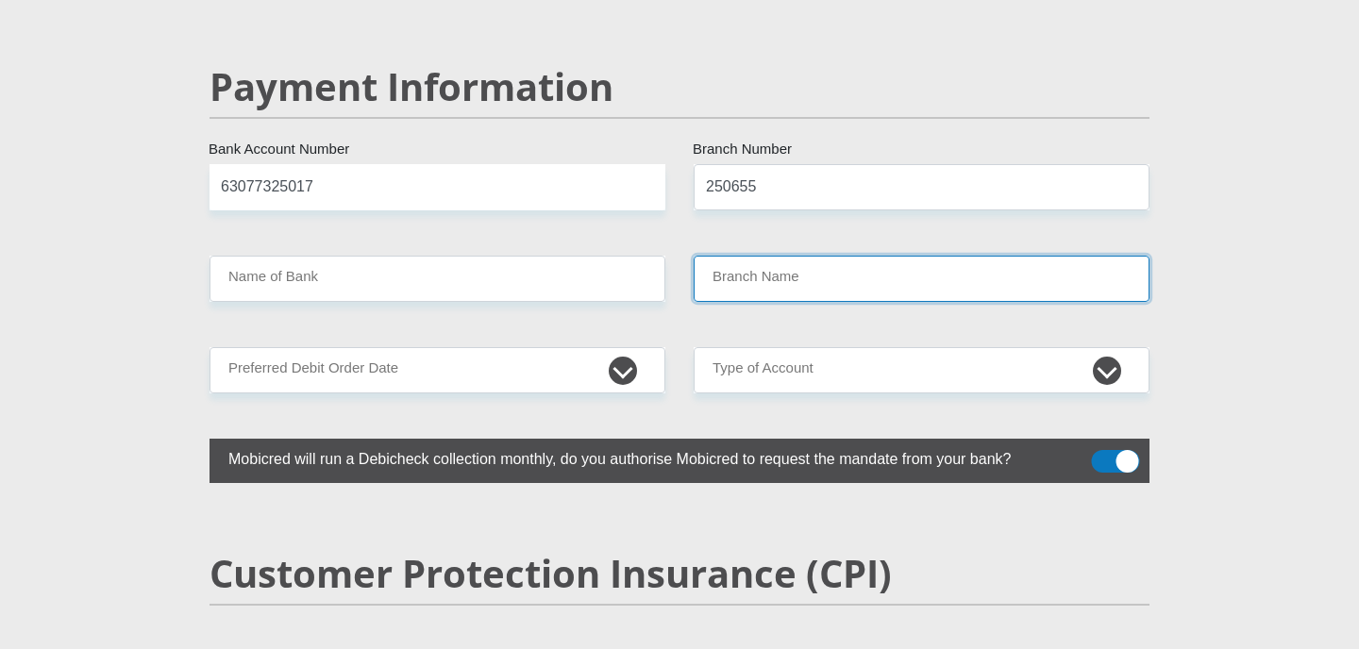
click at [793, 256] on input "Branch Name" at bounding box center [921, 279] width 456 height 46
type input "FIRSTRAND BANK"
type input "BRANCH 560"
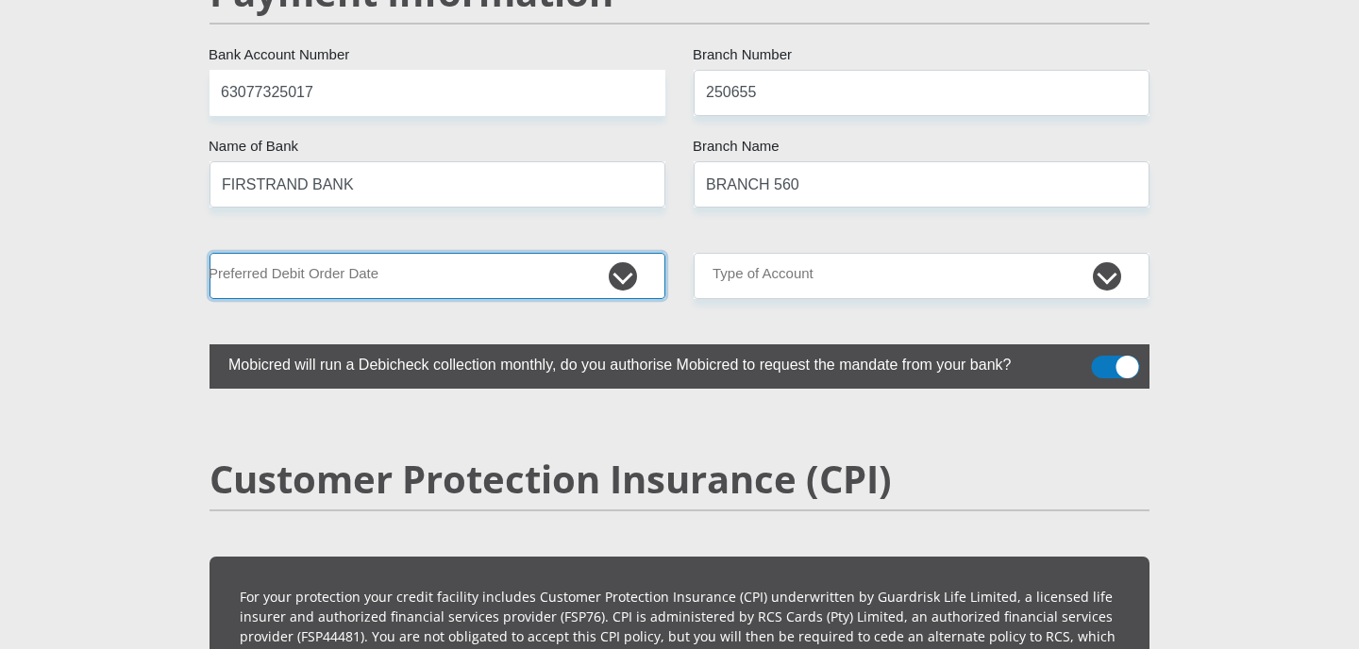
click at [460, 253] on select "1st 2nd 3rd 4th 5th 7th 18th 19th 20th 21st 22nd 23rd 24th 25th 26th 27th 28th …" at bounding box center [437, 276] width 456 height 46
select select "29"
click at [209, 253] on select "1st 2nd 3rd 4th 5th 7th 18th 19th 20th 21st 22nd 23rd 24th 25th 26th 27th 28th …" at bounding box center [437, 276] width 456 height 46
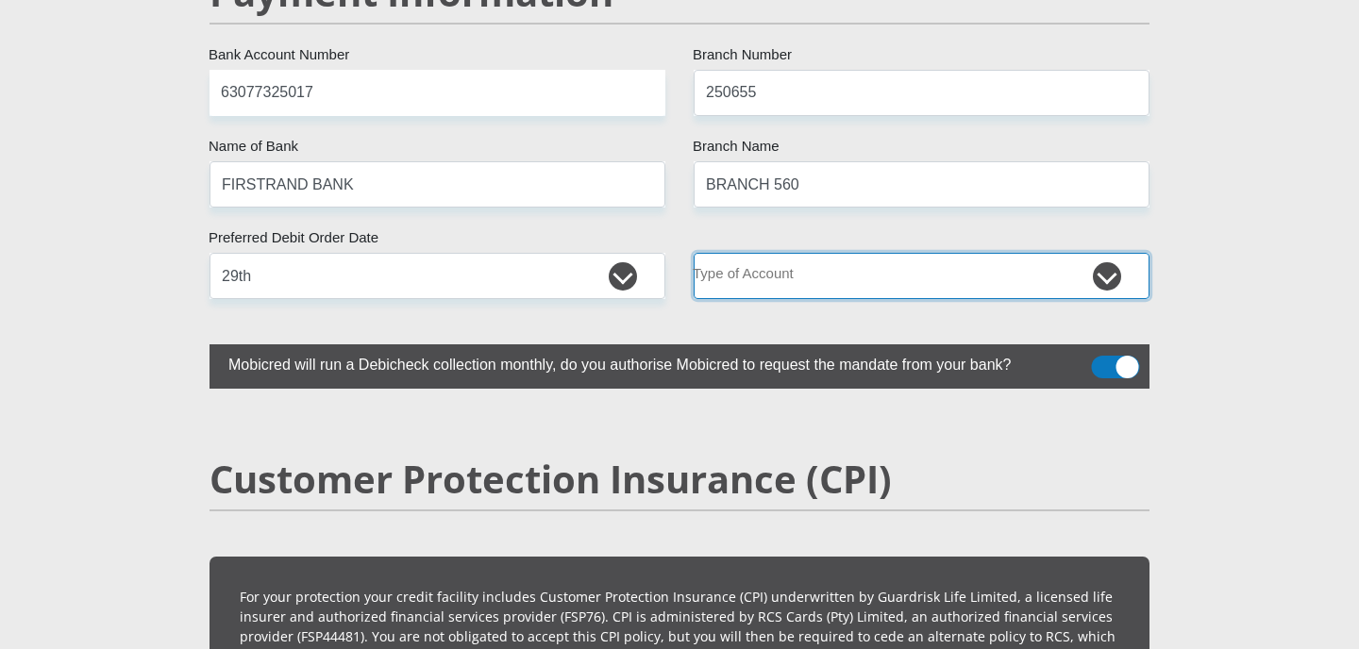
click at [772, 253] on select "Cheque Savings" at bounding box center [921, 276] width 456 height 46
select select "CUR"
click at [693, 253] on select "Cheque Savings" at bounding box center [921, 276] width 456 height 46
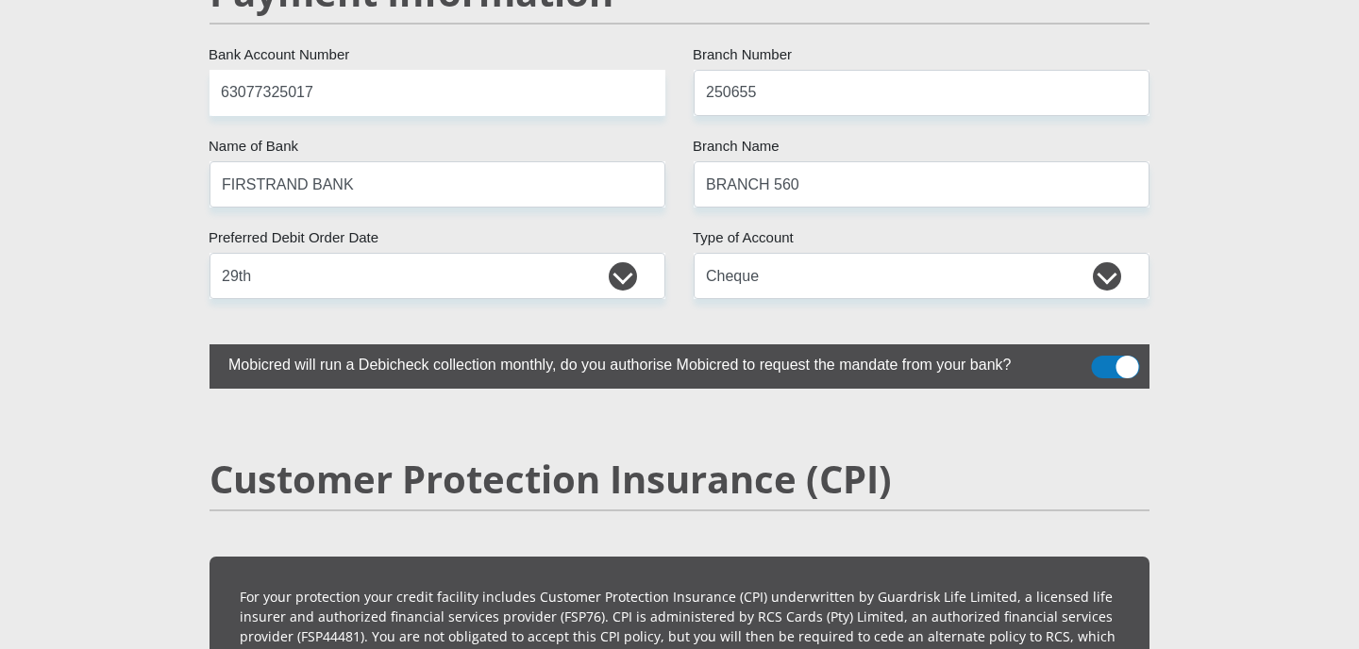
drag, startPoint x: 1123, startPoint y: 330, endPoint x: 1066, endPoint y: 324, distance: 57.0
click at [1066, 344] on label at bounding box center [679, 366] width 940 height 44
click at [1105, 356] on span at bounding box center [1116, 367] width 48 height 23
click at [1102, 360] on input "checkbox" at bounding box center [1102, 360] width 0 height 0
click at [1127, 356] on span at bounding box center [1116, 367] width 48 height 23
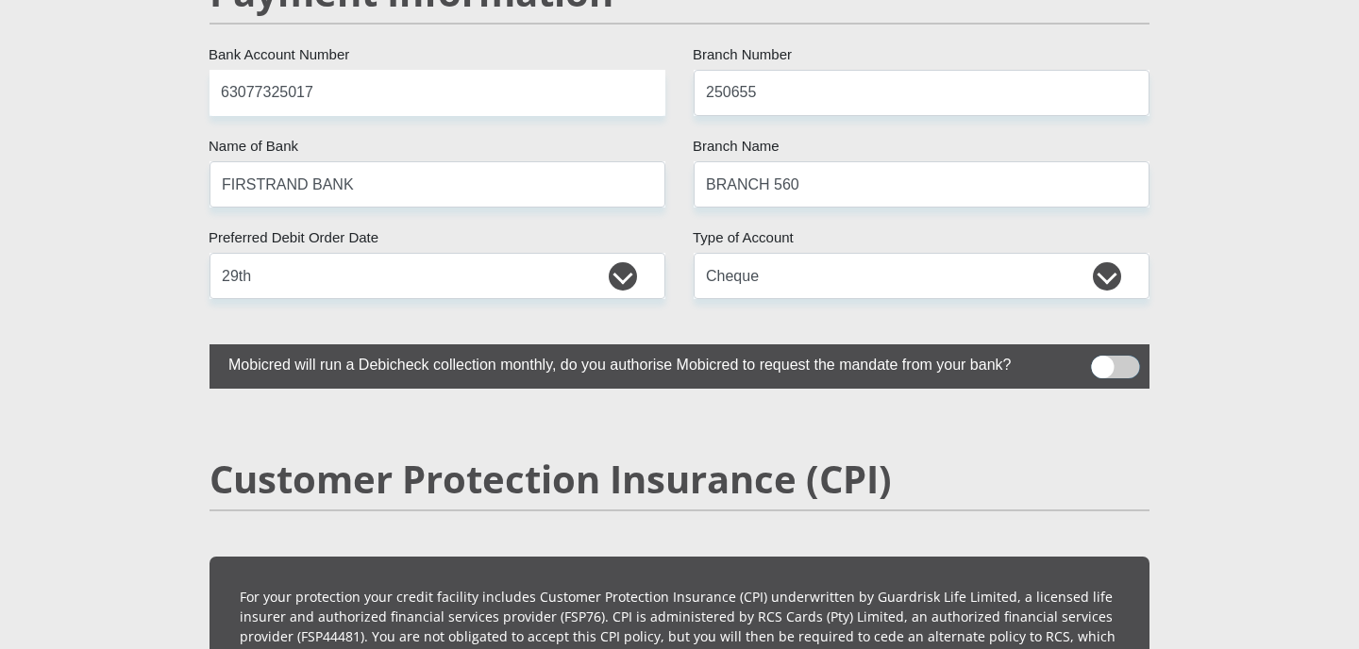
click at [1102, 360] on input "checkbox" at bounding box center [1102, 360] width 0 height 0
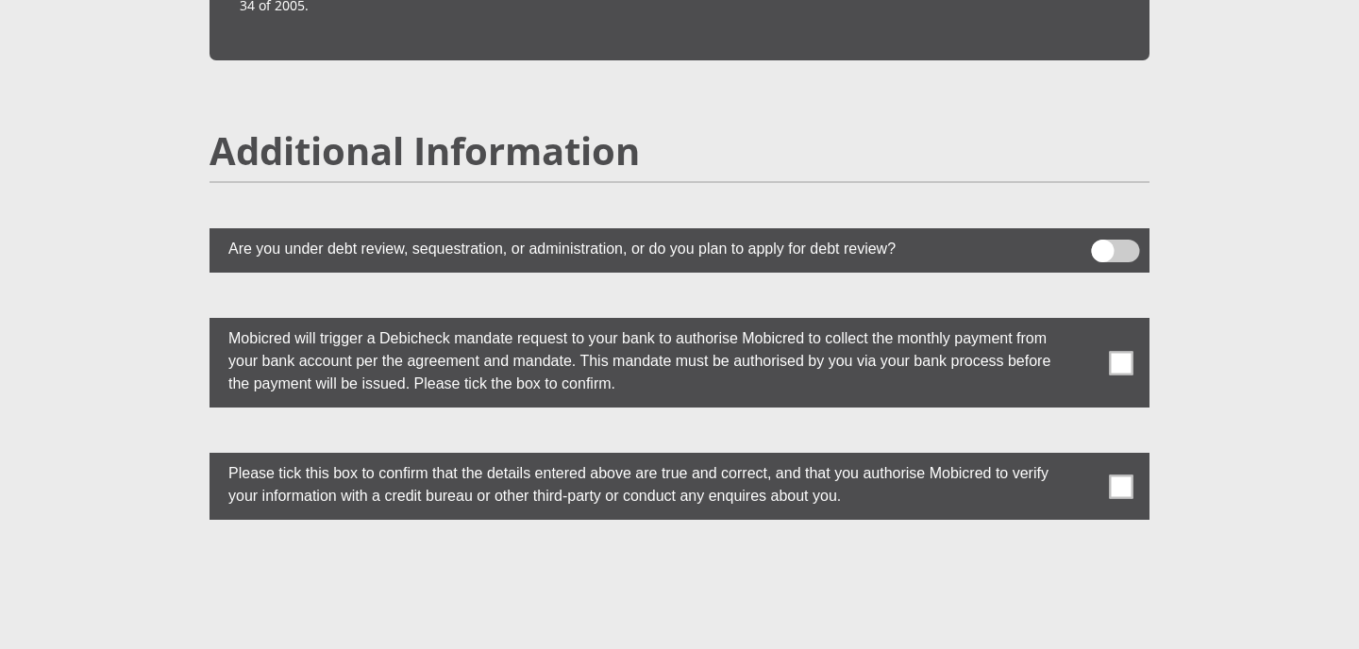
scroll to position [5095, 0]
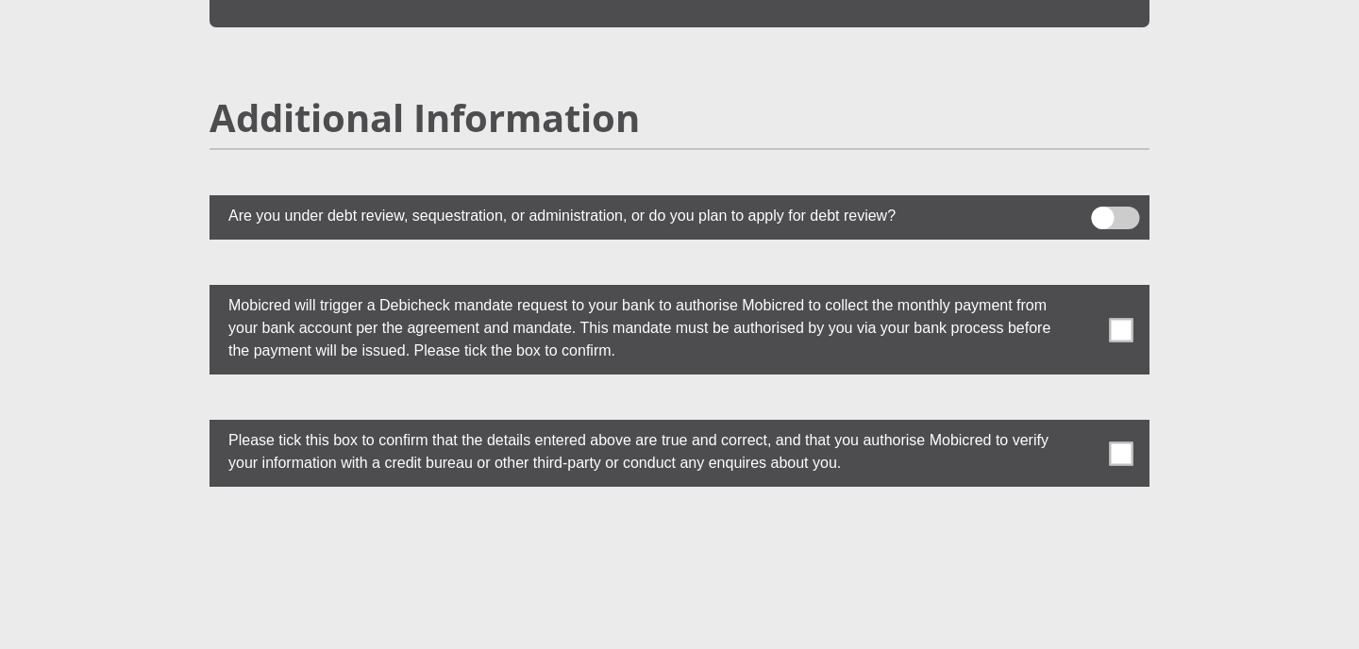
click at [1125, 442] on span at bounding box center [1122, 454] width 24 height 24
click at [1083, 425] on input "checkbox" at bounding box center [1083, 425] width 0 height 0
click at [1131, 318] on span at bounding box center [1122, 330] width 24 height 24
click at [1083, 290] on input "checkbox" at bounding box center [1083, 290] width 0 height 0
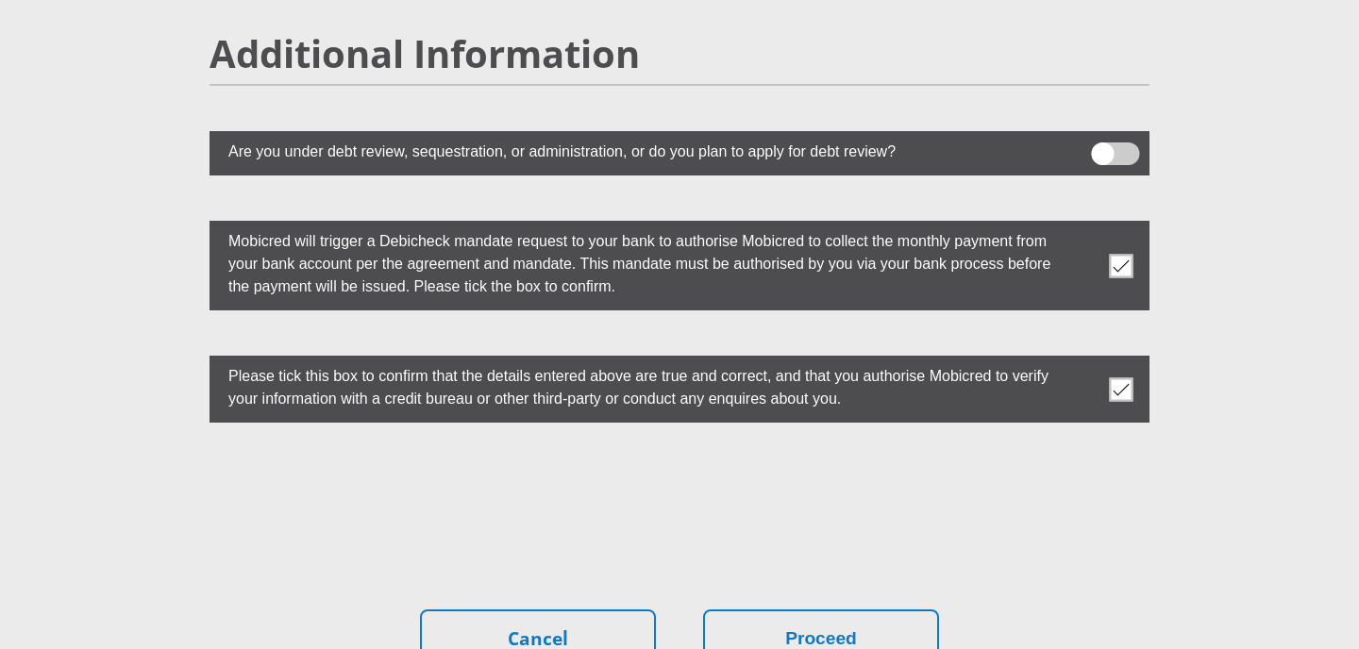
scroll to position [5284, 0]
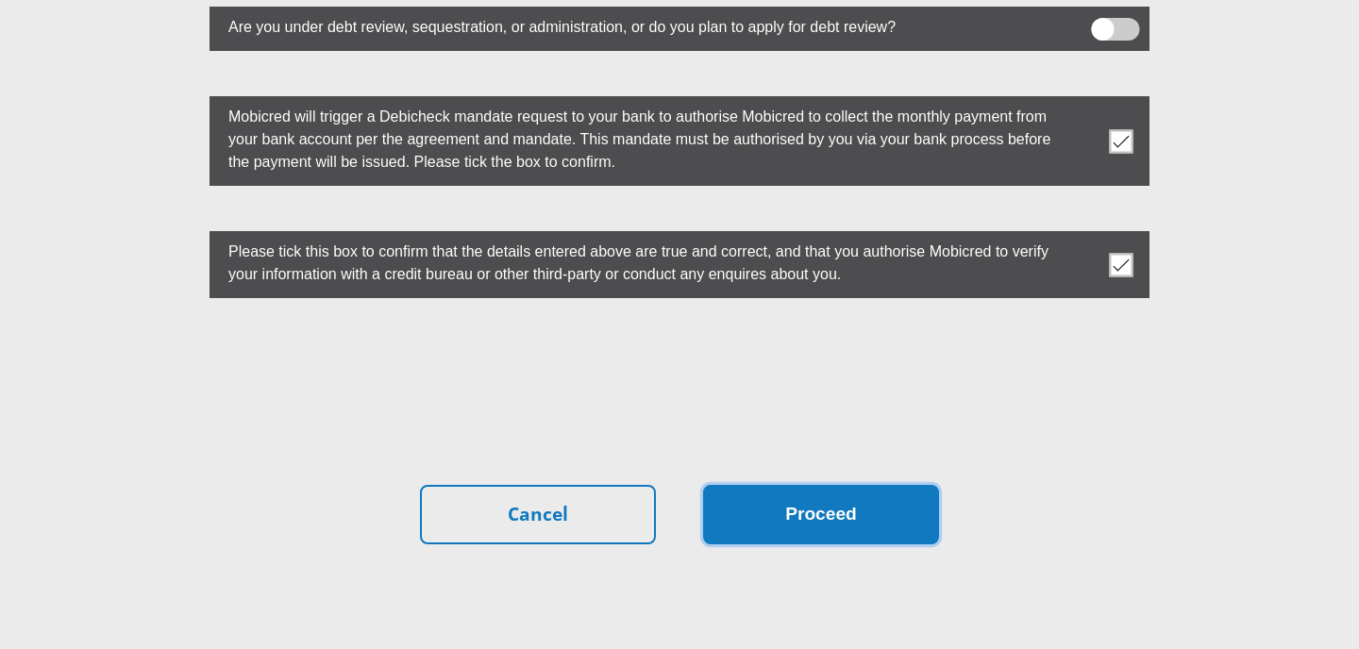
click at [847, 485] on button "Proceed" at bounding box center [821, 514] width 236 height 59
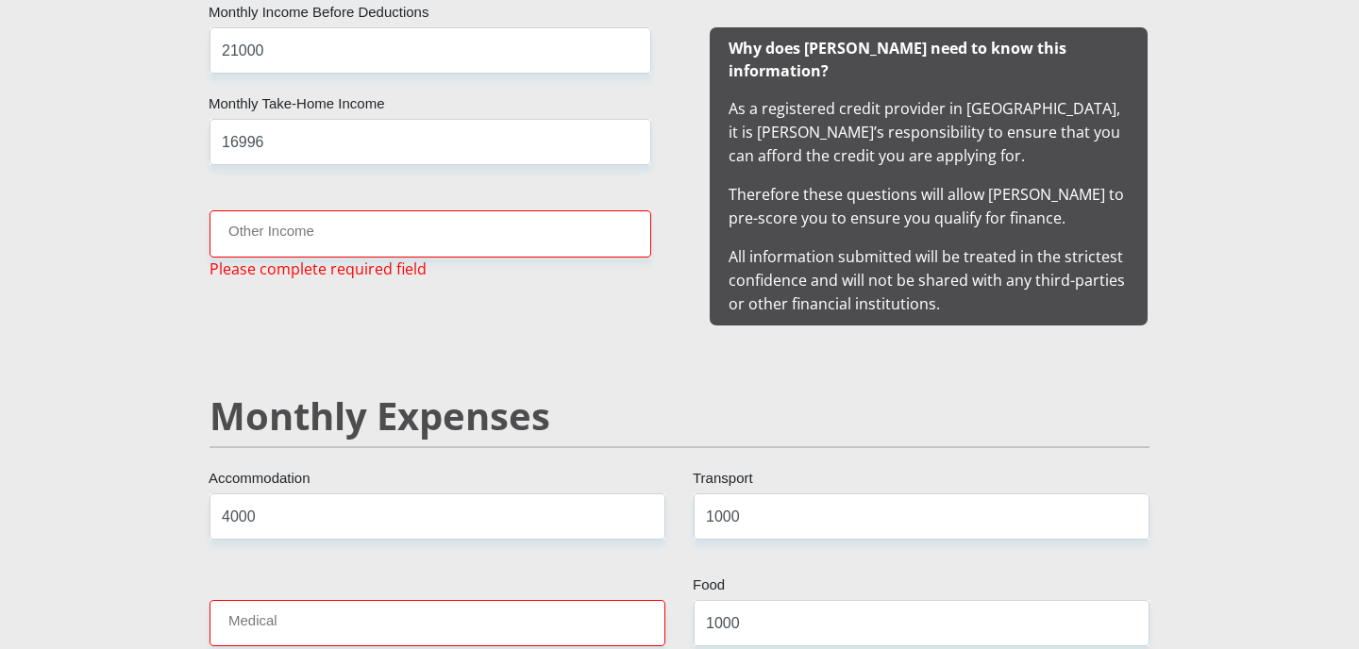
scroll to position [1870, 0]
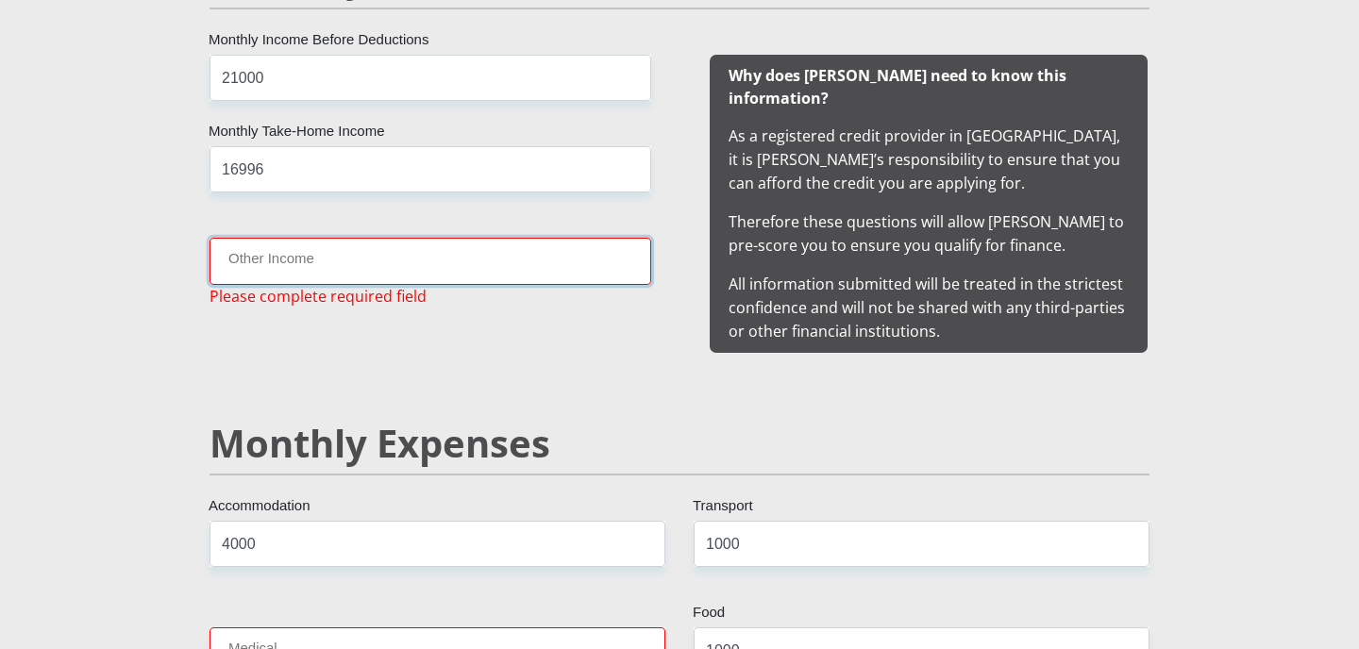
click at [350, 267] on input "Other Income" at bounding box center [430, 261] width 442 height 46
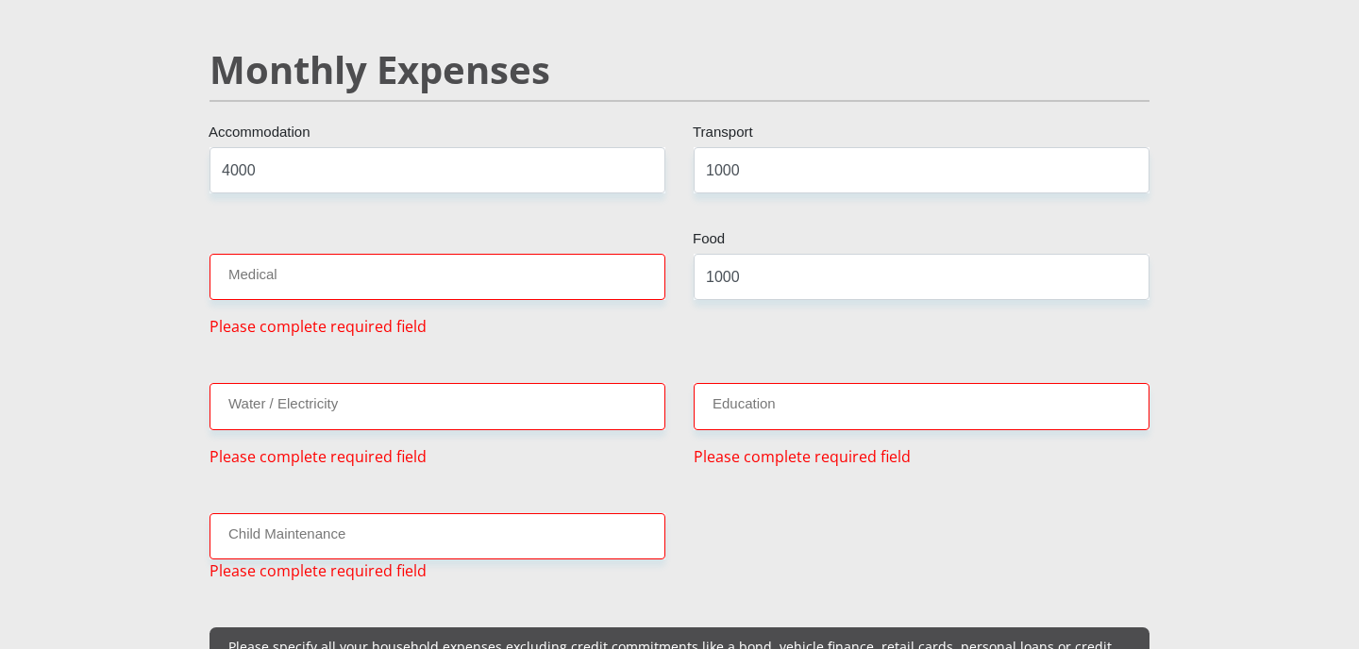
scroll to position [2247, 0]
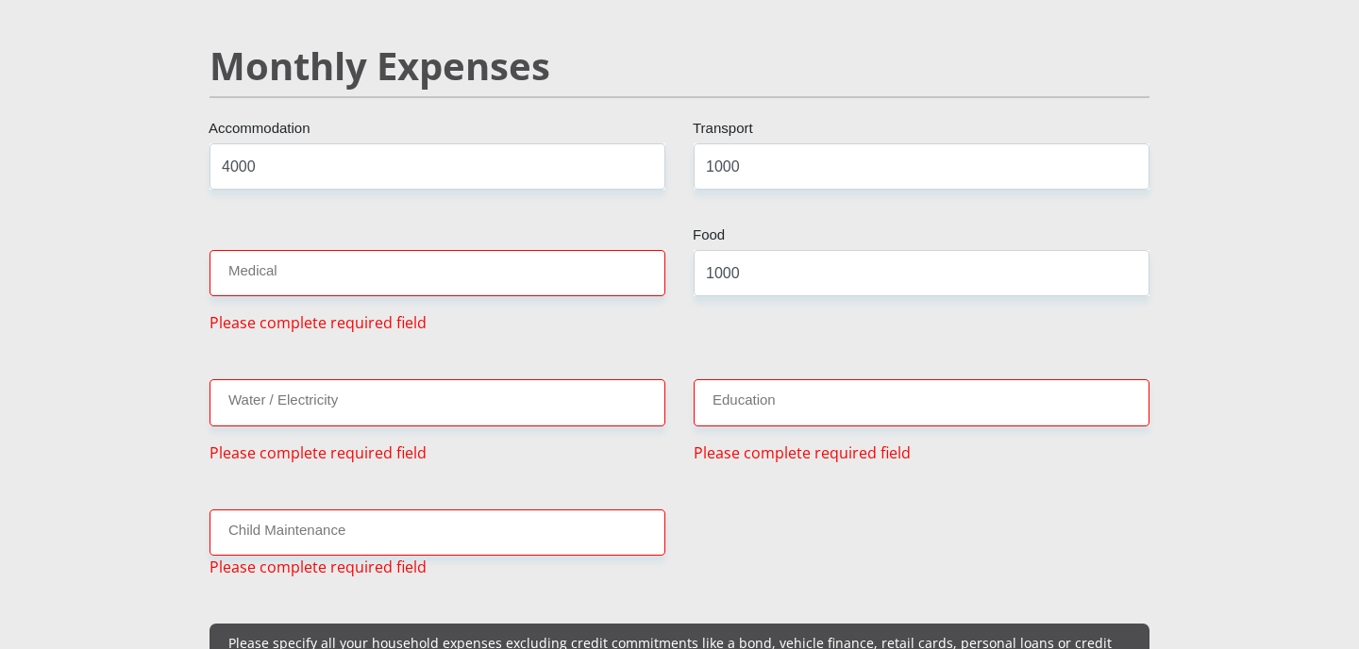
type input "0"
click at [348, 252] on input "Medical" at bounding box center [437, 273] width 456 height 46
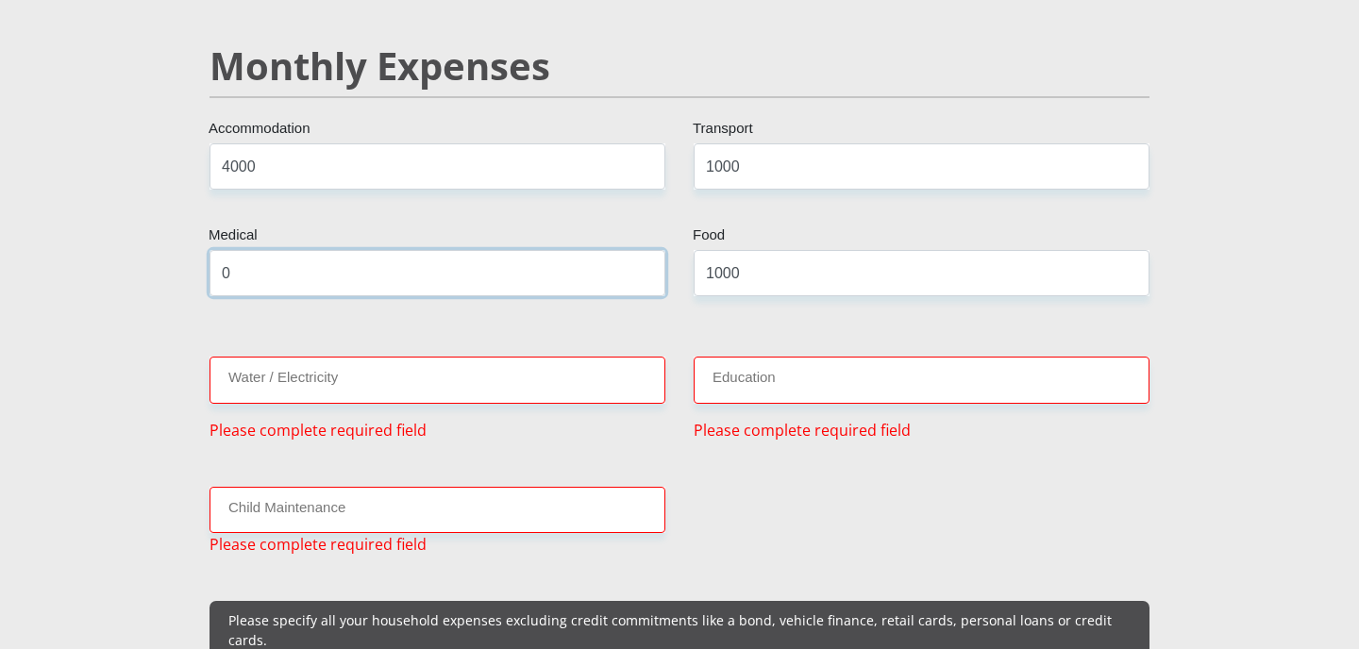
type input "0"
click at [814, 357] on input "Education" at bounding box center [921, 380] width 456 height 46
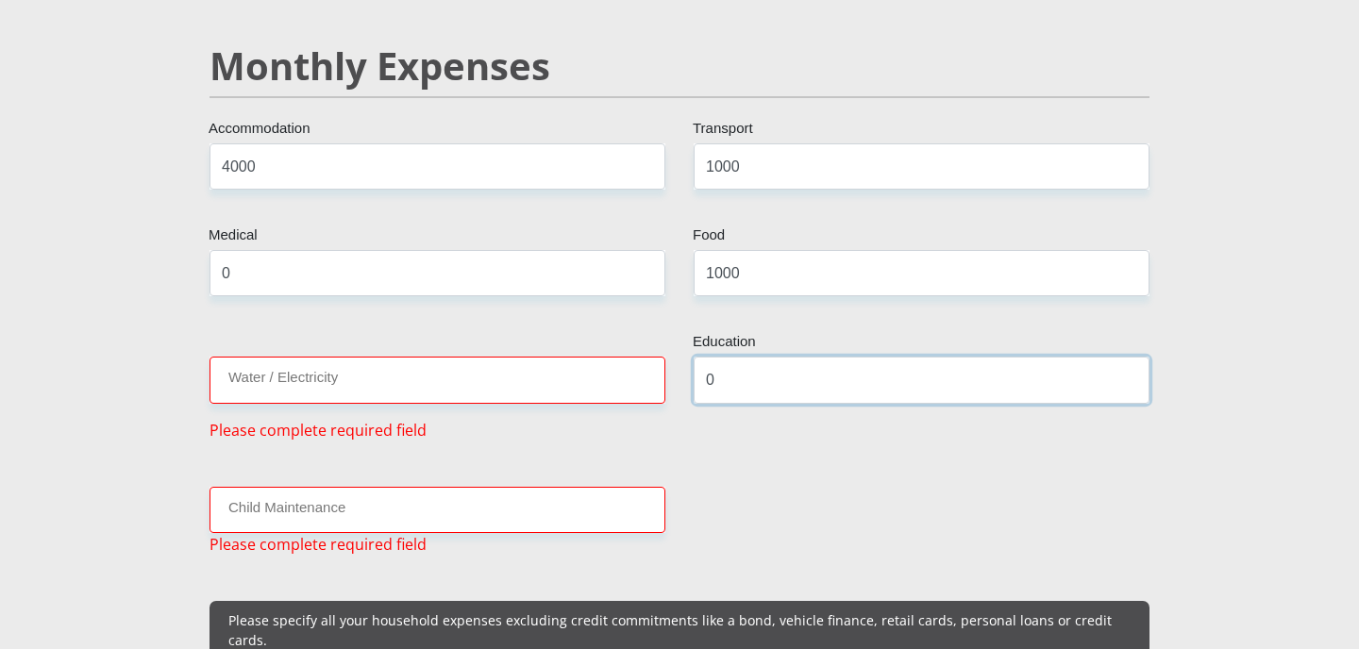
type input "0"
click at [376, 357] on input "Water / Electricity" at bounding box center [437, 380] width 456 height 46
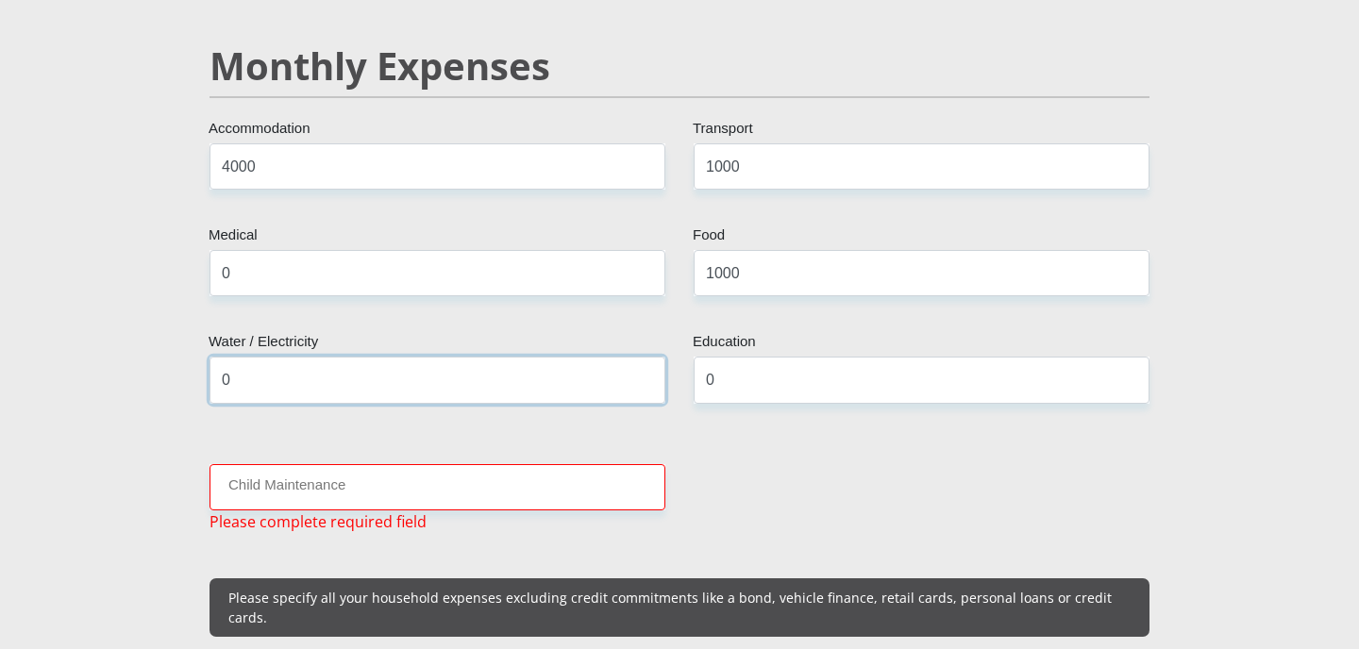
type input "0"
click at [376, 464] on input "Child Maintenance" at bounding box center [437, 487] width 456 height 46
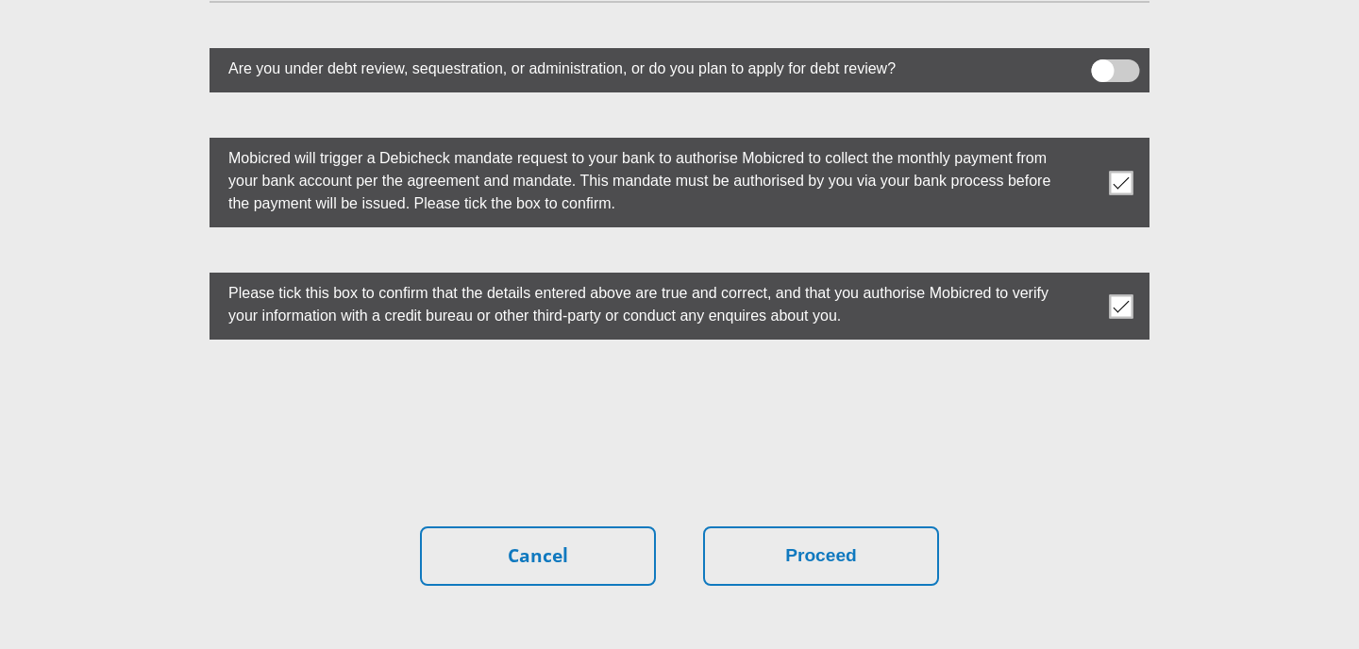
scroll to position [5354, 0]
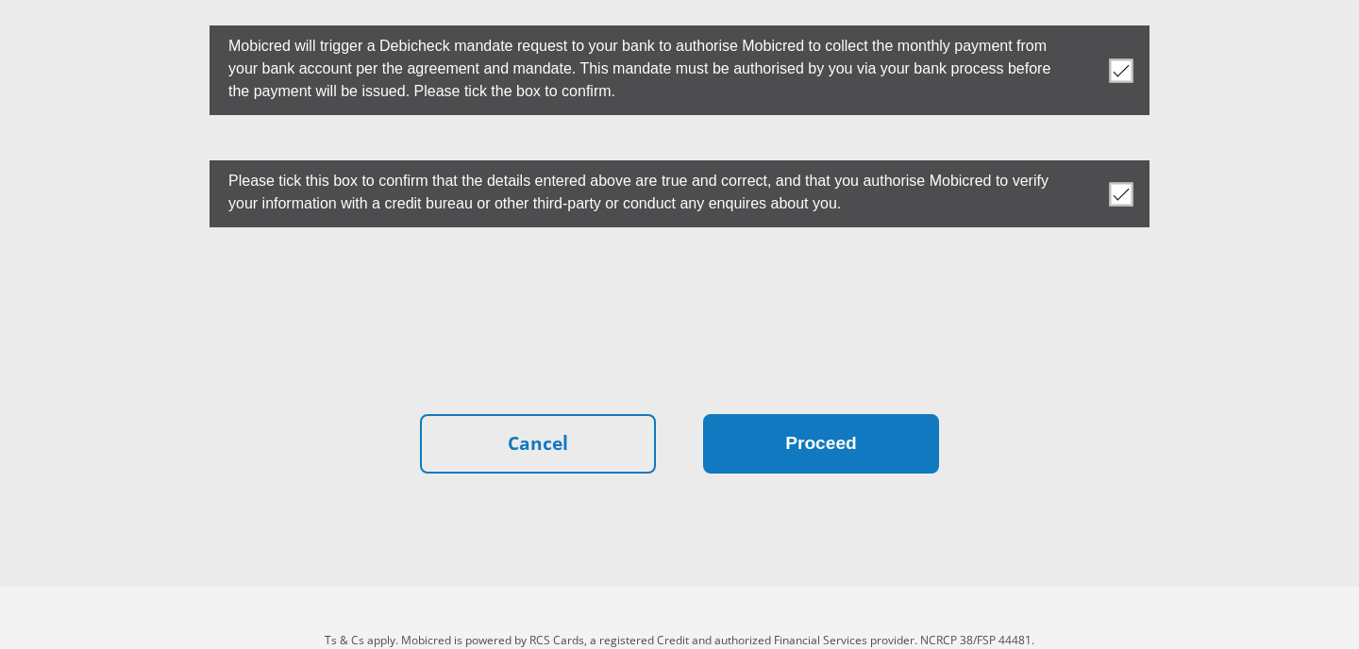
type input "0"
click at [826, 414] on button "Proceed" at bounding box center [821, 443] width 236 height 59
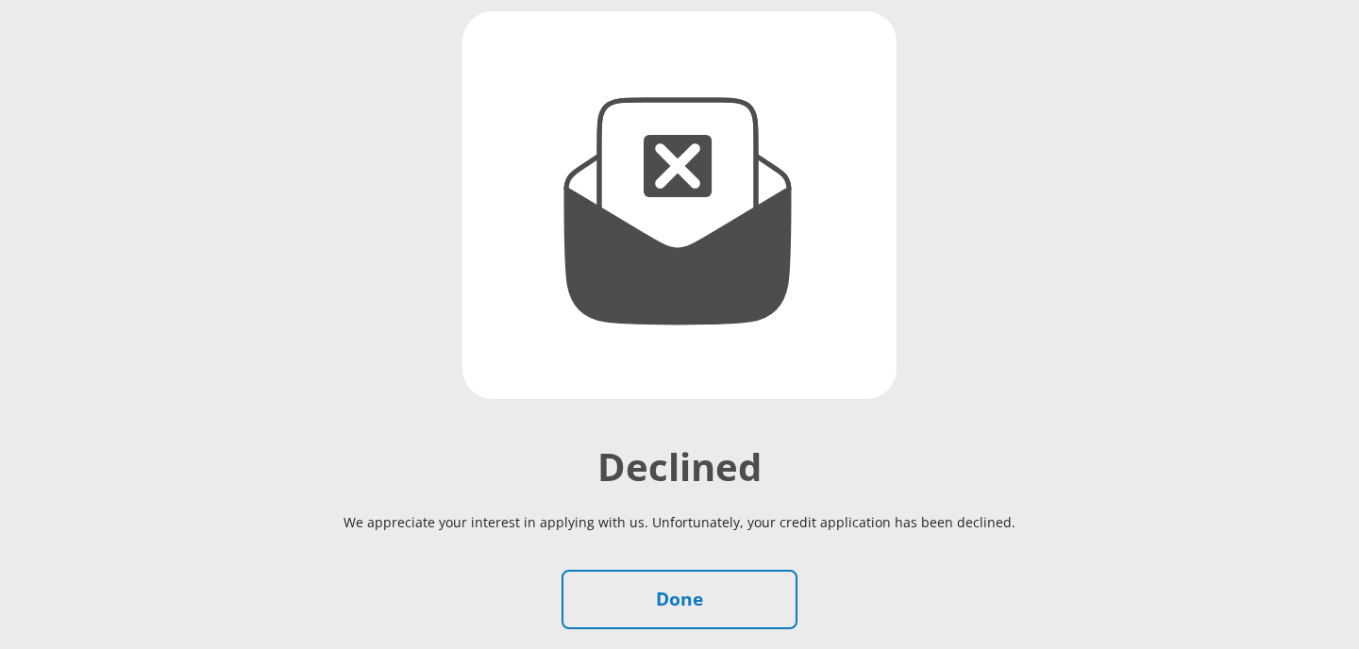
scroll to position [362, 0]
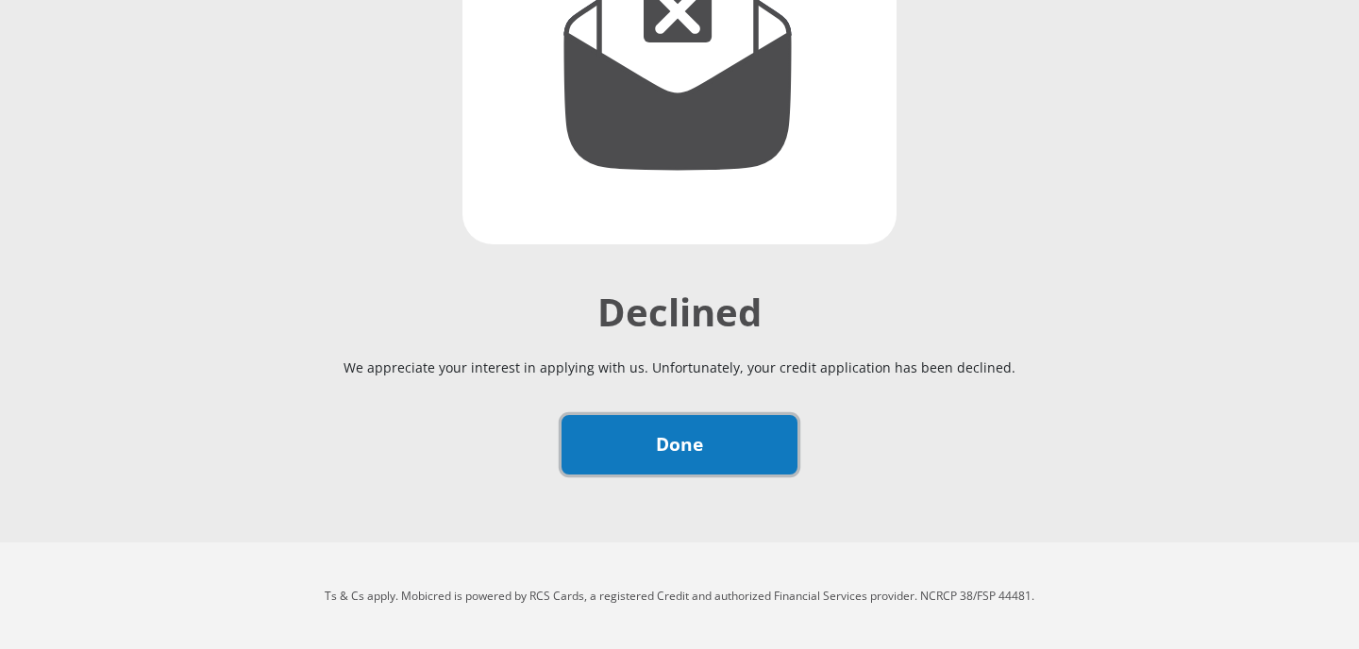
click at [709, 437] on link "Done" at bounding box center [679, 444] width 236 height 59
